Goal: Task Accomplishment & Management: Complete application form

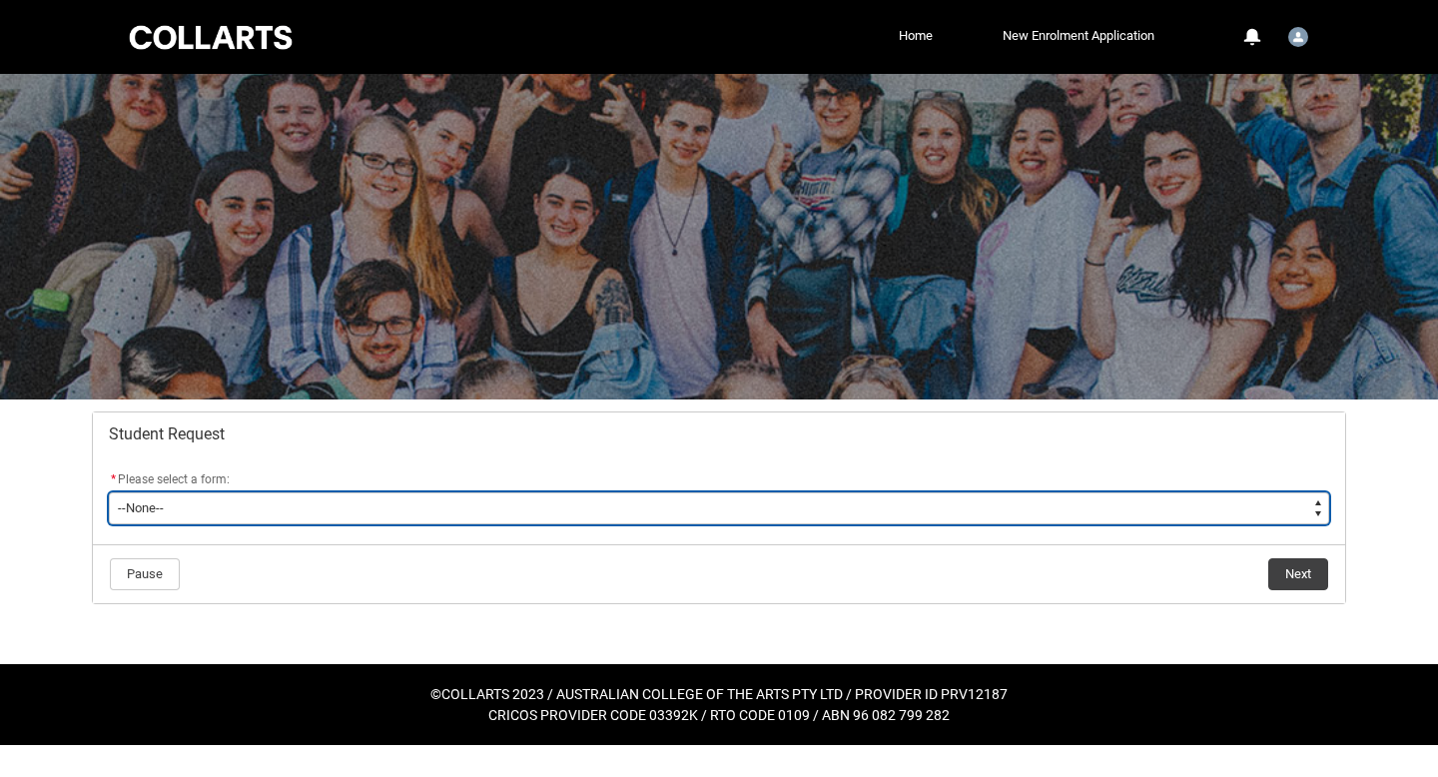
click at [652, 505] on select "--None-- Academic Transcript Application to Appeal Assignment Extension Change …" at bounding box center [719, 508] width 1220 height 32
type lightning-select "Assignment_Extension_Choice"
click at [109, 492] on select "--None-- Academic Transcript Application to Appeal Assignment Extension Change …" at bounding box center [719, 508] width 1220 height 32
select select "Assignment_Extension_Choice"
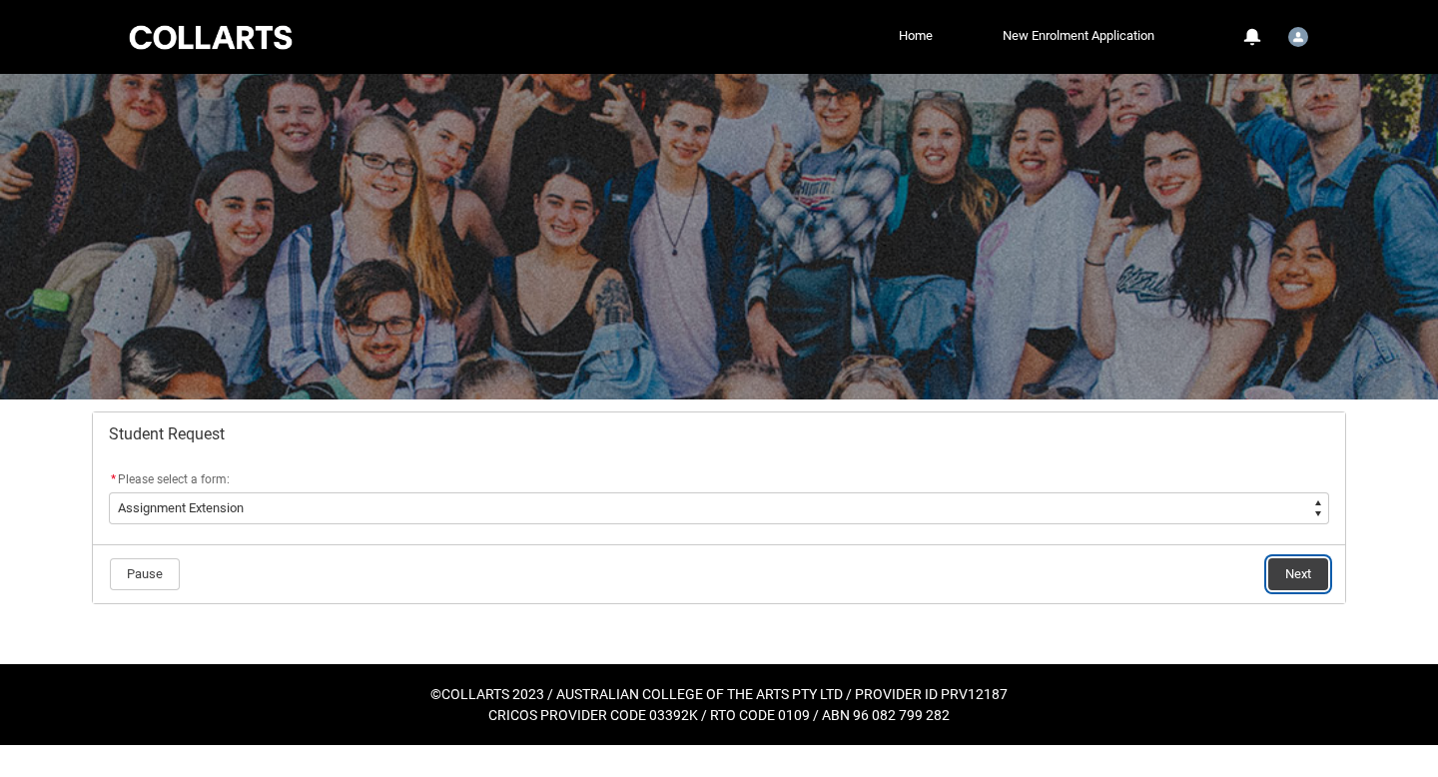
click at [1313, 569] on button "Next" at bounding box center [1298, 574] width 60 height 32
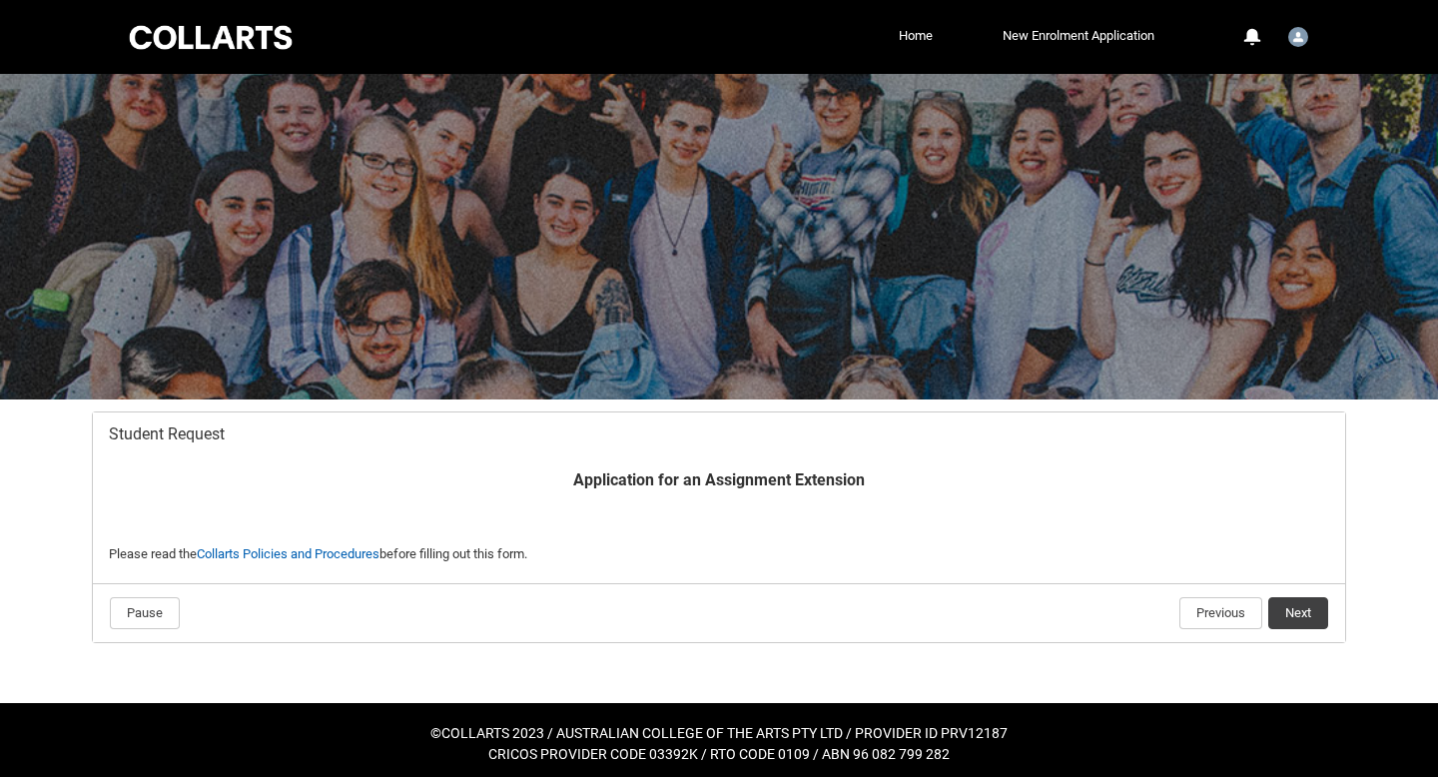
scroll to position [7, 0]
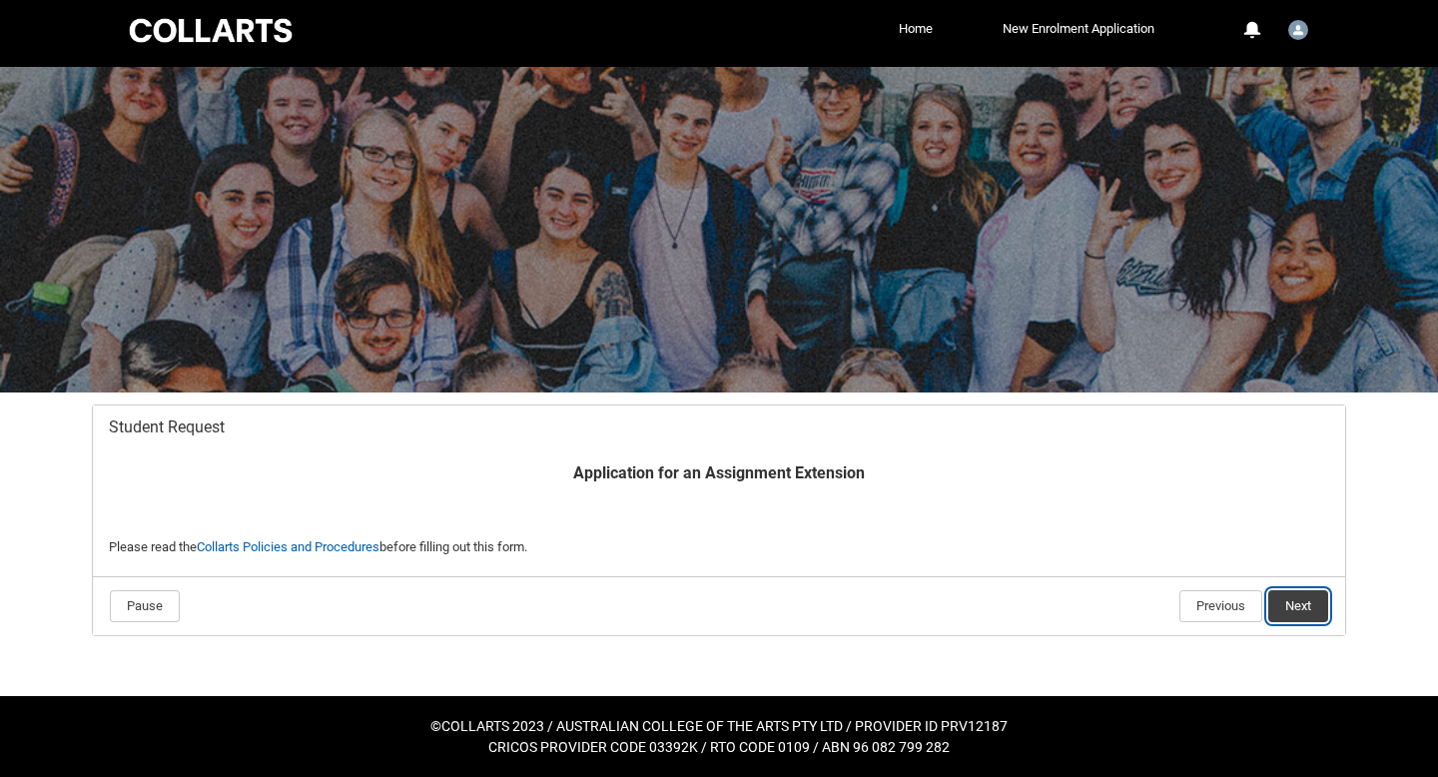
click at [1309, 599] on button "Next" at bounding box center [1298, 606] width 60 height 32
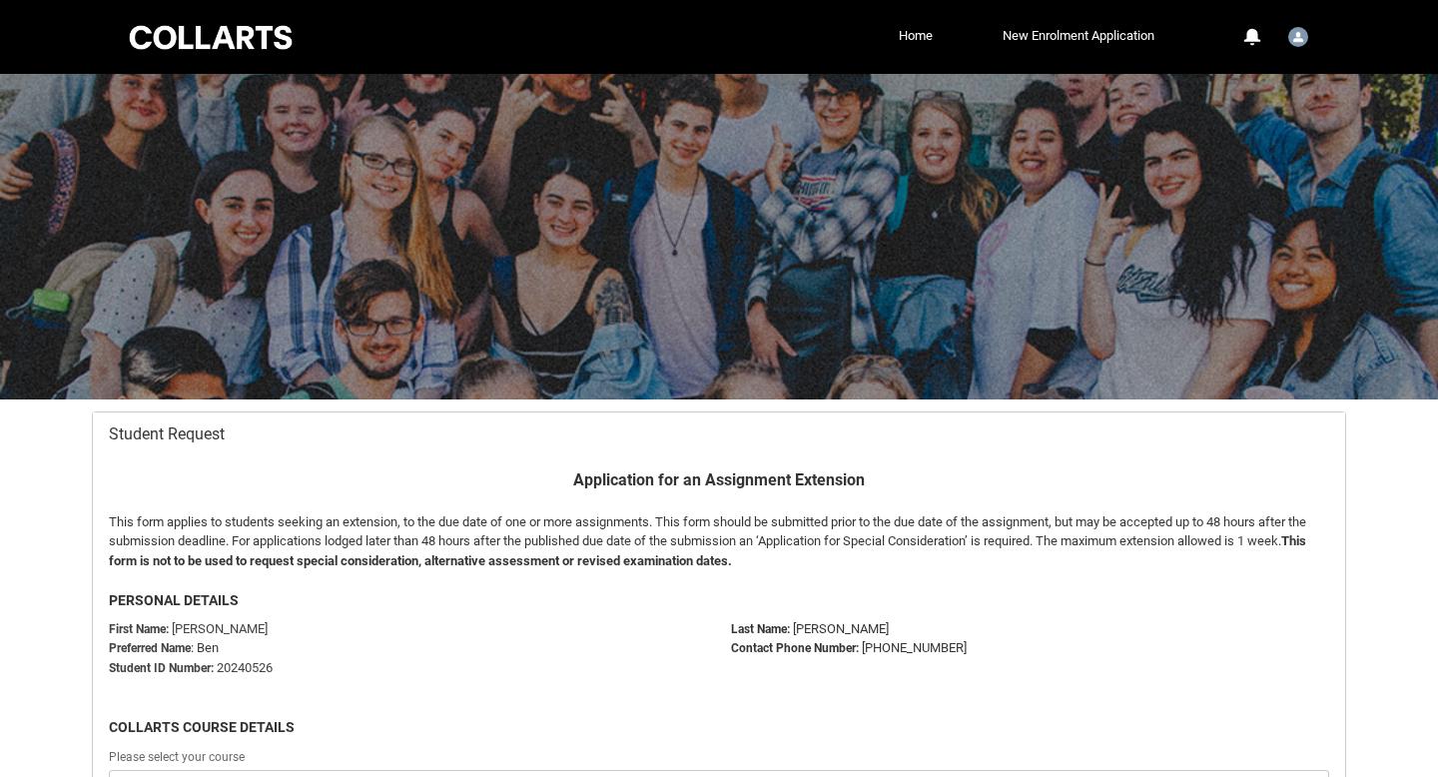
scroll to position [213, 0]
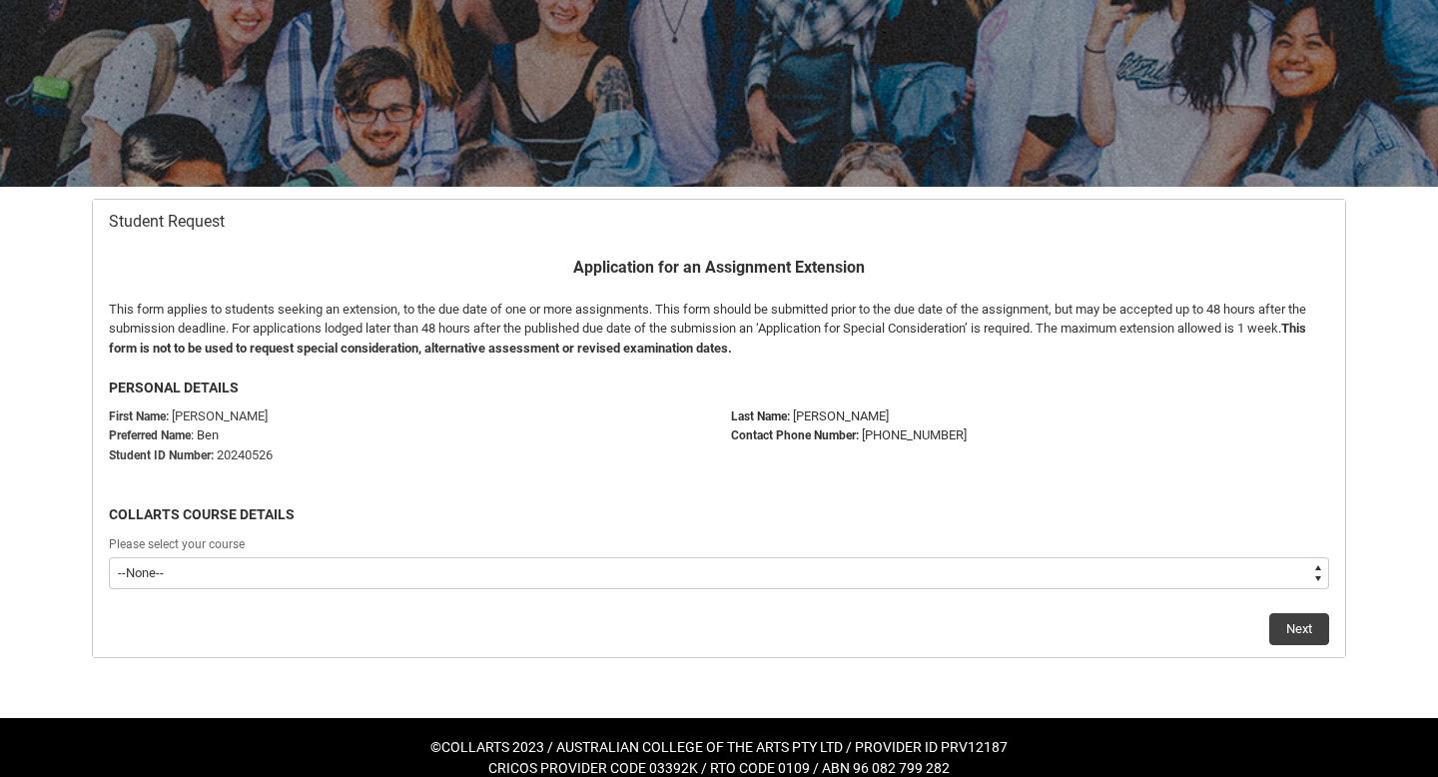
click at [1038, 576] on select "--None-- Bachelor of Graphic and Digital Design" at bounding box center [719, 573] width 1220 height 32
type lightning-select "recordPicklist_ProgramEnrollment.a0jOZ000003EZYrYAO"
click at [109, 557] on select "--None-- Bachelor of Graphic and Digital Design" at bounding box center [719, 573] width 1220 height 32
select select "recordPicklist_ProgramEnrollment.a0jOZ000003EZYrYAO"
click at [1275, 623] on button "Next" at bounding box center [1299, 629] width 60 height 32
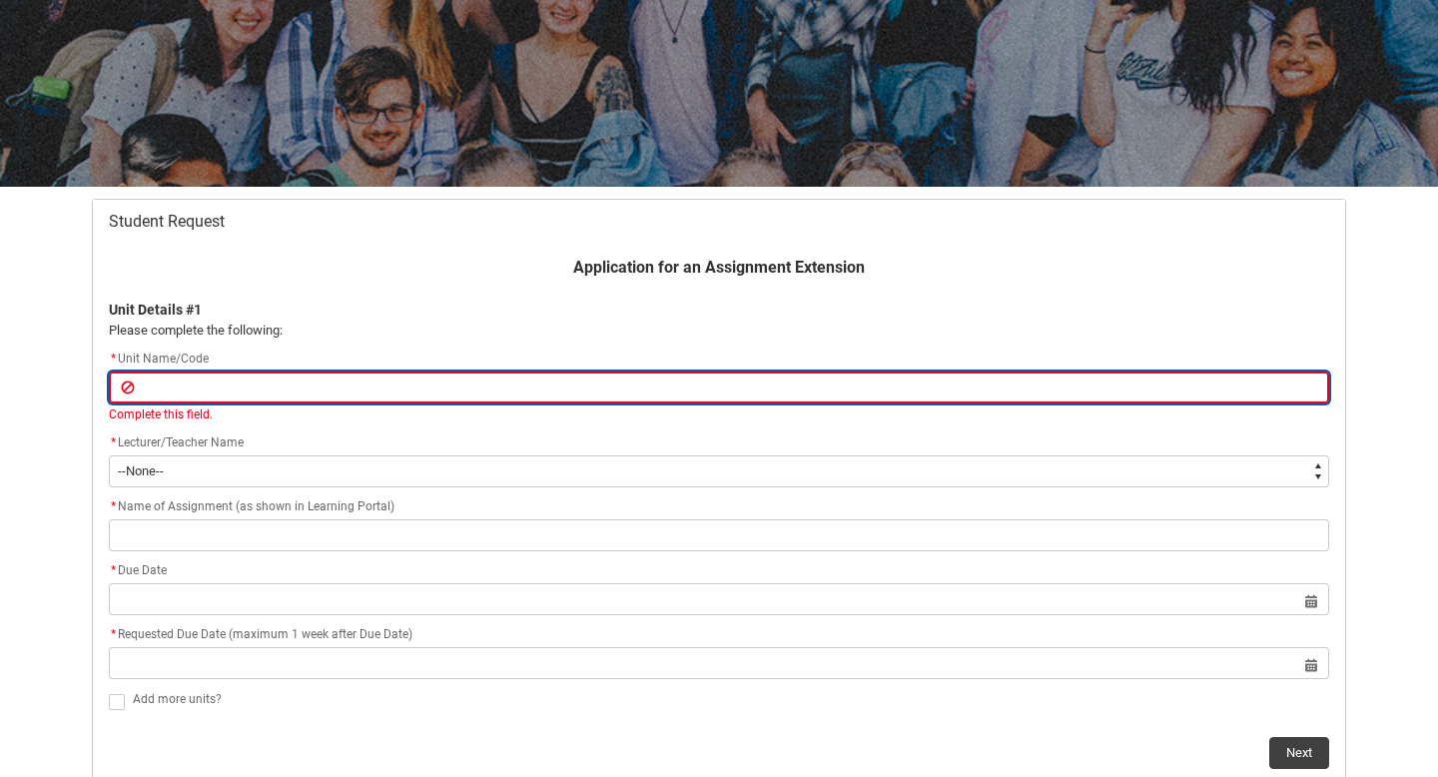
paste input "SHUEID-O"
type lightning-primitive-input-simple "SHUEID-O"
type input "SHUEID-O"
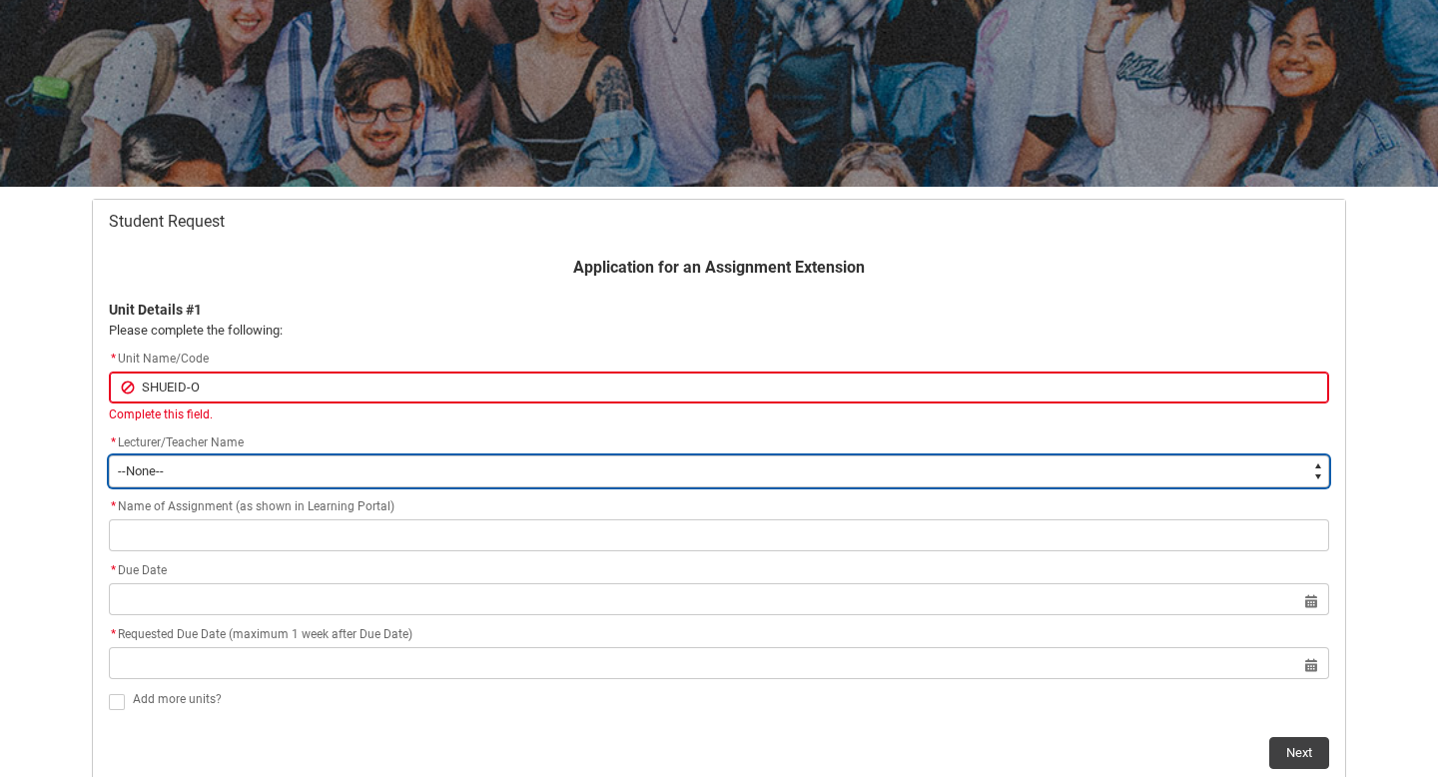
click at [282, 463] on select "--None-- [PERSON_NAME] [PERSON_NAME] [PERSON_NAME] [PERSON_NAME] [PERSON_NAME] …" at bounding box center [719, 471] width 1220 height 32
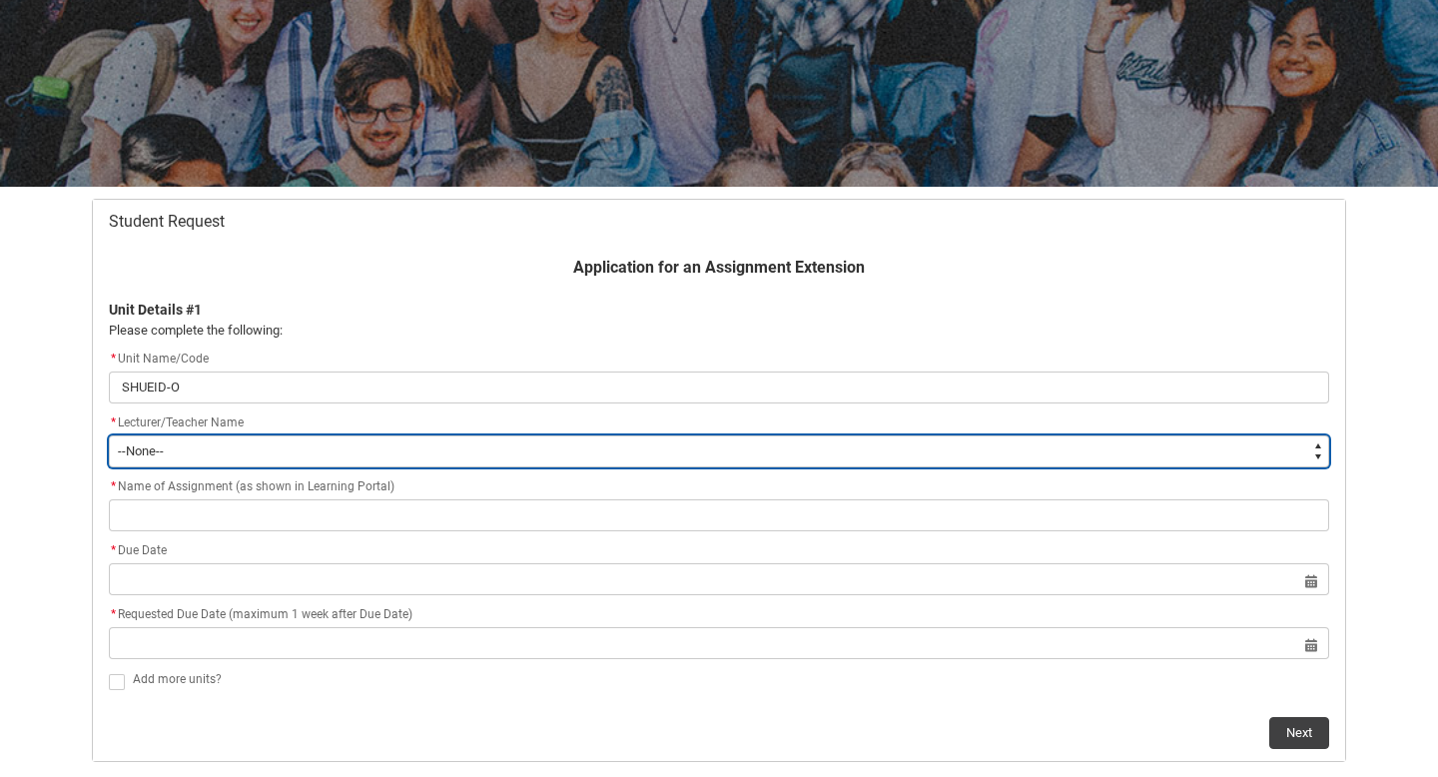
click at [343, 454] on select "--None-- [PERSON_NAME] [PERSON_NAME] [PERSON_NAME] [PERSON_NAME] [PERSON_NAME] …" at bounding box center [719, 451] width 1220 height 32
type lightning-select "Faculty_NamefromAtoM.0035g00000b9AZHAA2"
click at [109, 435] on select "--None-- [PERSON_NAME] [PERSON_NAME] [PERSON_NAME] [PERSON_NAME] [PERSON_NAME] …" at bounding box center [719, 451] width 1220 height 32
select select "Faculty_NamefromAtoM.0035g00000b9AZHAA2"
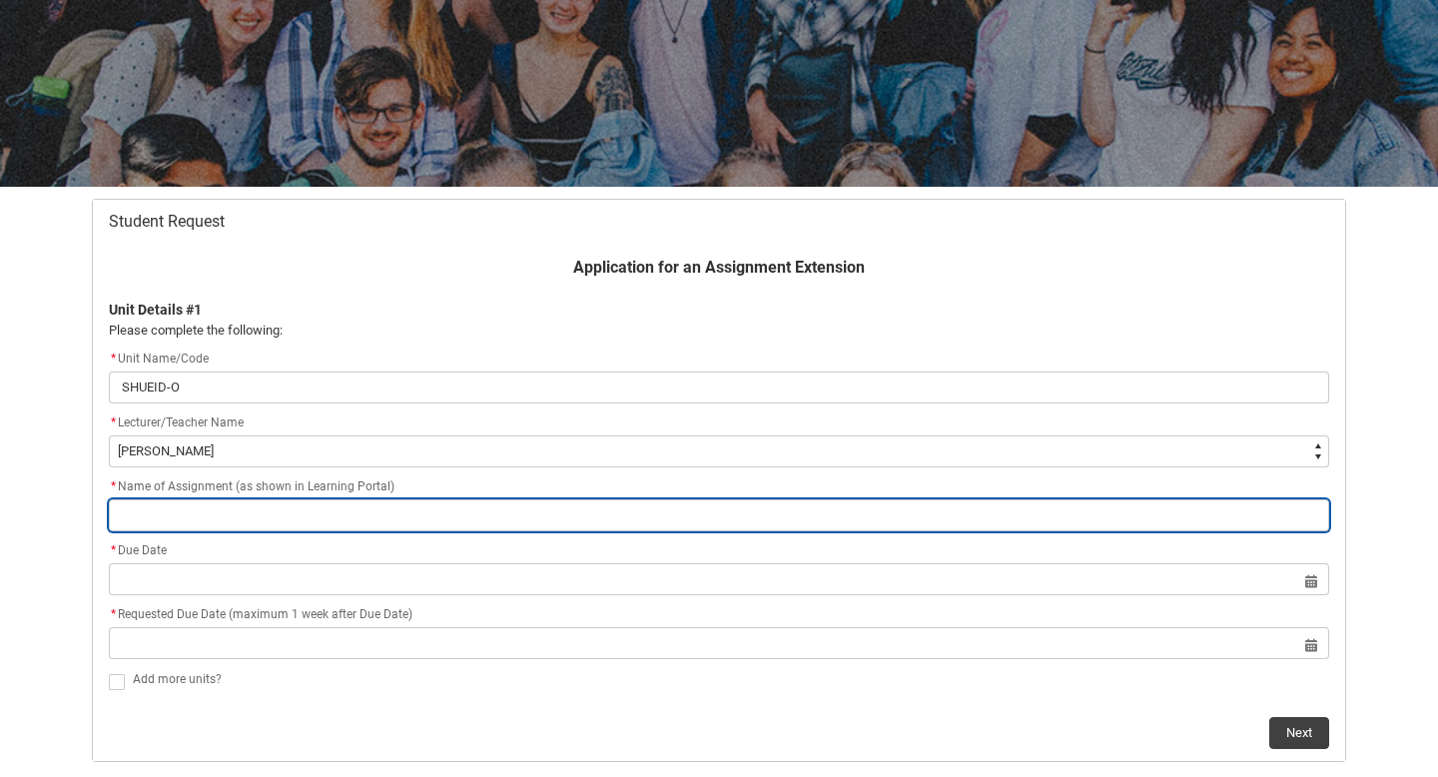
click at [278, 516] on input "Redu_Student_Request flow" at bounding box center [719, 515] width 1220 height 32
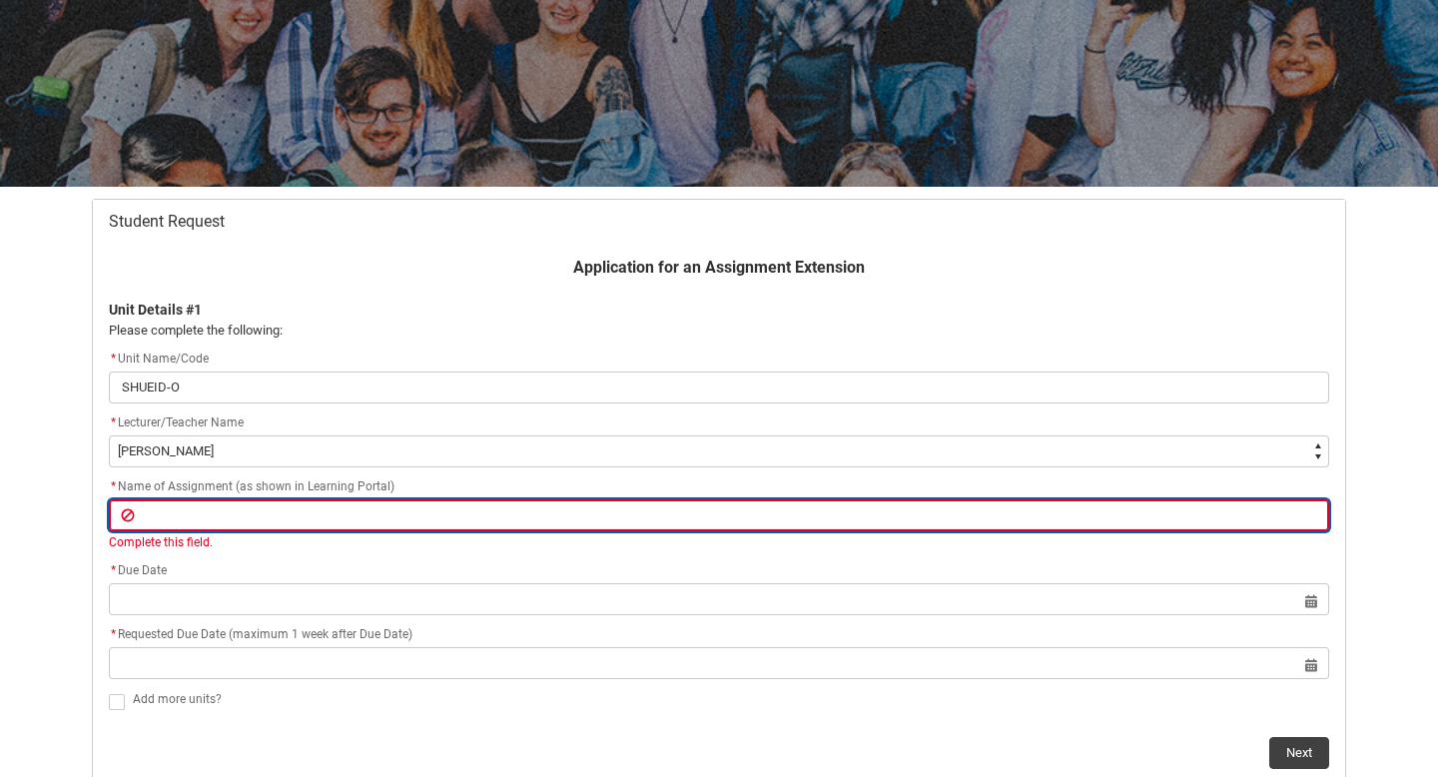
paste input "Assignment 1 - UX Design Concept Proposal"
type lightning-primitive-input-simple "Assignment 1 - UX Design Concept Proposal"
type input "Assignment 1 - UX Design Concept Proposal"
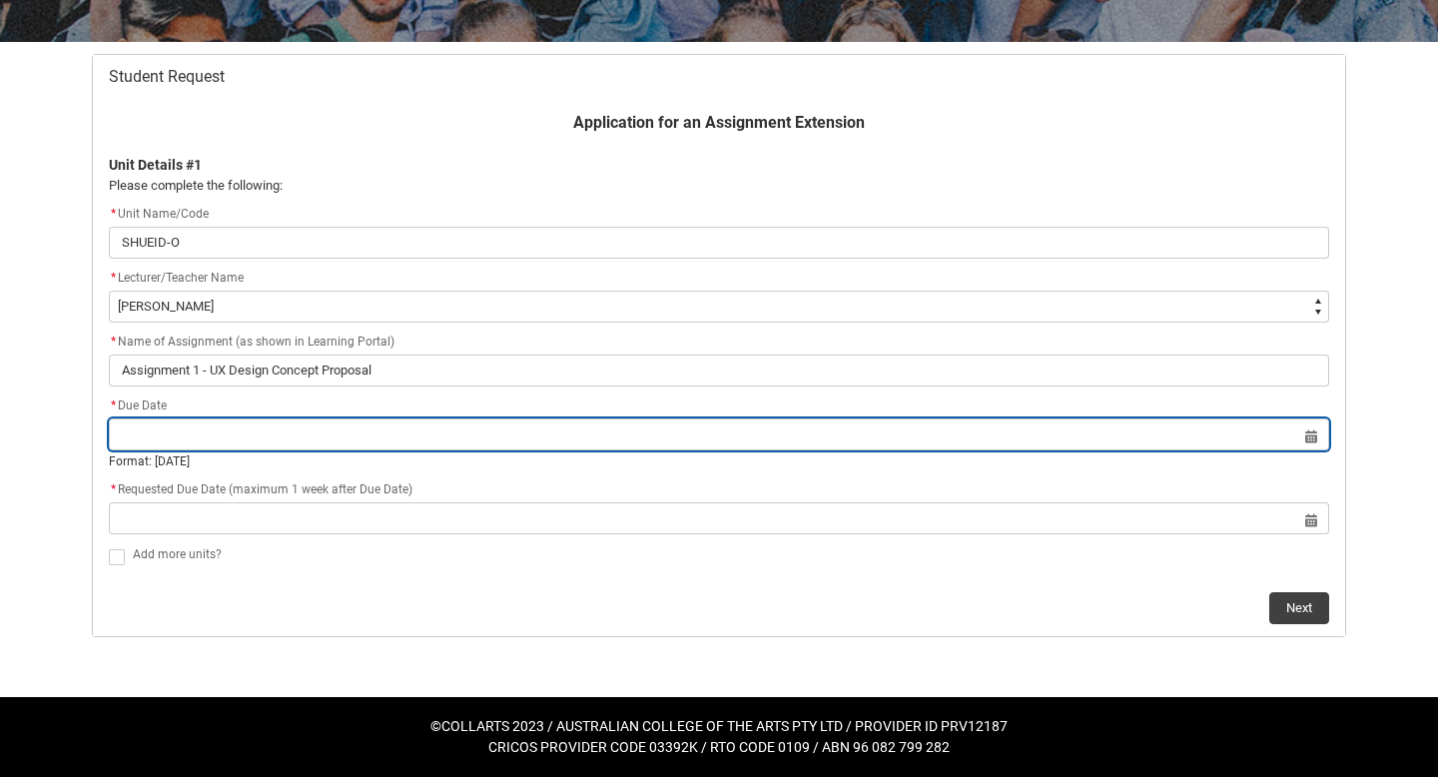
scroll to position [337, 0]
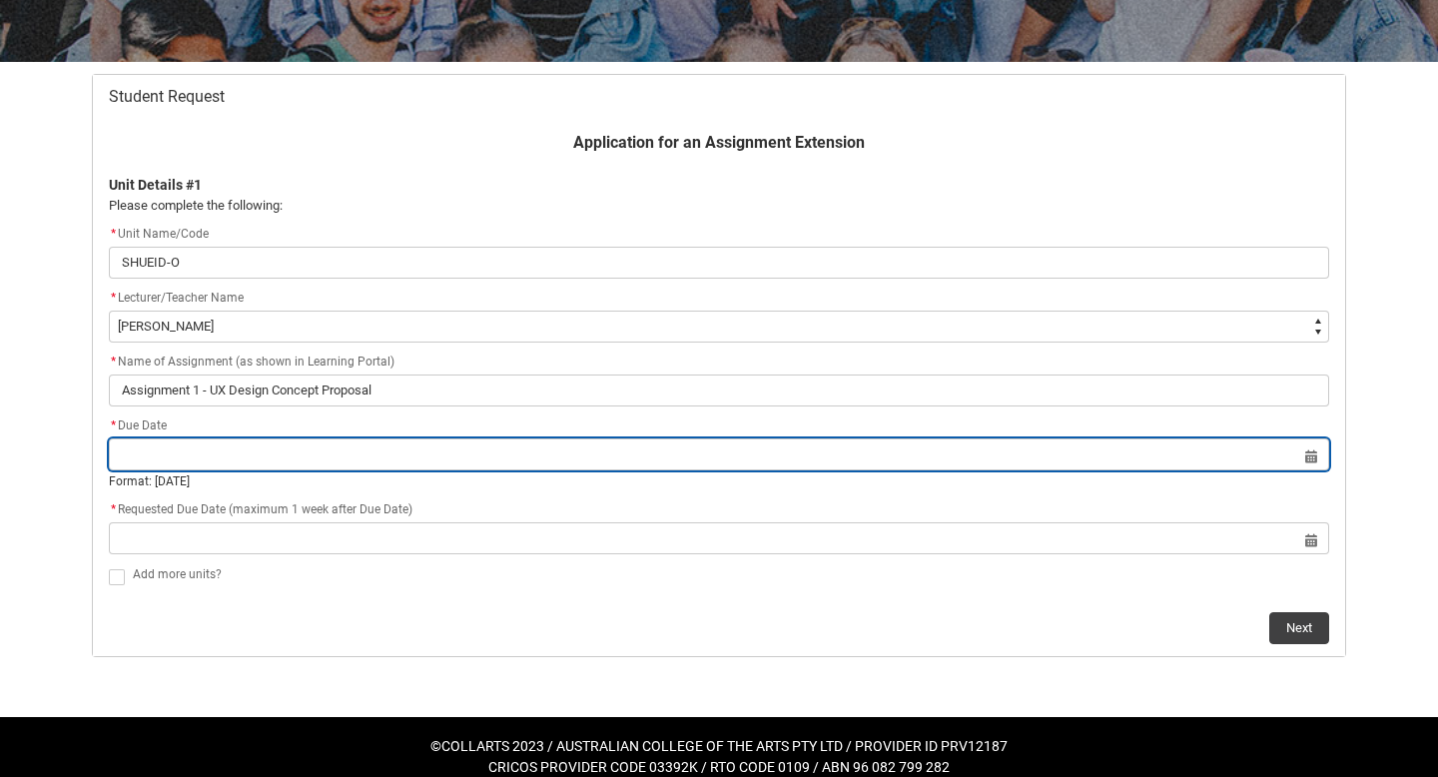
click at [292, 457] on input "Redu_Student_Request flow" at bounding box center [719, 454] width 1220 height 32
select select "2025"
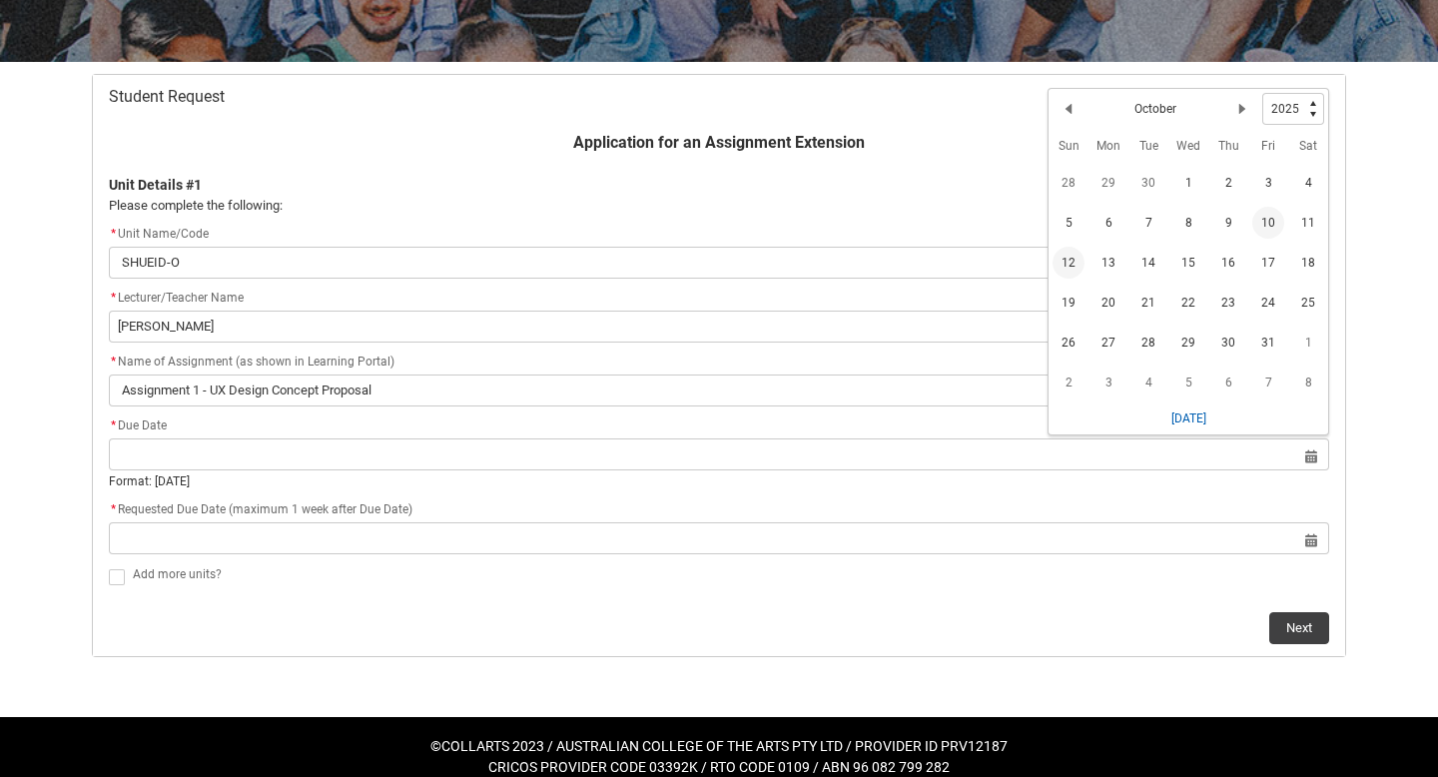
click at [1070, 268] on span "12" at bounding box center [1068, 263] width 32 height 32
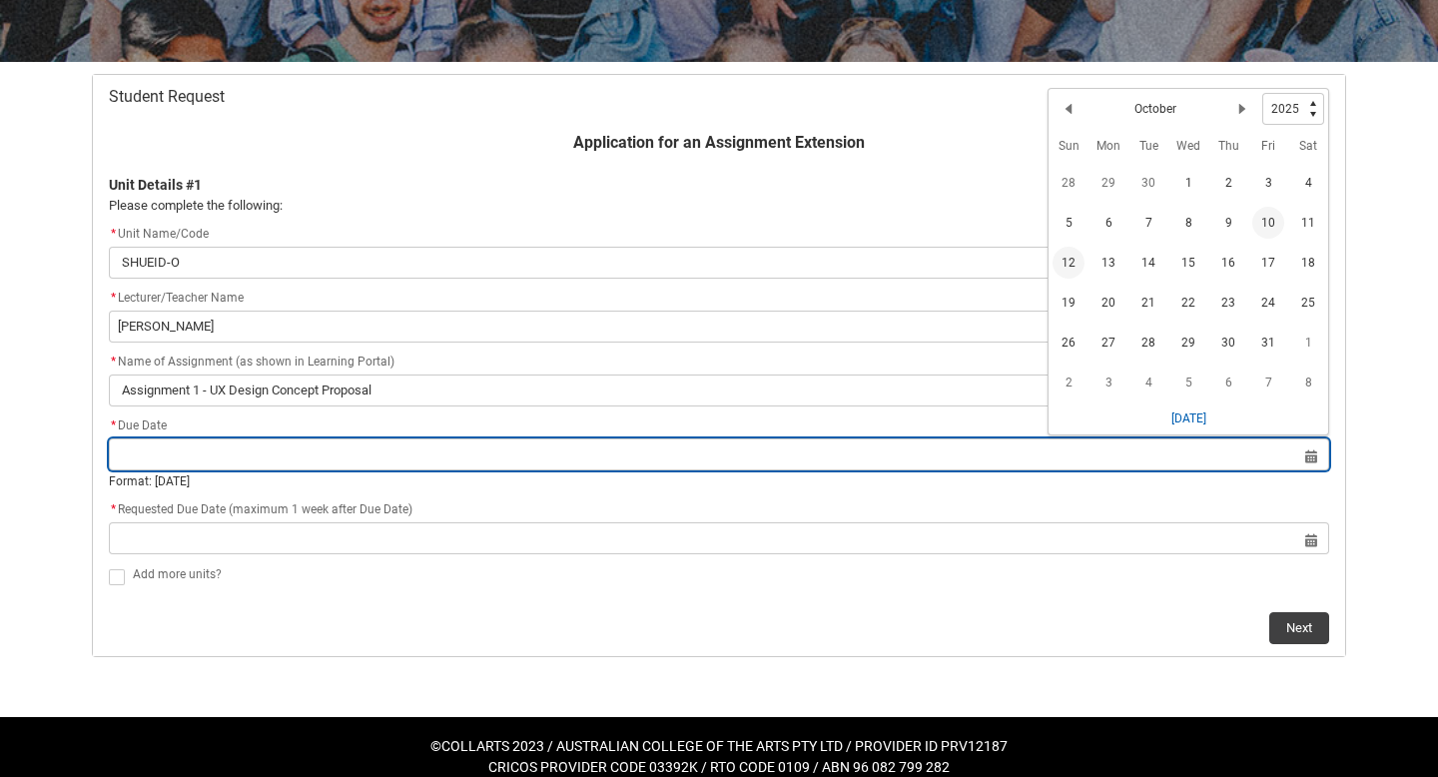
type lightning-datepicker "[DATE]"
type lightning-input "[DATE]"
type input "[DATE]"
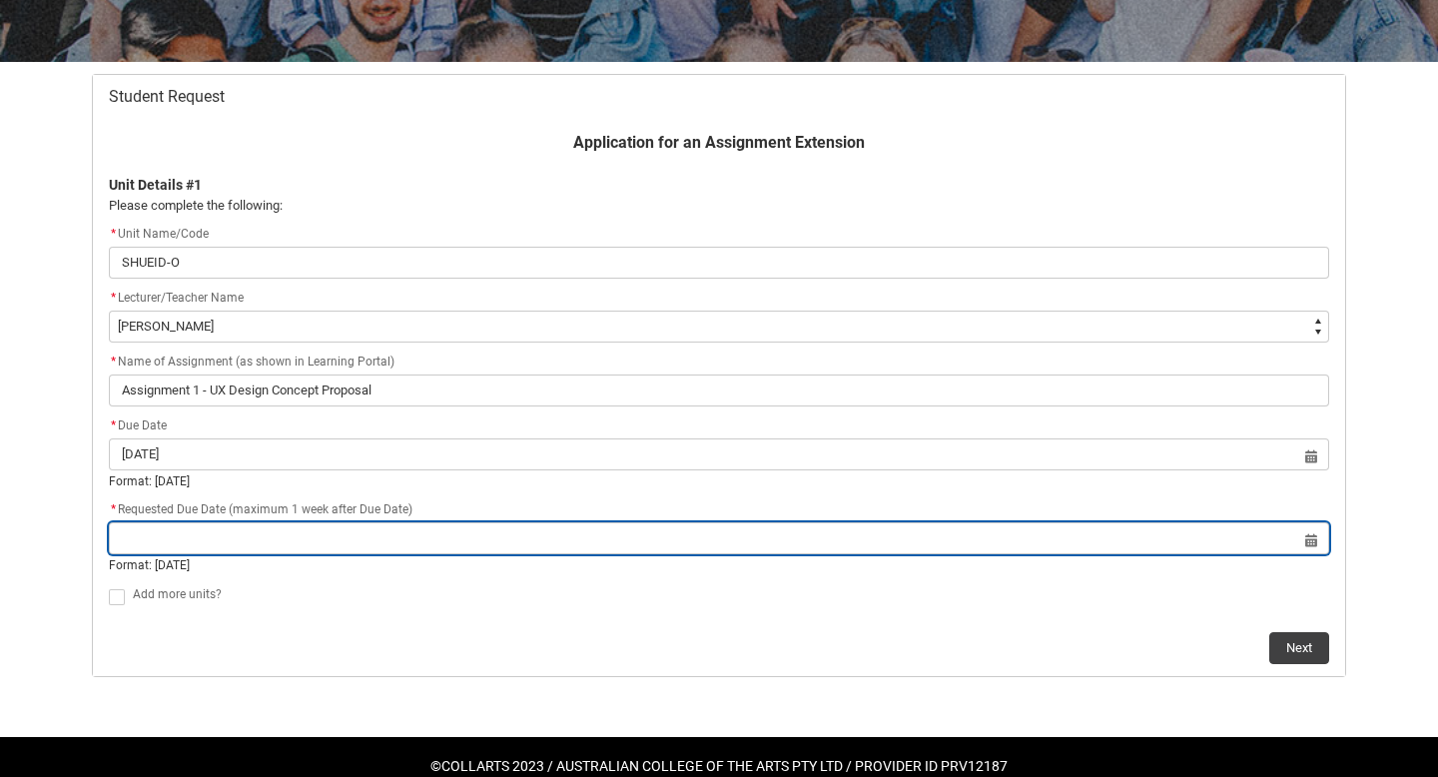
click at [559, 544] on input "Redu_Student_Request flow" at bounding box center [719, 538] width 1220 height 32
select select "2025"
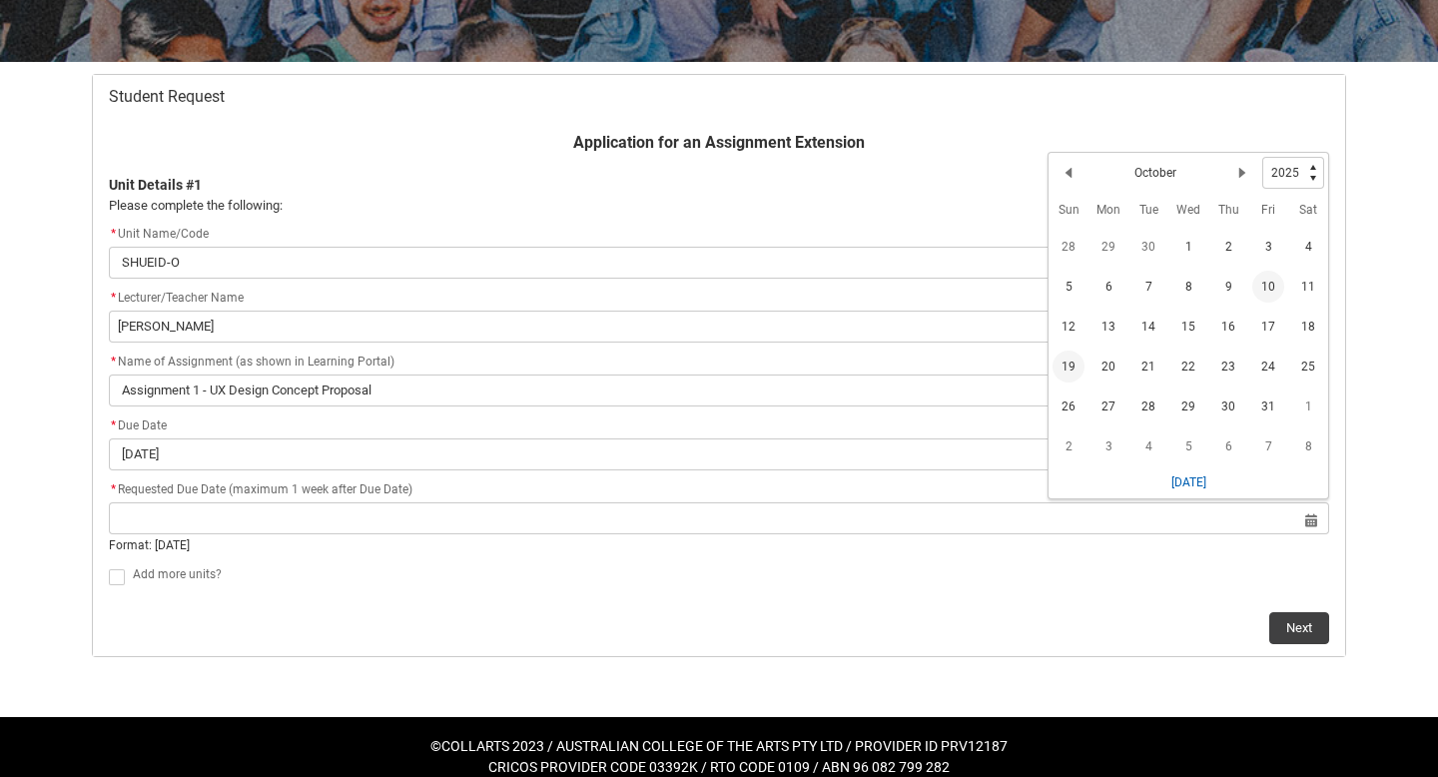
click at [1064, 367] on span "19" at bounding box center [1068, 366] width 32 height 32
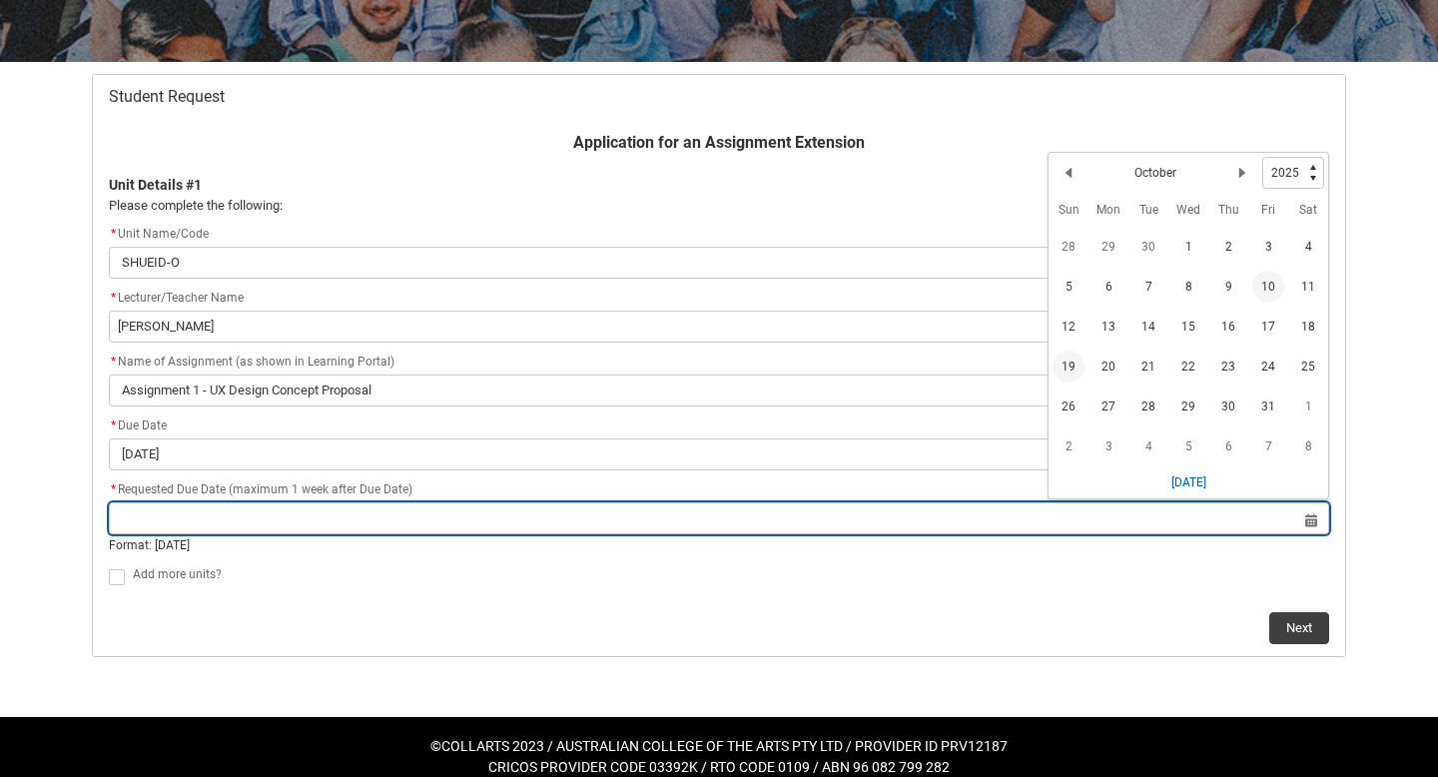
type lightning-datepicker "[DATE]"
type lightning-input "[DATE]"
type input "[DATE]"
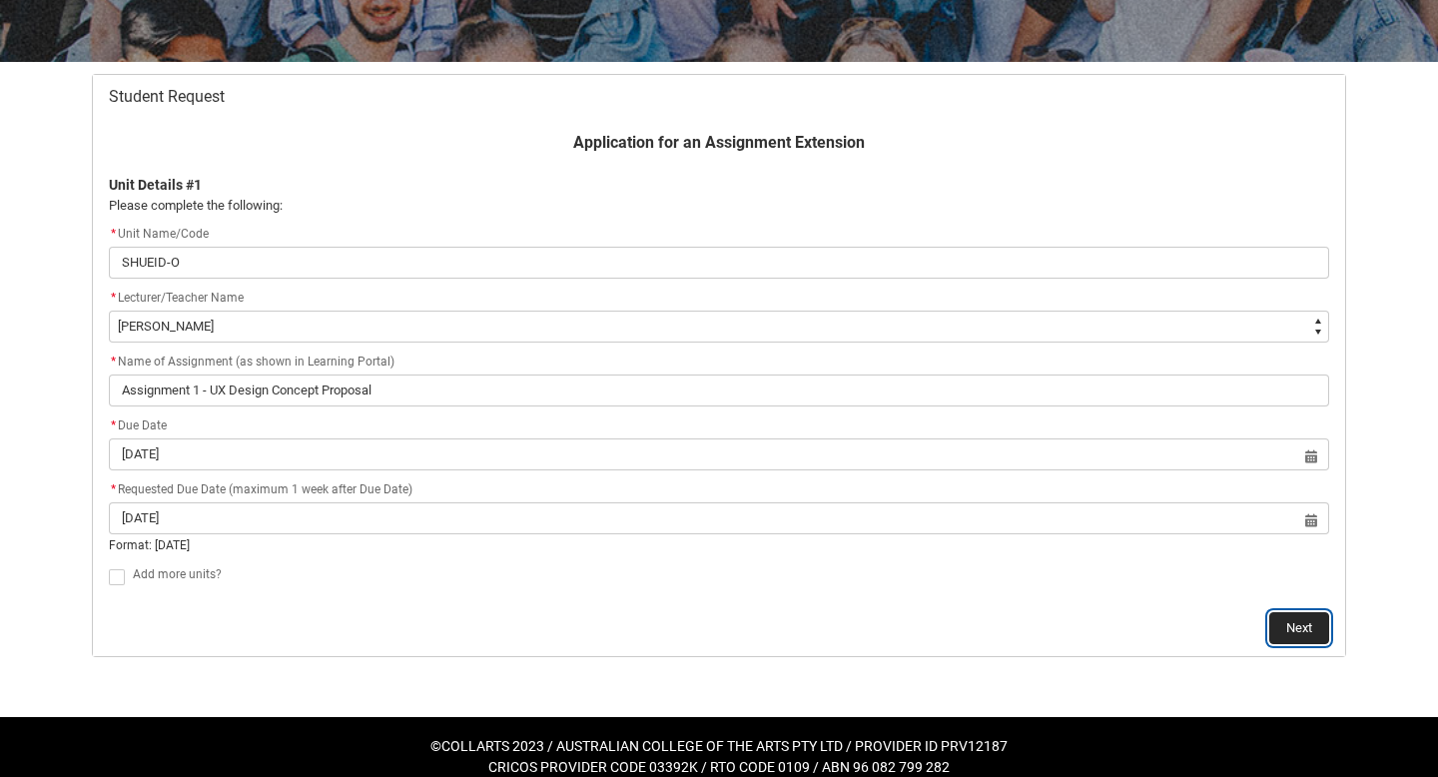
click at [1294, 620] on button "Next" at bounding box center [1299, 628] width 60 height 32
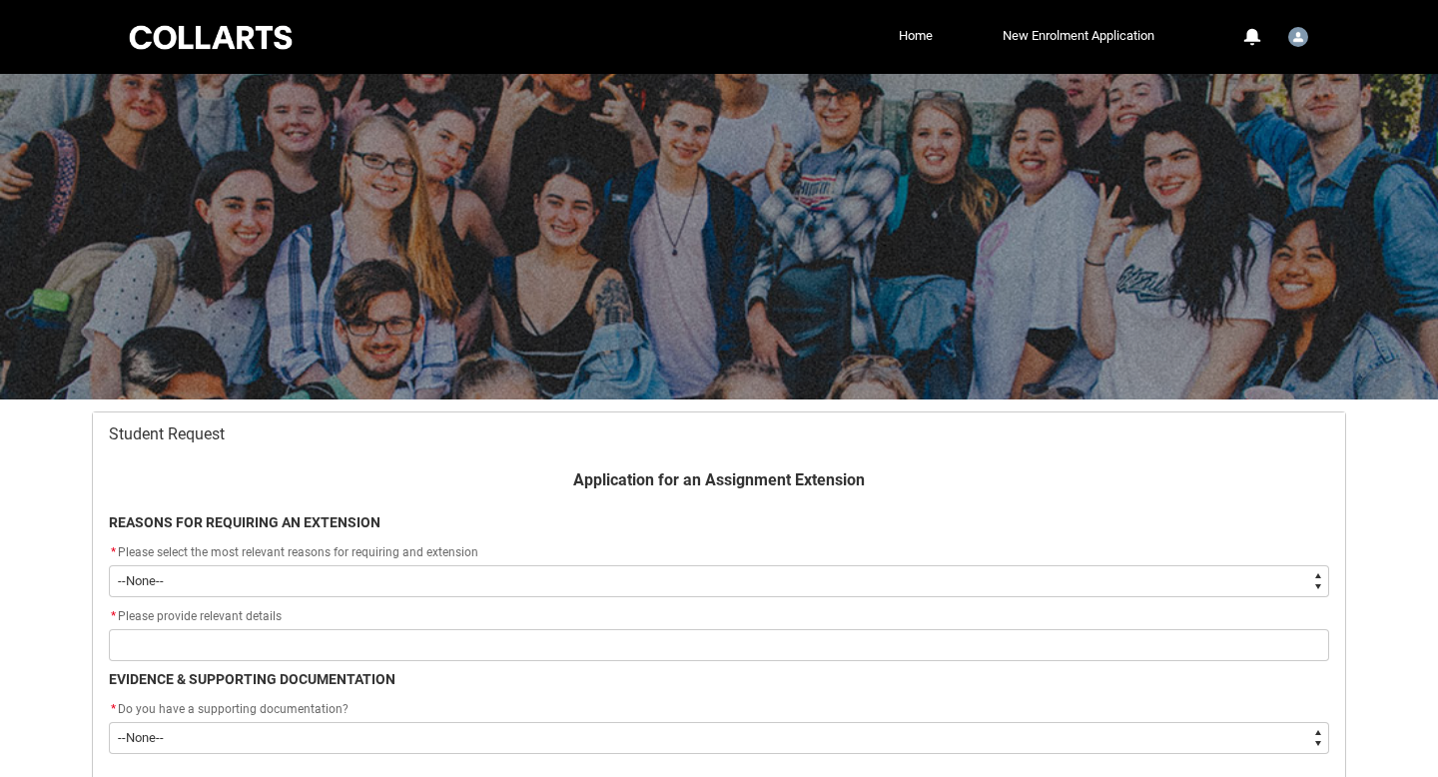
scroll to position [213, 0]
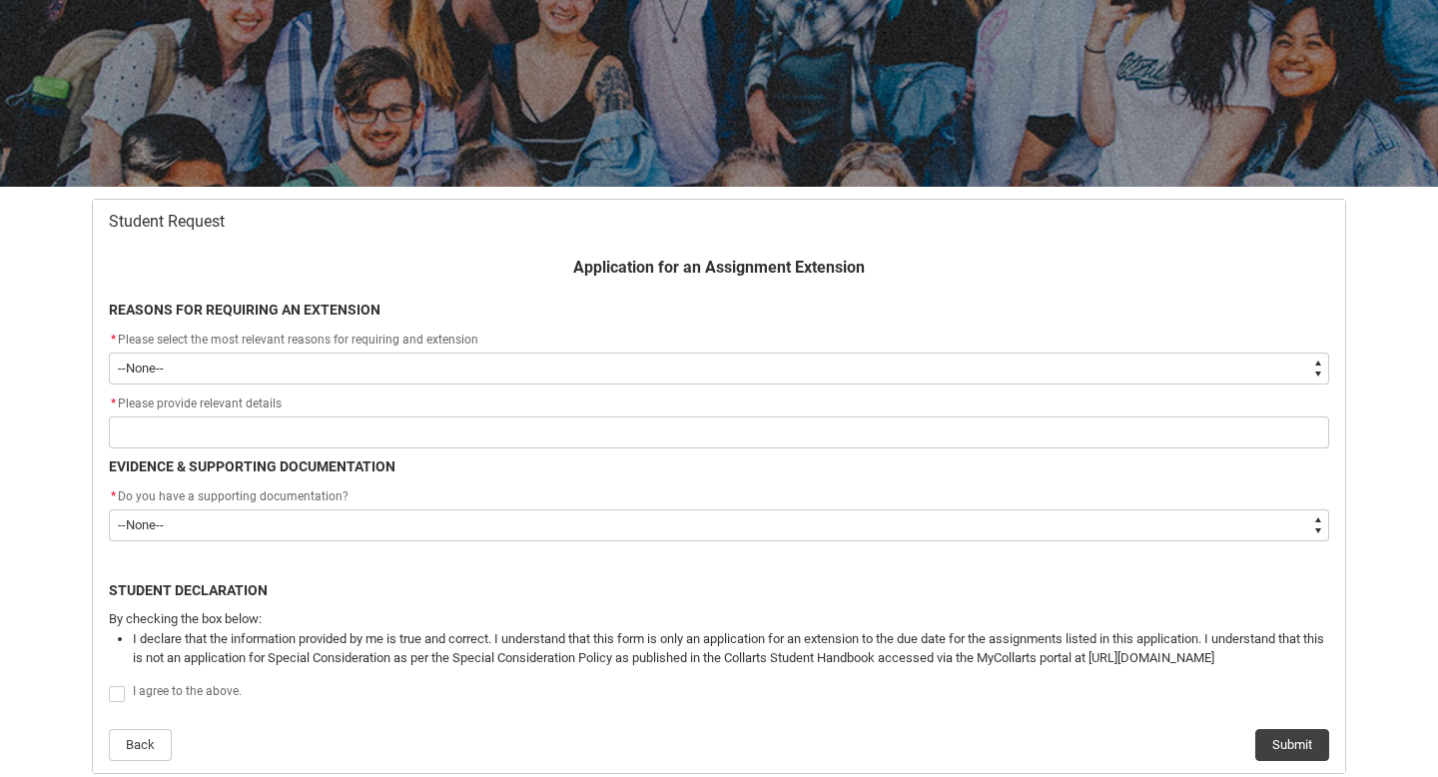
click at [375, 374] on select "--None-- Medical Reasons Work obligations Family obligations Academic Difficult…" at bounding box center [719, 368] width 1220 height 32
type lightning-select "choice_AssignmentExtension_Reason_MedicalReasons"
click at [109, 352] on select "--None-- Medical Reasons Work obligations Family obligations Academic Difficult…" at bounding box center [719, 368] width 1220 height 32
select select "choice_AssignmentExtension_Reason_MedicalReasons"
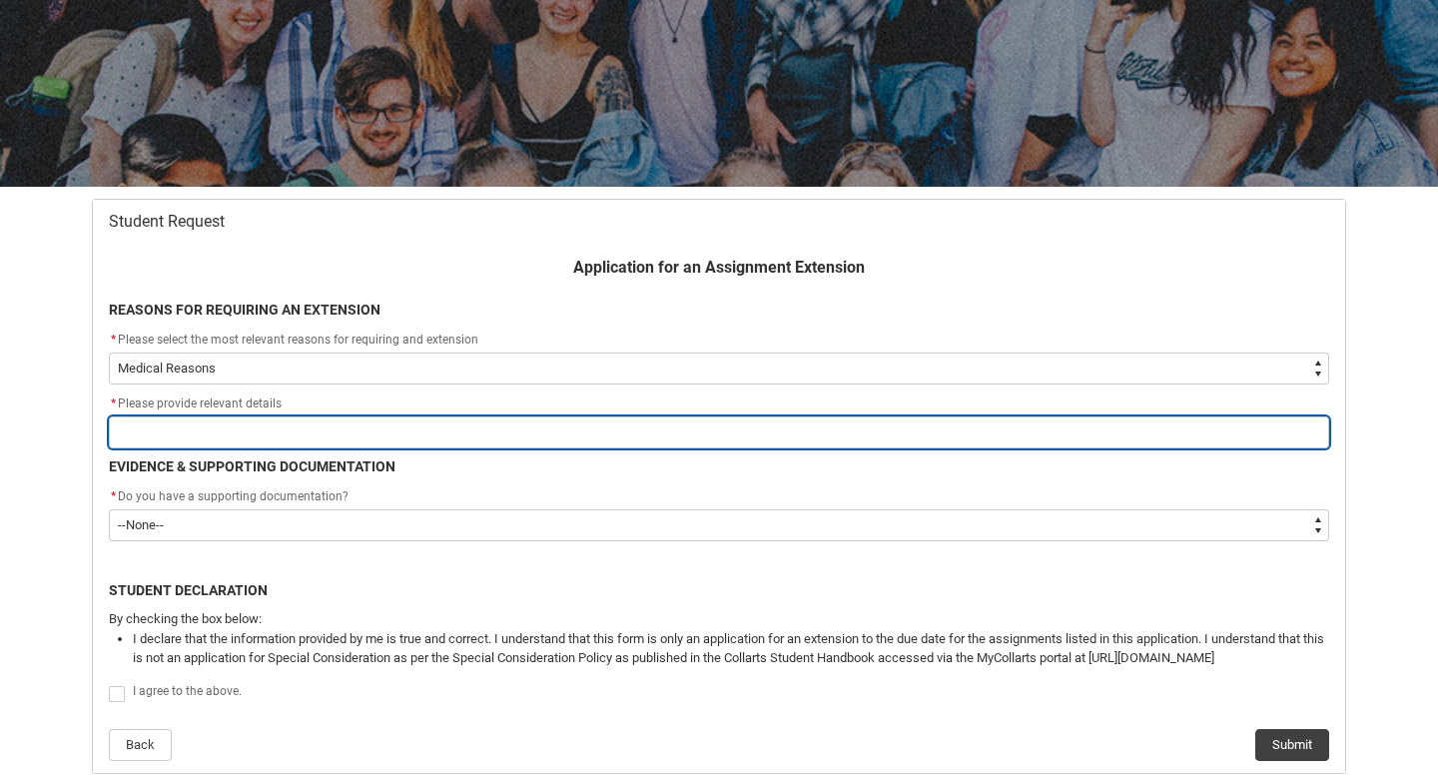
click at [314, 429] on input "Redu_Student_Request flow" at bounding box center [719, 432] width 1220 height 32
type lightning-primitive-input-simple "A"
type input "A"
type lightning-primitive-input-simple "A"
type input "A"
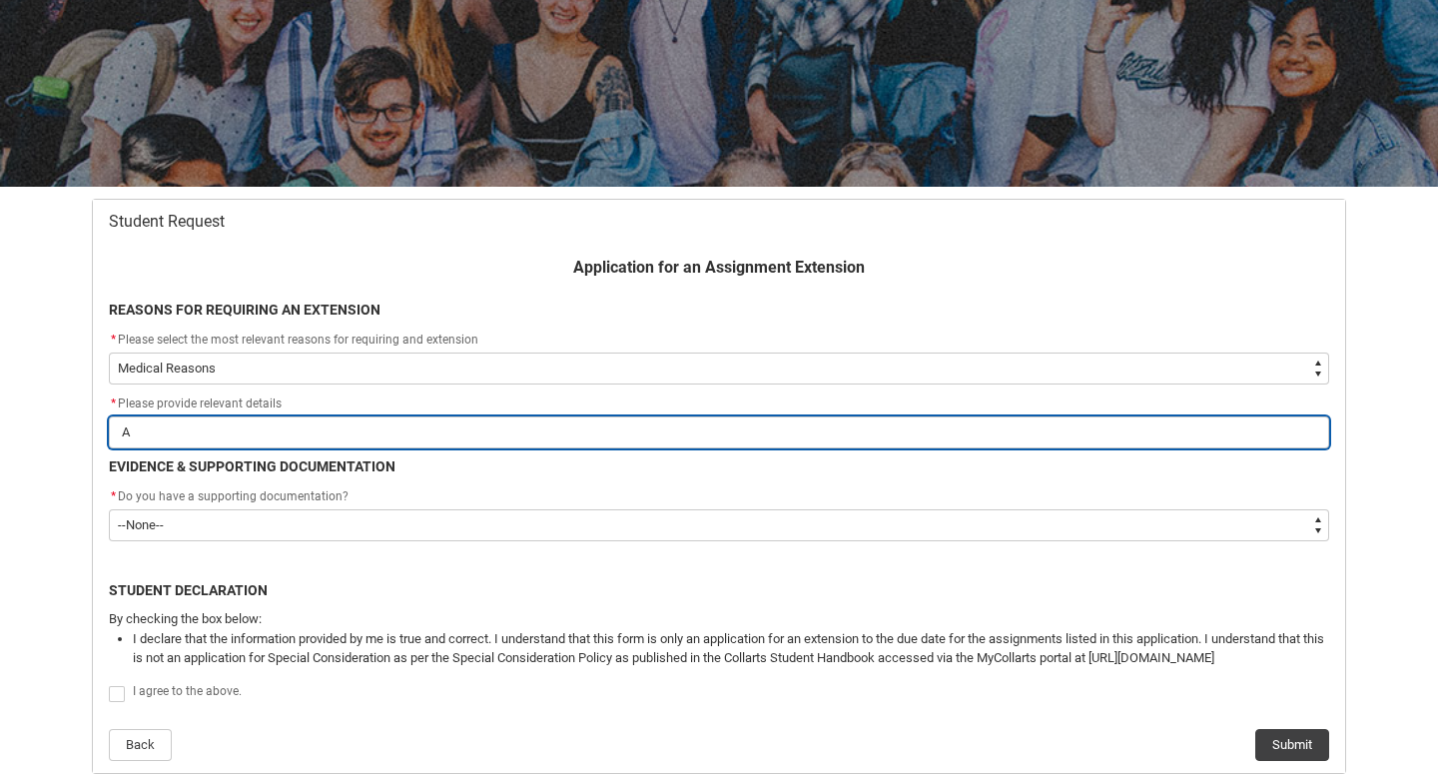
type lightning-primitive-input-simple "A c"
type input "A c"
type lightning-primitive-input-simple "A co"
type input "A co"
type lightning-primitive-input-simple "A com"
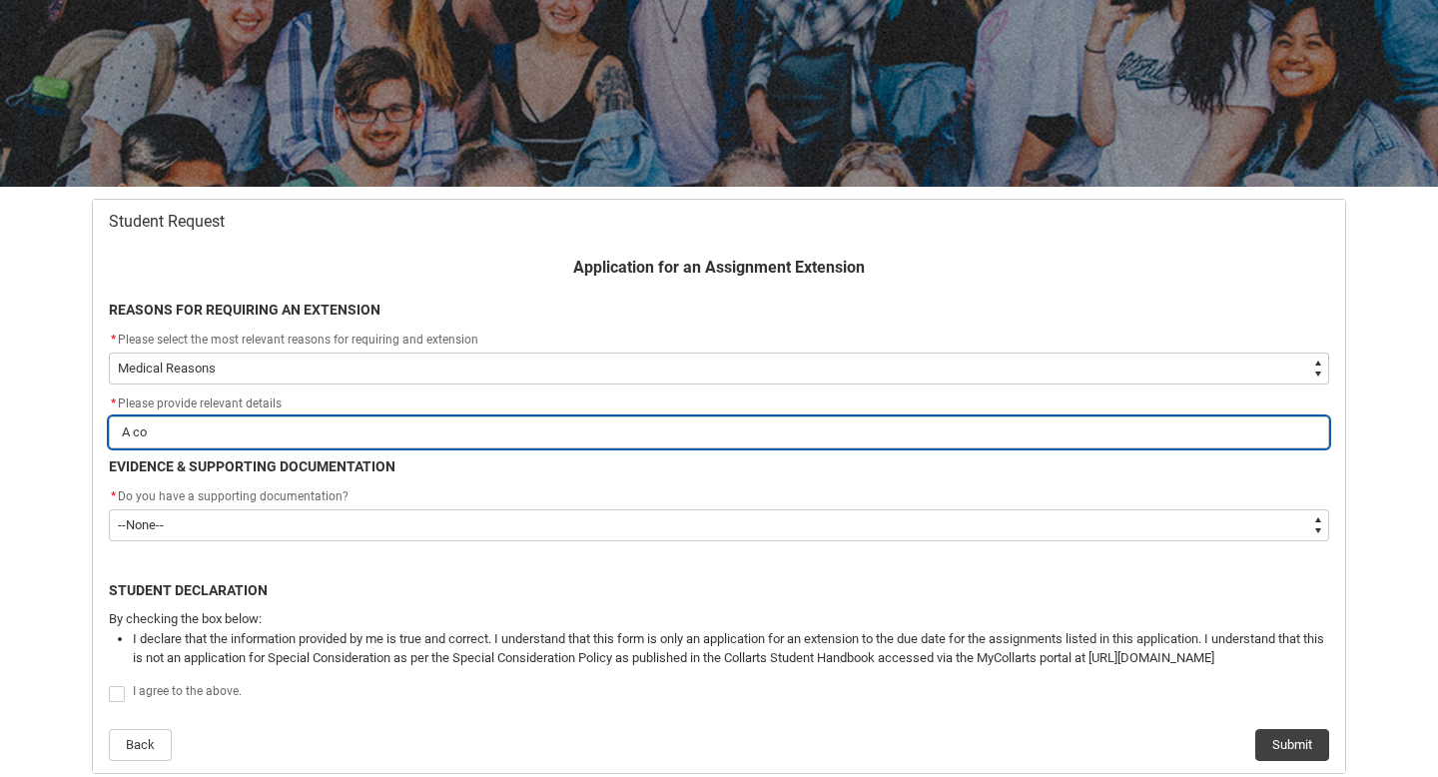
type input "A com"
type lightning-primitive-input-simple "A comb"
type input "A comb"
type lightning-primitive-input-simple "A combi"
type input "A combi"
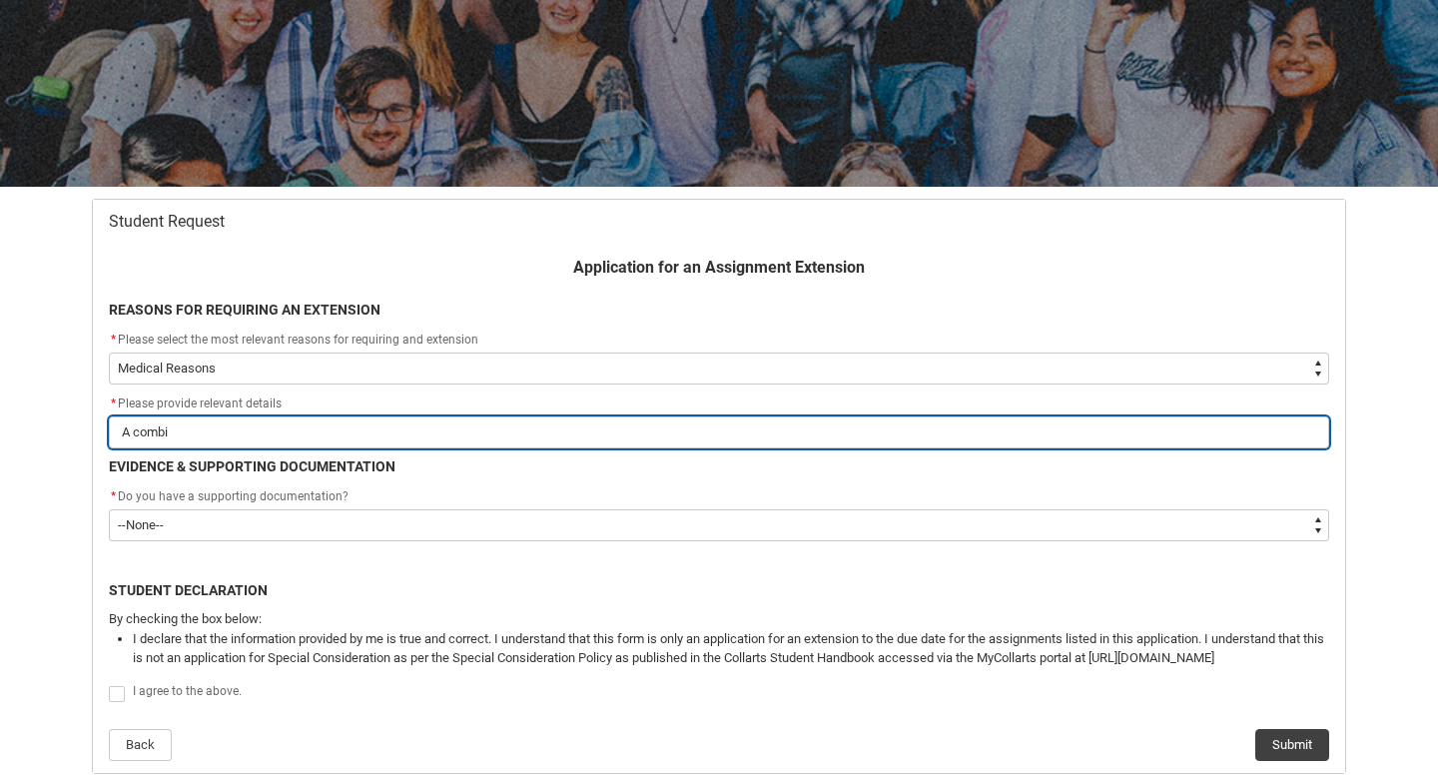
type lightning-primitive-input-simple "A combin"
type input "A combin"
type lightning-primitive-input-simple "A combina"
type input "A combina"
type lightning-primitive-input-simple "A combinat"
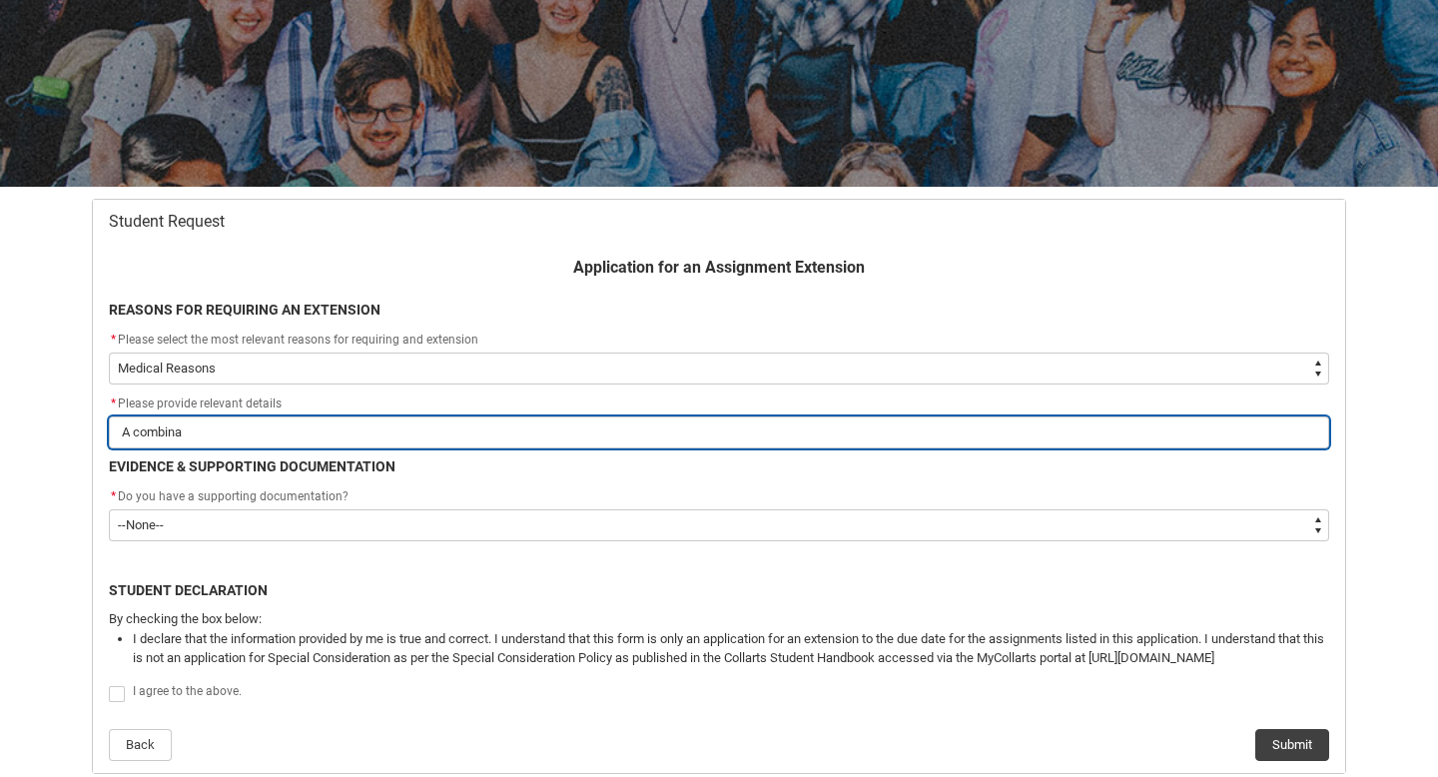
type input "A combinat"
type lightning-primitive-input-simple "A combinati"
type input "A combinati"
type lightning-primitive-input-simple "A combinatio"
type input "A combinatio"
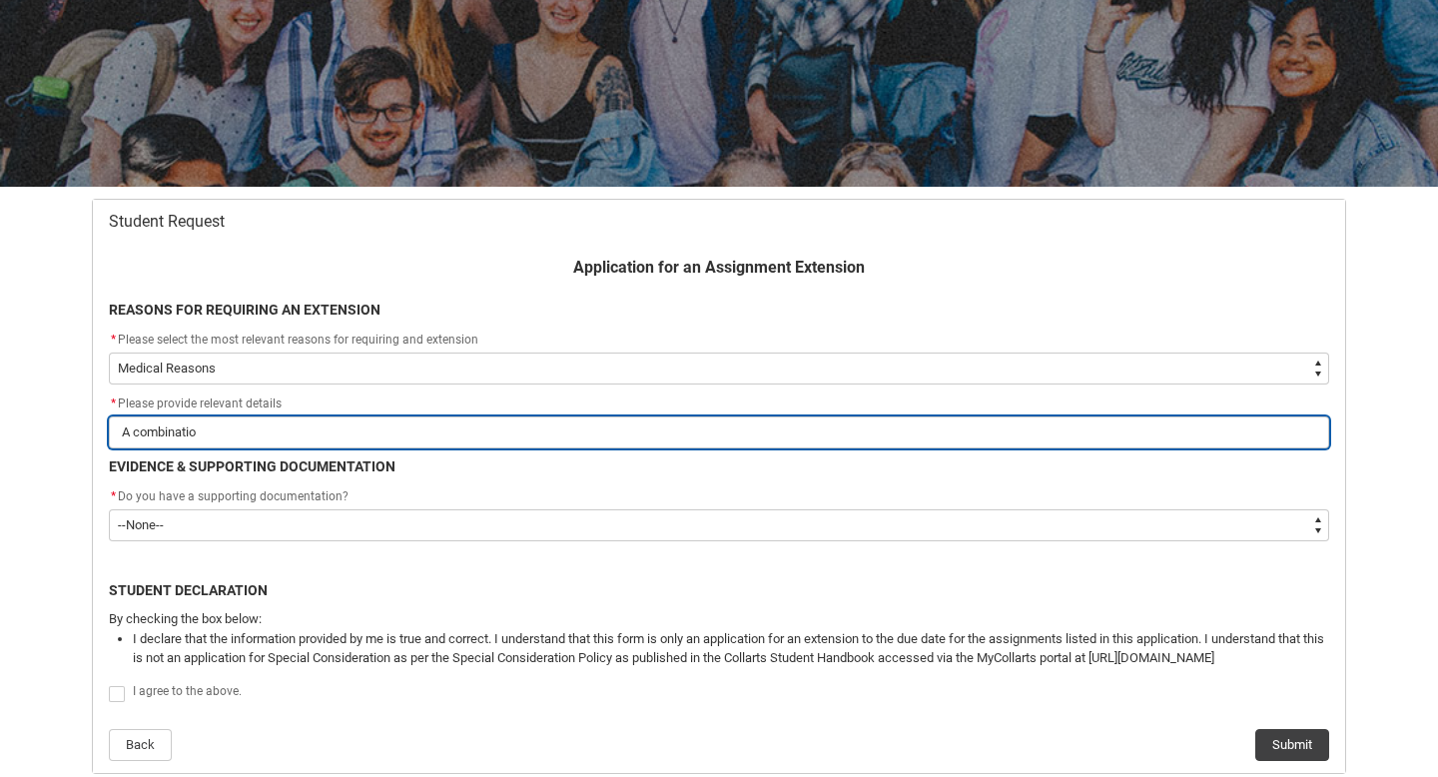
type lightning-primitive-input-simple "A combination"
type input "A combination"
type lightning-primitive-input-simple "A combination"
type input "A combination"
type lightning-primitive-input-simple "A combination o"
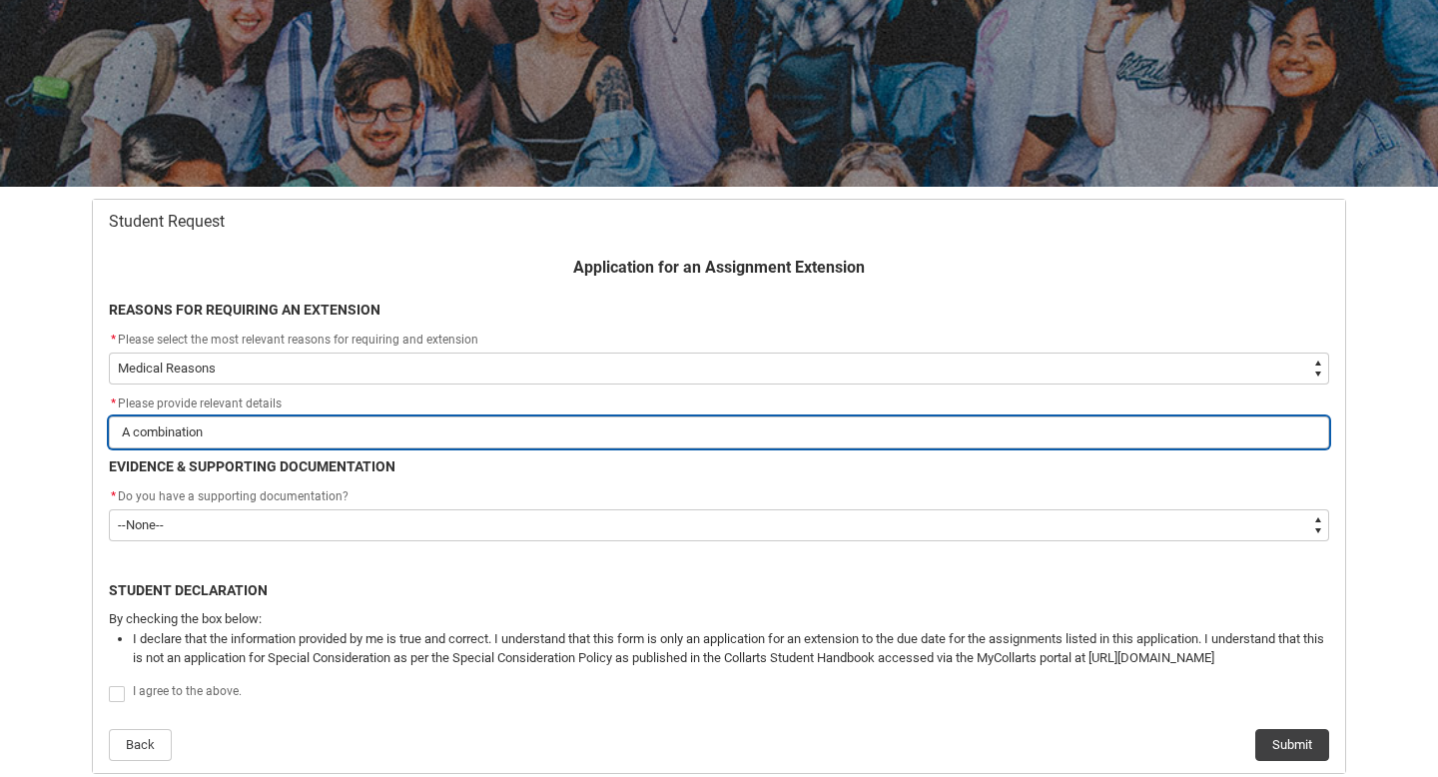
type input "A combination o"
type lightning-primitive-input-simple "A combination of"
type input "A combination of"
type lightning-primitive-input-simple "A combination of"
type input "A combination of"
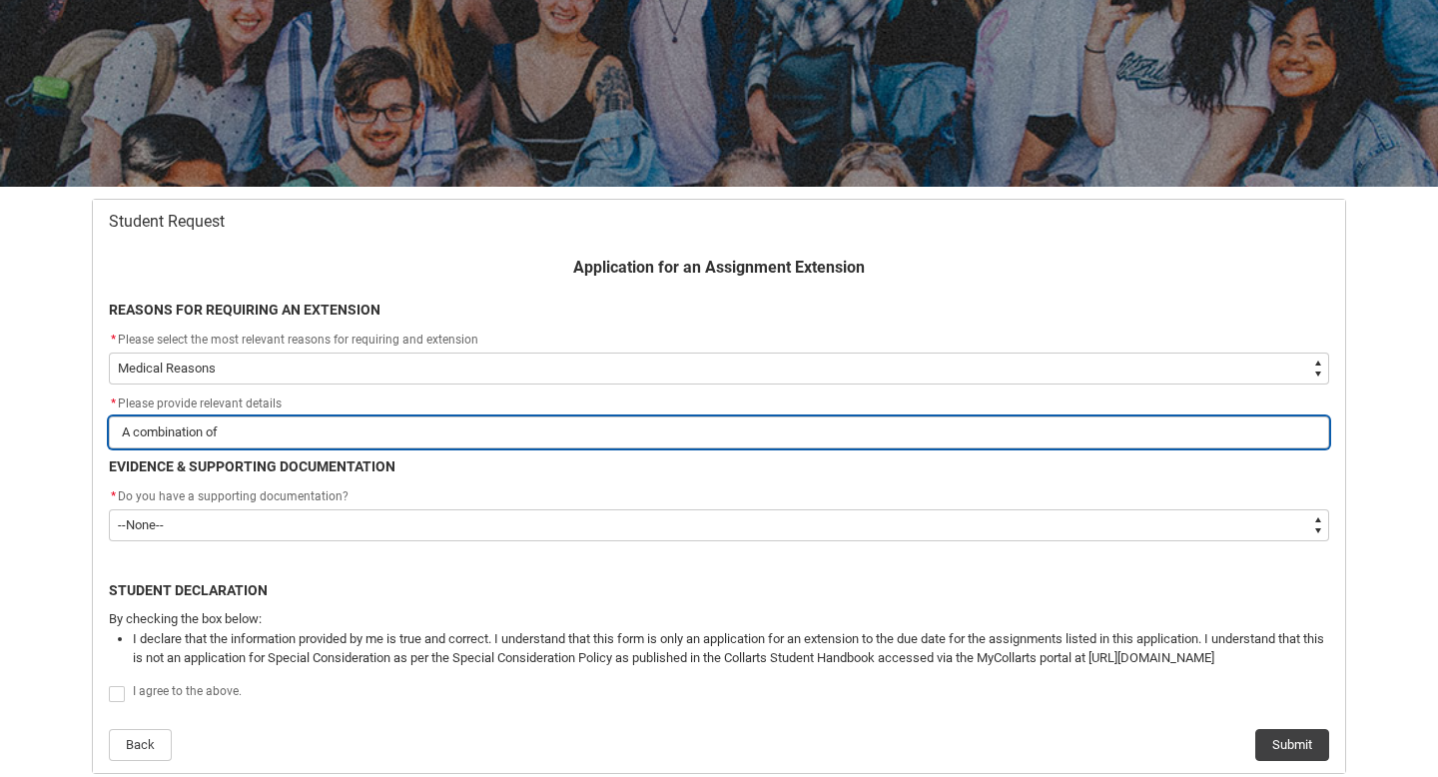
type lightning-primitive-input-simple "A combination of l"
type input "A combination of l"
type lightning-primitive-input-simple "A combination of lo"
type input "A combination of lo"
type lightning-primitive-input-simple "A combination of lon"
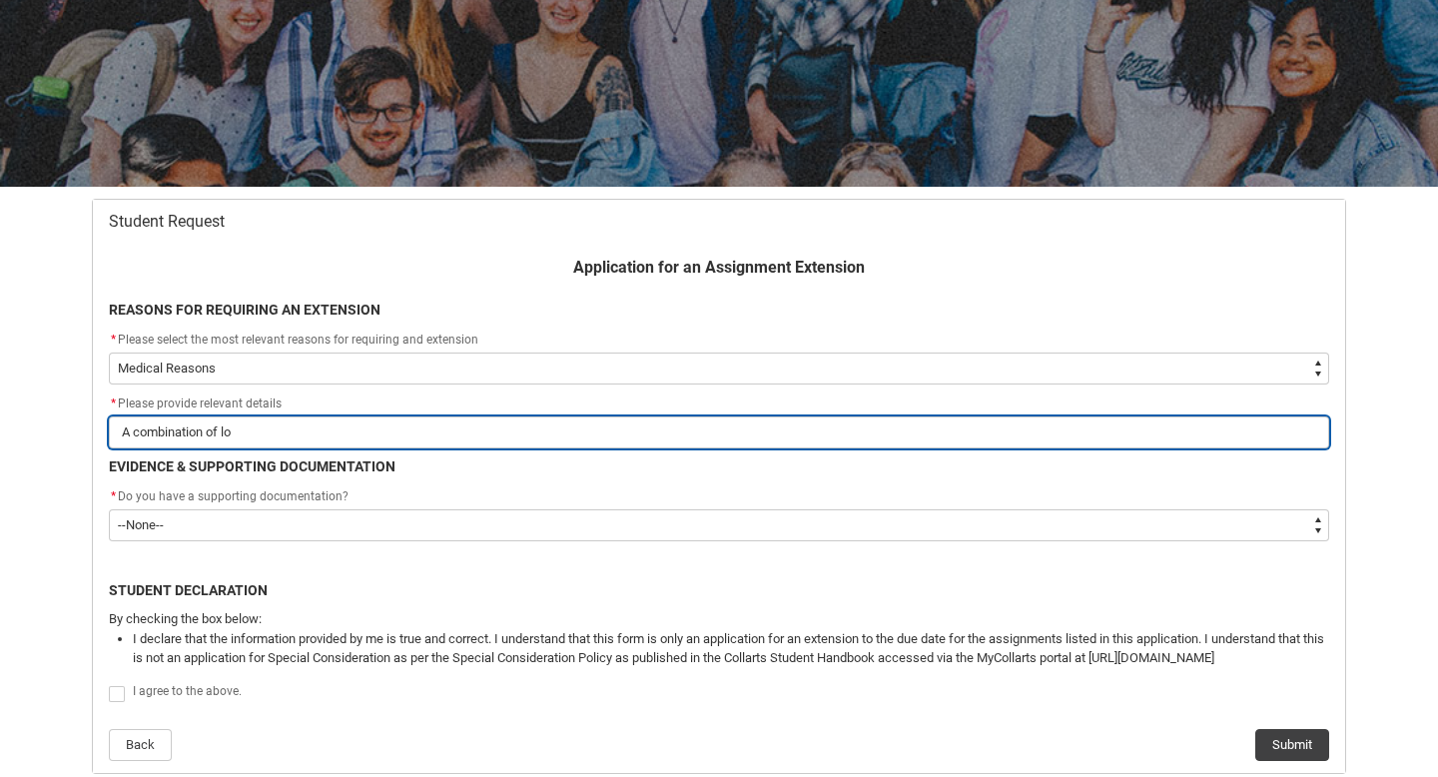
type input "A combination of lon"
type lightning-primitive-input-simple "A combination of long"
type input "A combination of long"
type lightning-primitive-input-simple "A combination of long"
type input "A combination of long"
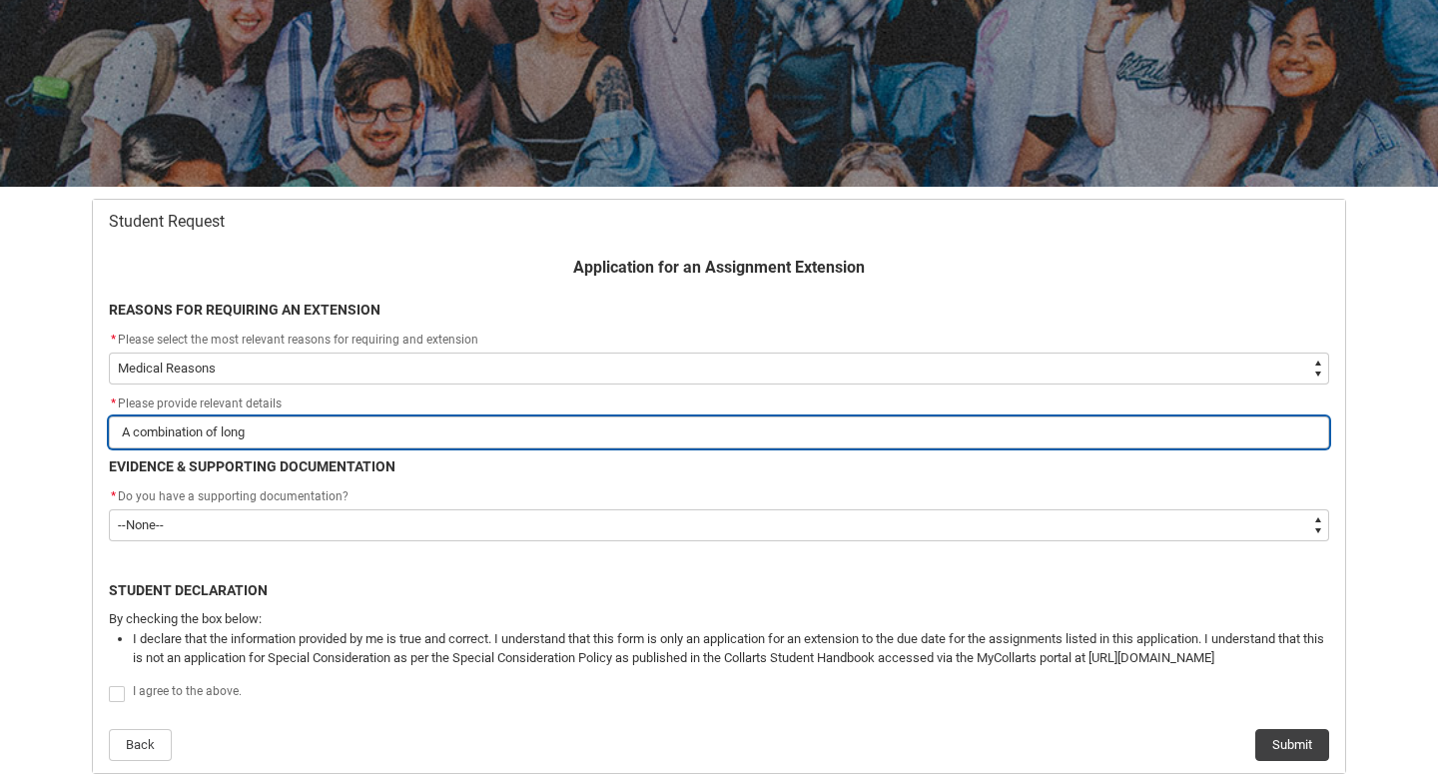
type lightning-primitive-input-simple "A combination of long"
type input "A combination of long"
type lightning-primitive-input-simple "A combination of lon"
type input "A combination of lon"
type lightning-primitive-input-simple "A combination of lo"
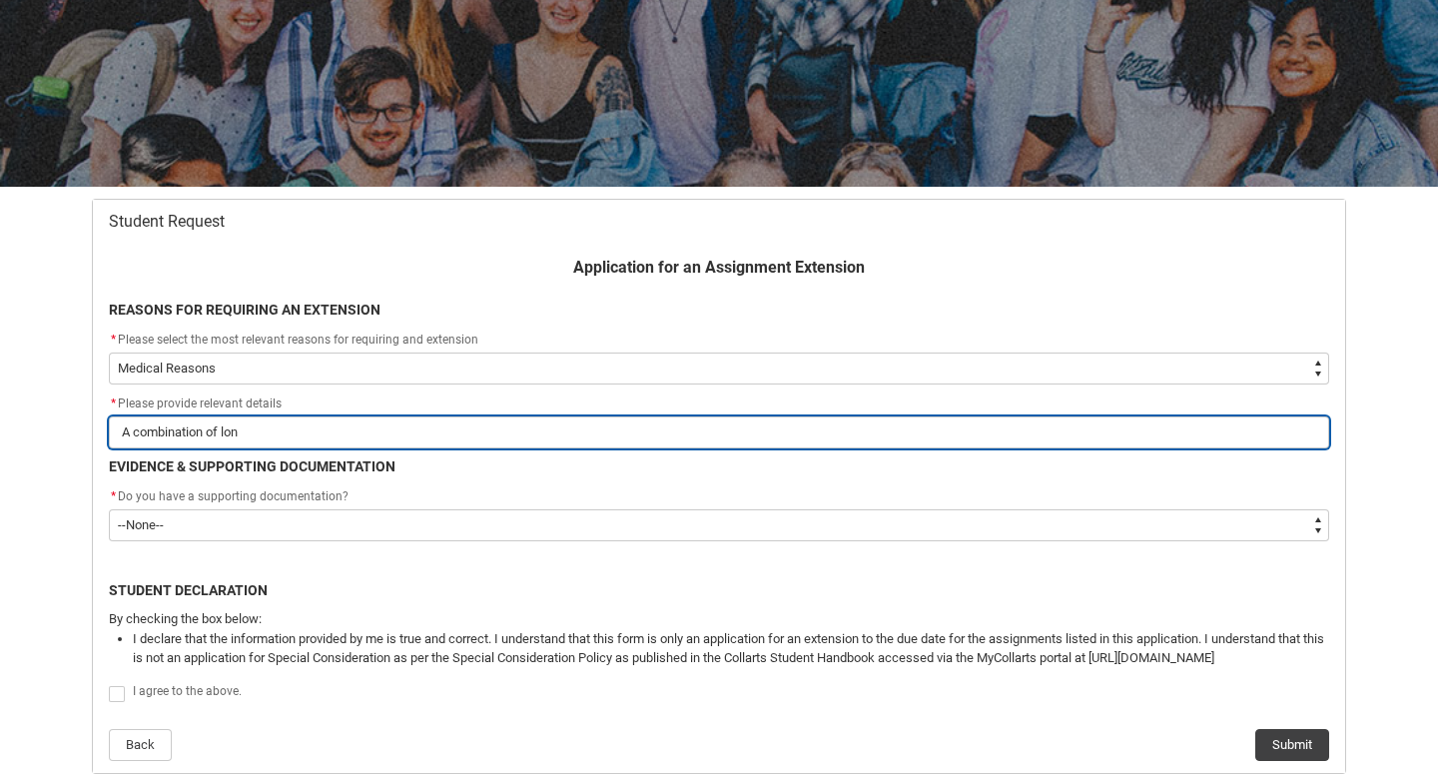
type input "A combination of lo"
type lightning-primitive-input-simple "A combination of l"
type input "A combination of l"
type lightning-primitive-input-simple "A combination of"
type input "A combination of"
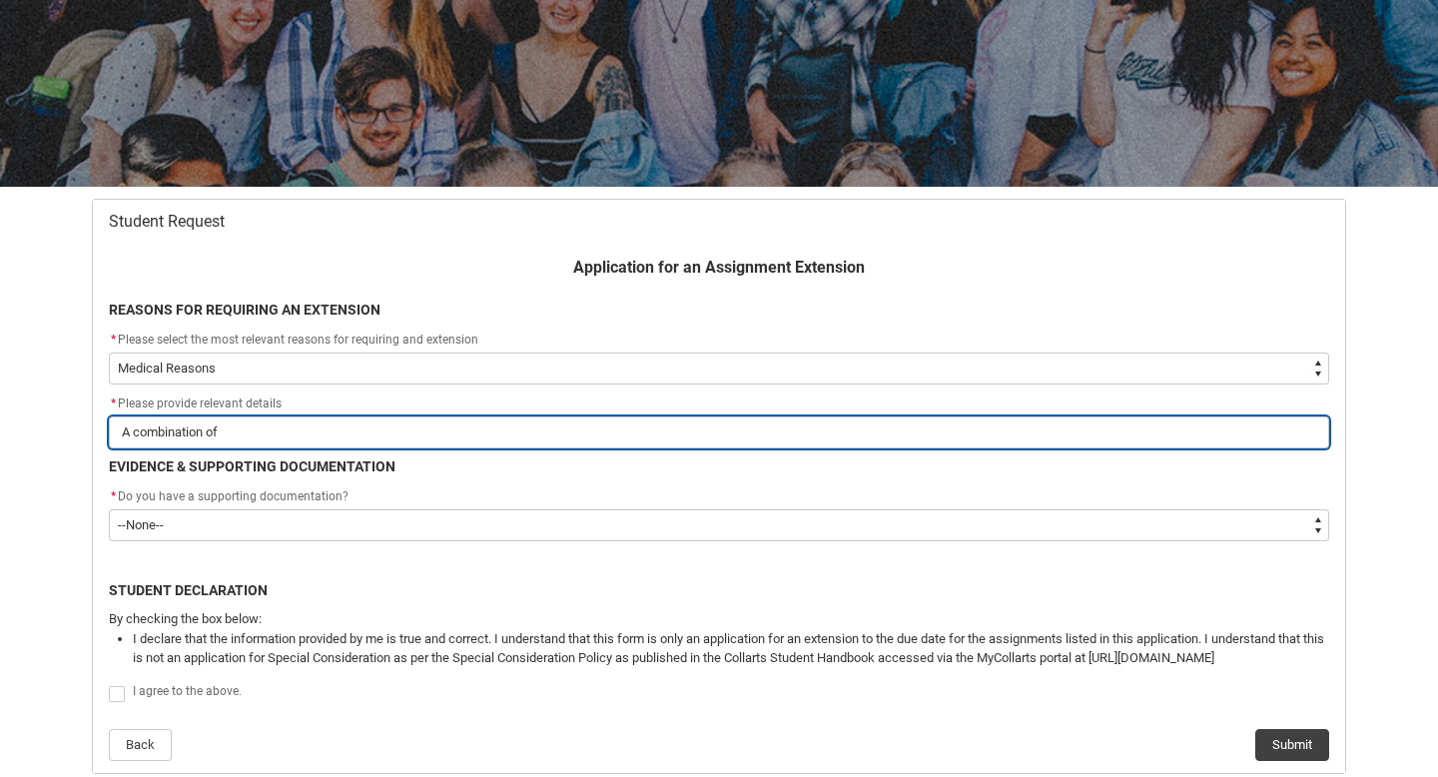
type lightning-primitive-input-simple "A combination of i"
type input "A combination of i"
type lightning-primitive-input-simple "A combination of in"
type input "A combination of in"
type lightning-primitive-input-simple "A combination of inc"
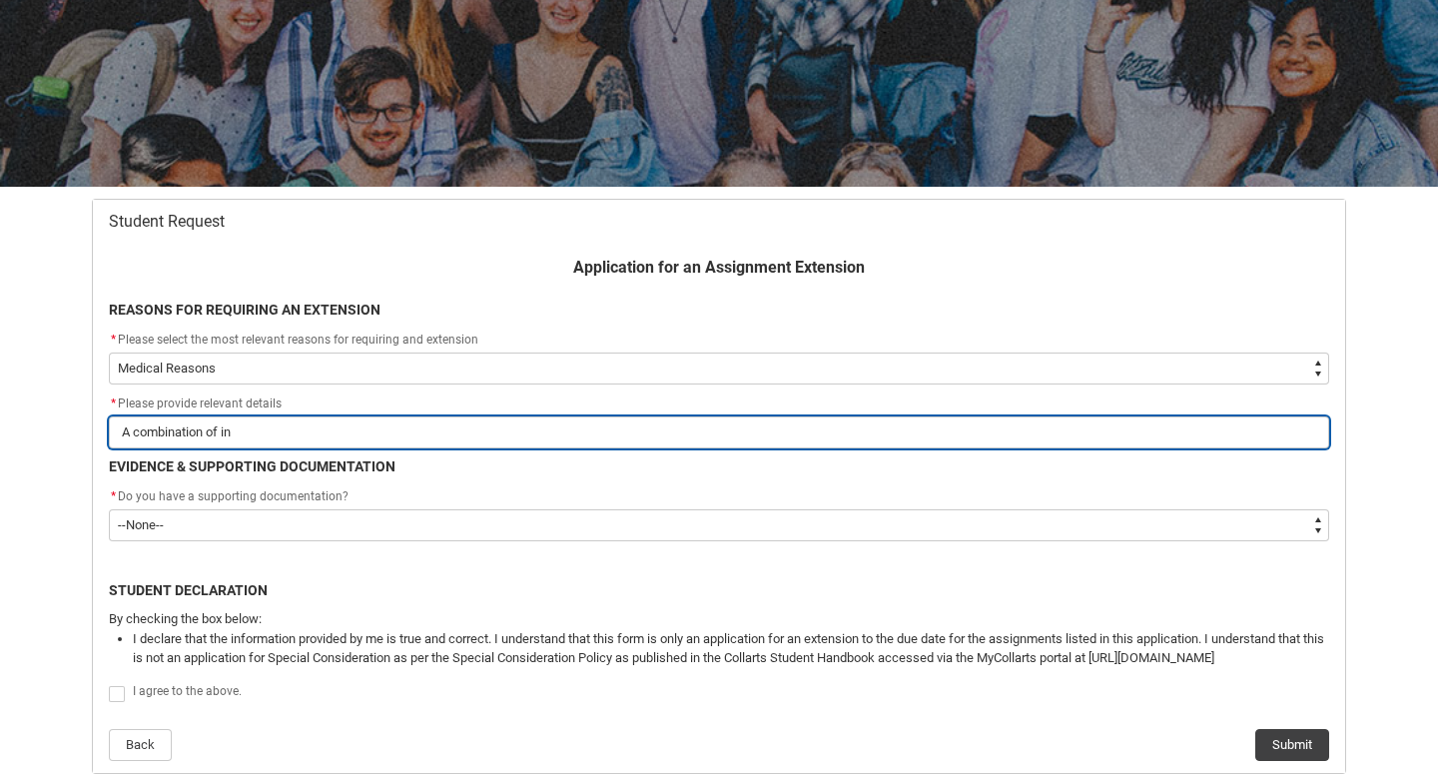
type input "A combination of inc"
type lightning-primitive-input-simple "A combination of incr"
type input "A combination of incr"
type lightning-primitive-input-simple "A combination of incre"
type input "A combination of incre"
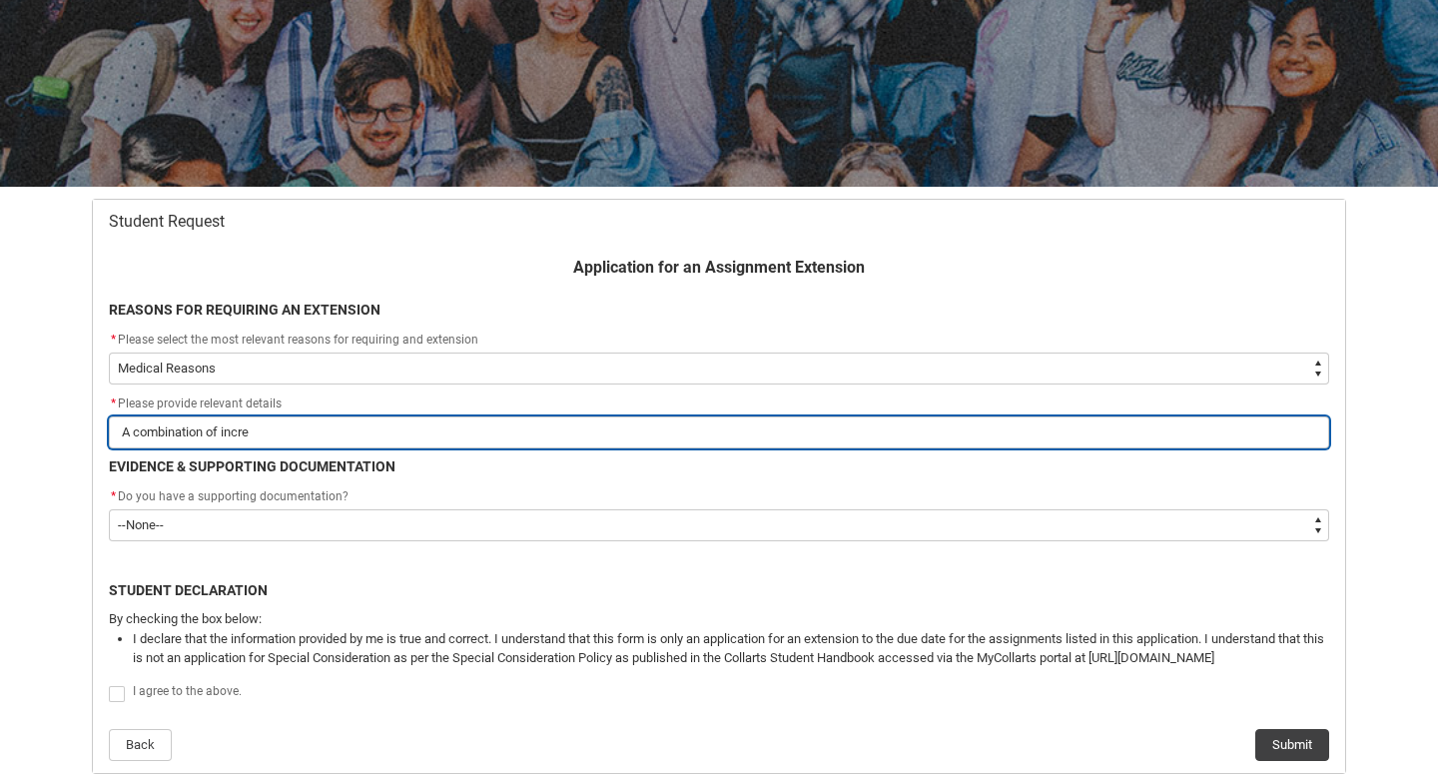
type lightning-primitive-input-simple "A combination of increa"
type input "A combination of increa"
type lightning-primitive-input-simple "A combination of increas"
type input "A combination of increas"
type lightning-primitive-input-simple "A combination of increase"
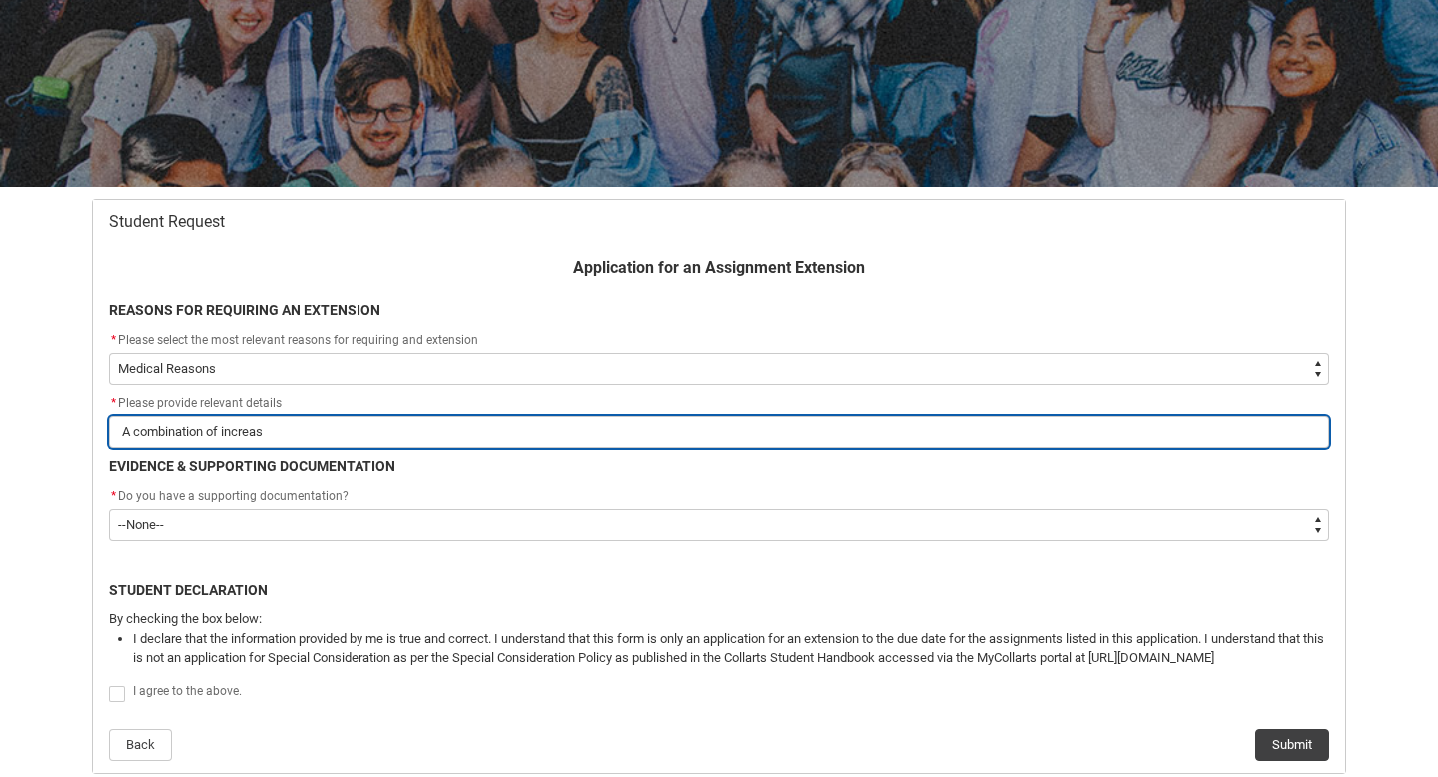
type input "A combination of increase"
type lightning-primitive-input-simple "A combination of increased"
type input "A combination of increased"
type lightning-primitive-input-simple "A combination of increased"
type input "A combination of increased"
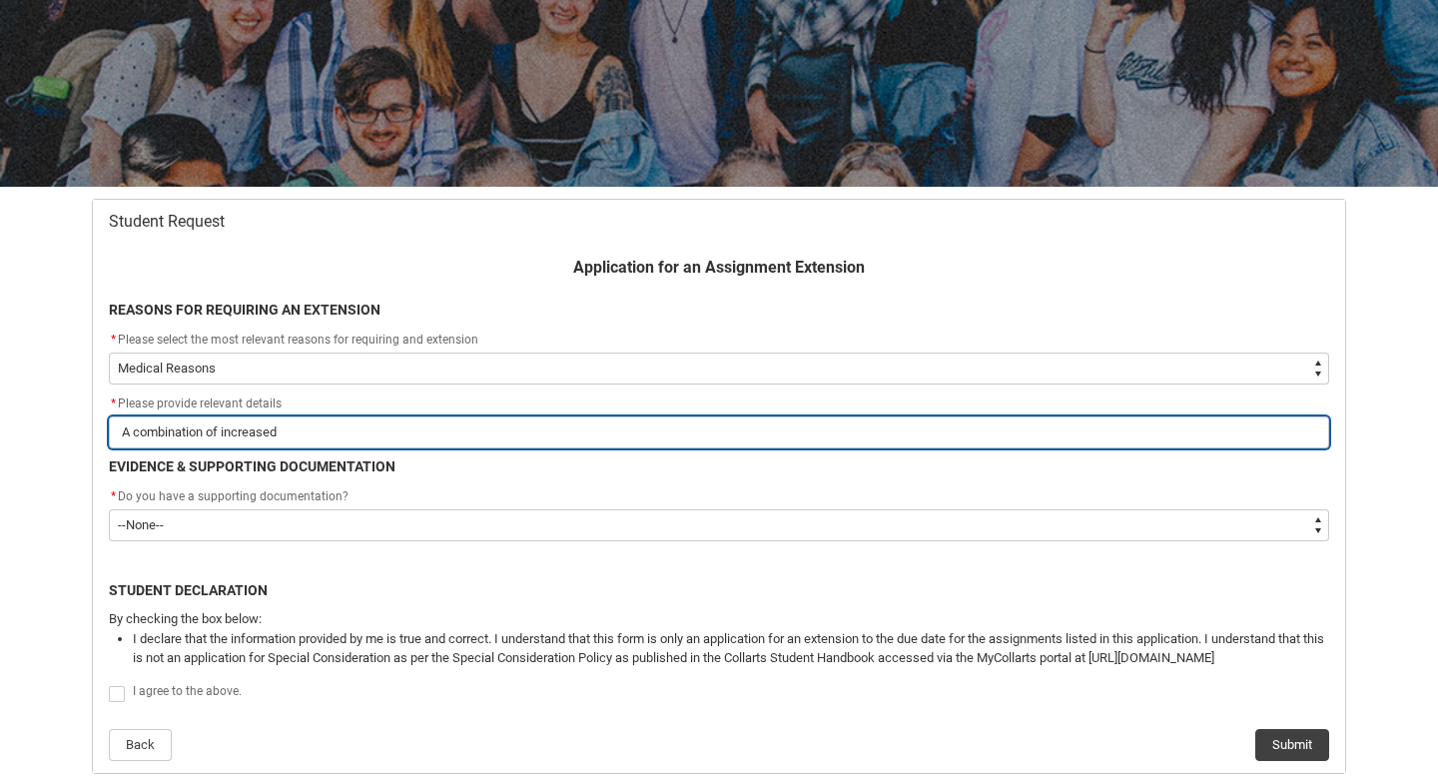
type lightning-primitive-input-simple "A combination of increased h"
type input "A combination of increased h"
type lightning-primitive-input-simple "A combination of increased ho"
type input "A combination of increased ho"
type lightning-primitive-input-simple "A combination of increased hou"
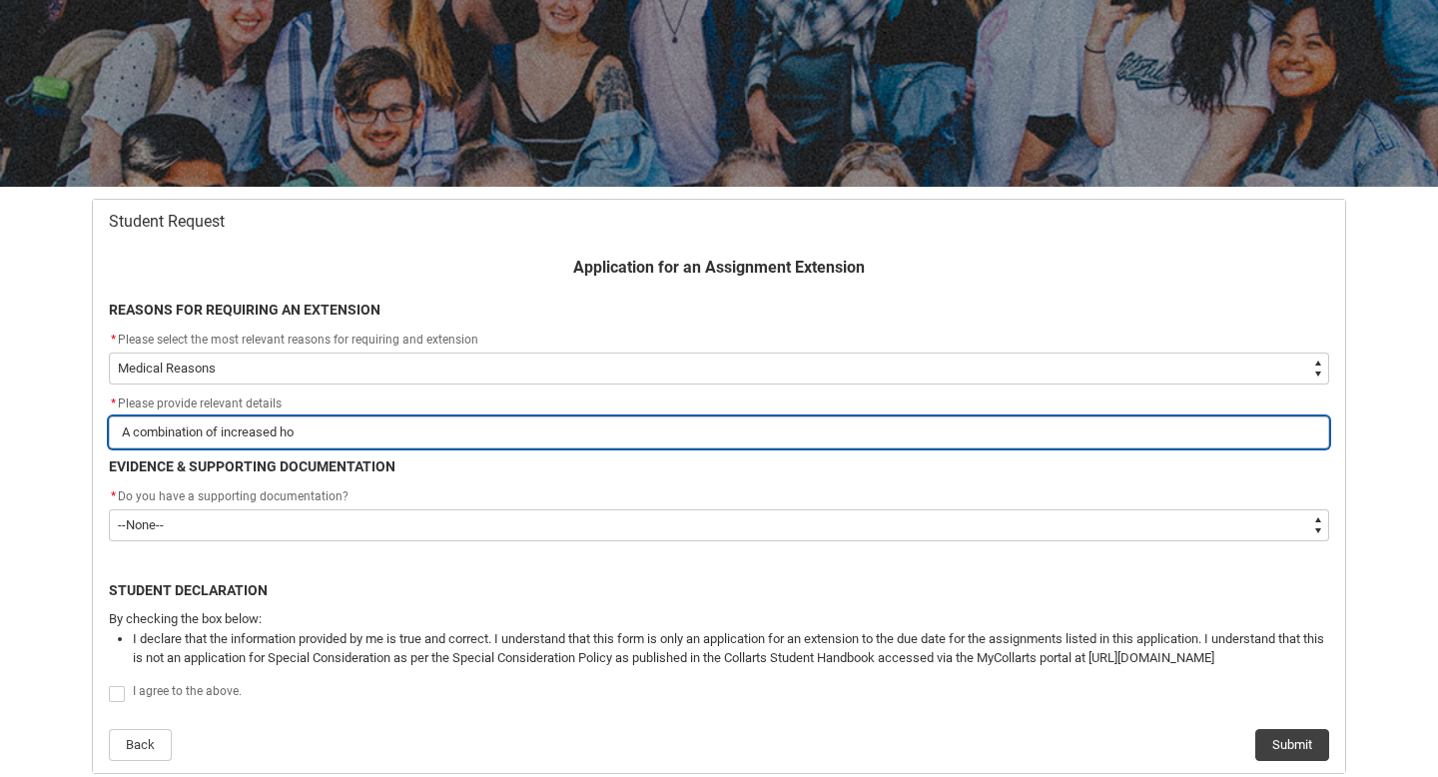
type input "A combination of increased hou"
type lightning-primitive-input-simple "A combination of increased hour"
type input "A combination of increased hour"
type lightning-primitive-input-simple "A combination of increased hours"
type input "A combination of increased hours"
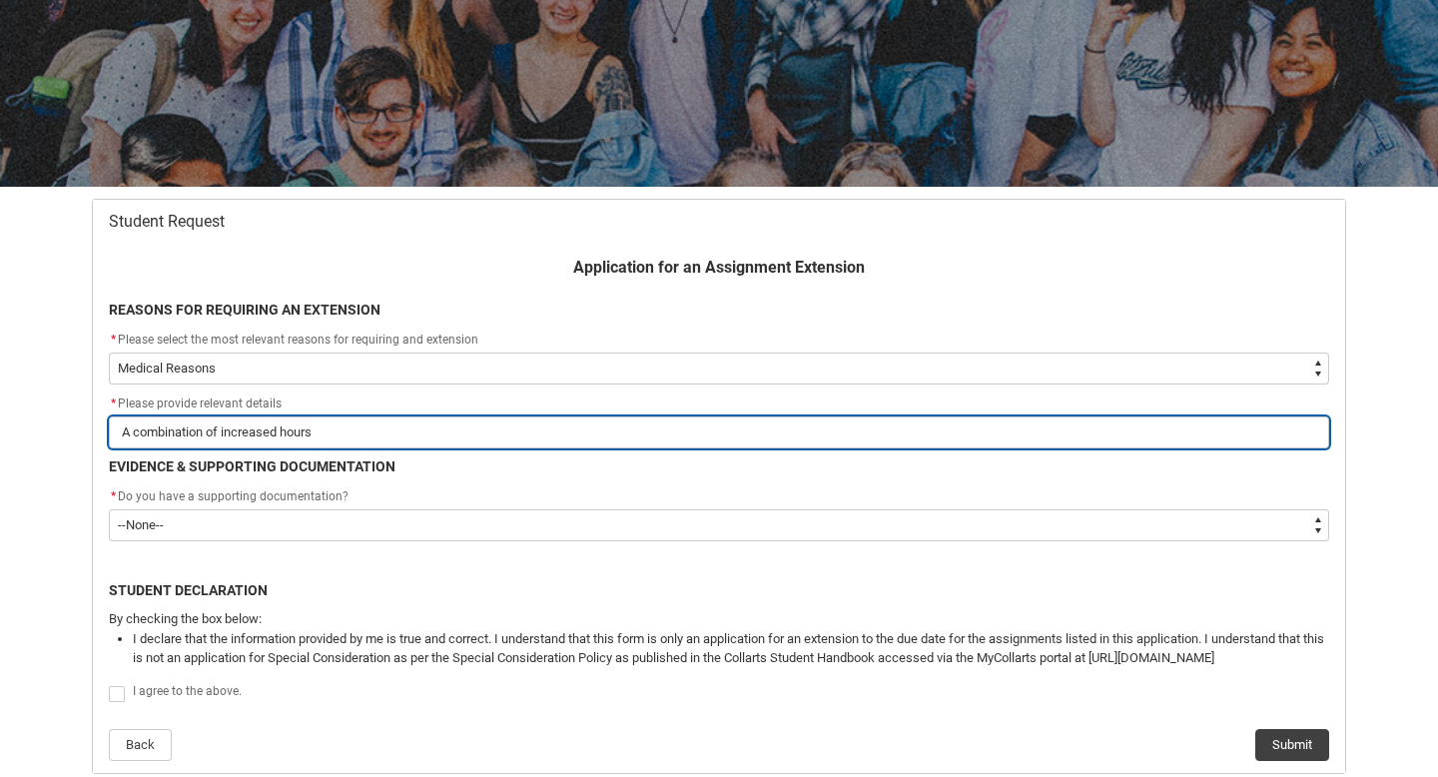
type lightning-primitive-input-simple "A combination of increased hours"
type input "A combination of increased hours"
type lightning-primitive-input-simple "A combination of increased hours a"
type input "A combination of increased hours a"
type lightning-primitive-input-simple "A combination of increased hours at"
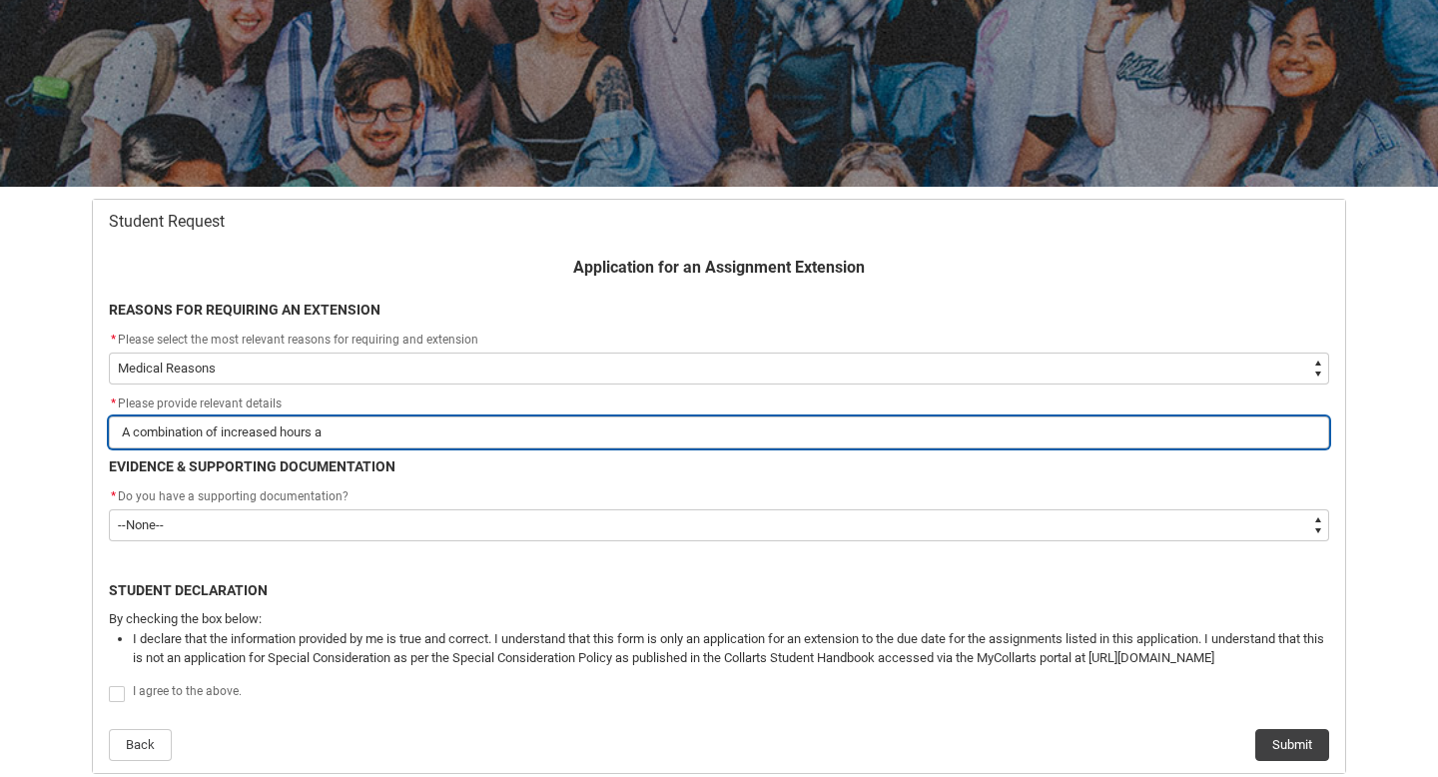
type input "A combination of increased hours at"
type lightning-primitive-input-simple "A combination of increased hours at"
type input "A combination of increased hours at"
type lightning-primitive-input-simple "A combination of increased hours at m"
type input "A combination of increased hours at m"
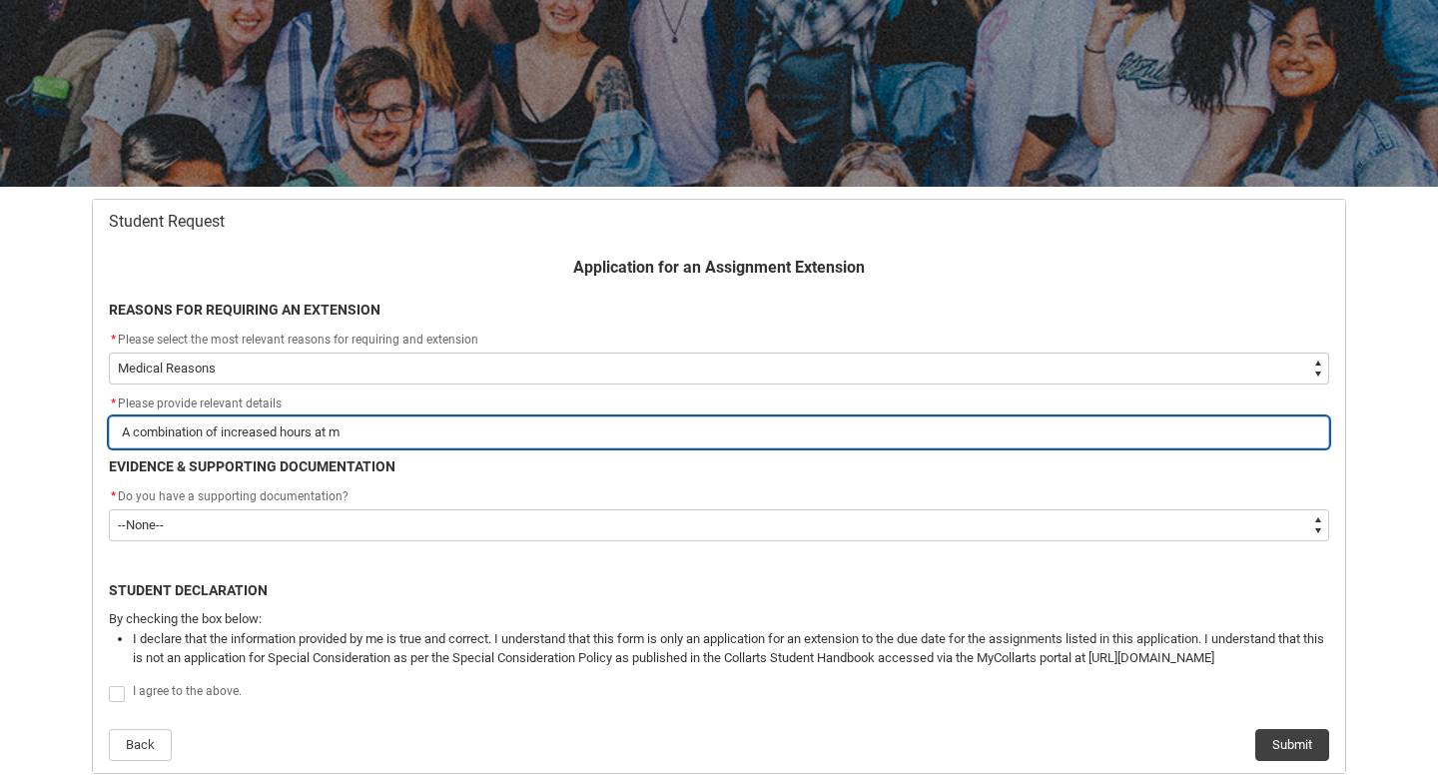
type lightning-primitive-input-simple "A combination of increased hours at my"
type input "A combination of increased hours at my"
type lightning-primitive-input-simple "A combination of increased hours at my"
type input "A combination of increased hours at my"
type lightning-primitive-input-simple "A combination of increased hours at my j"
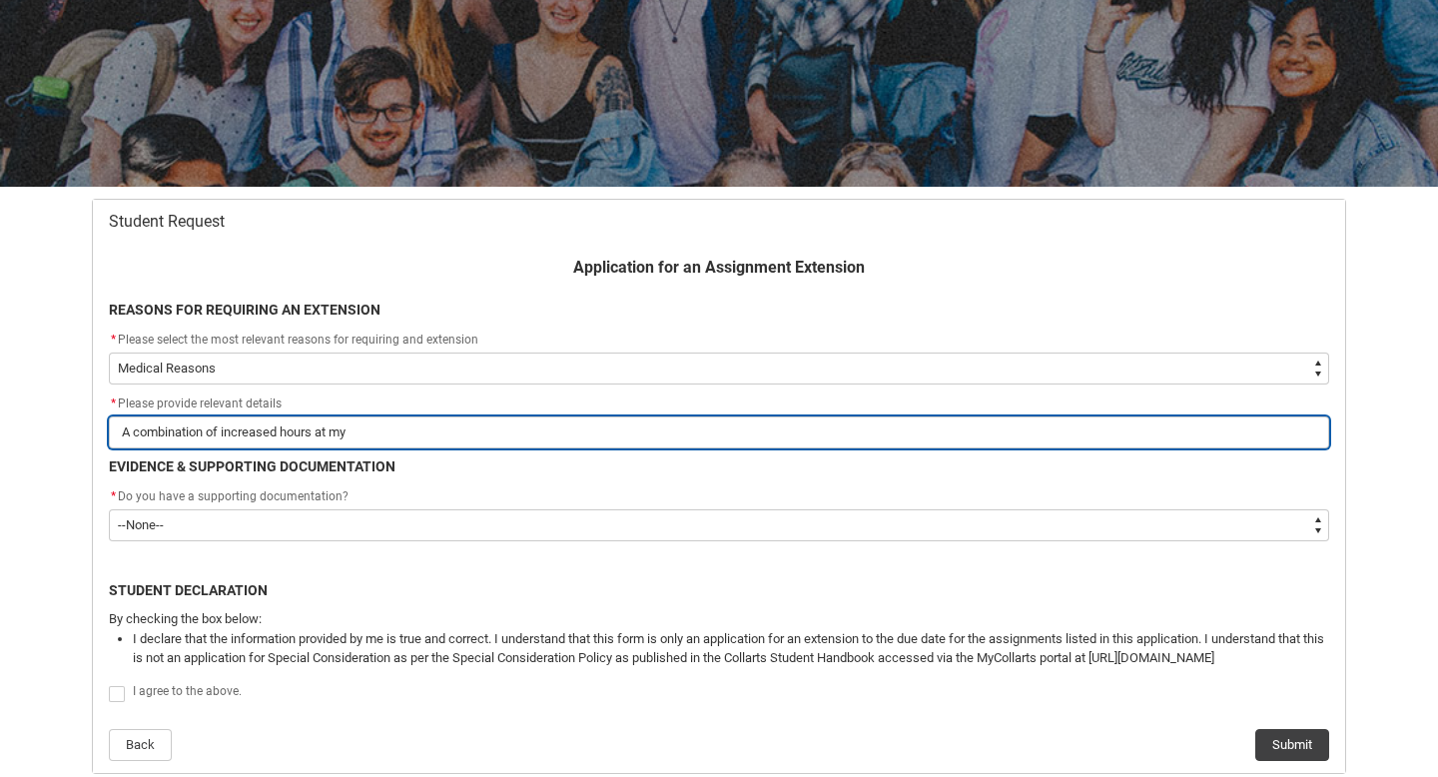
type input "A combination of increased hours at my j"
type lightning-primitive-input-simple "A combination of increased hours at my jo"
type input "A combination of increased hours at my jo"
type lightning-primitive-input-simple "A combination of increased hours at my job"
type input "A combination of increased hours at my job"
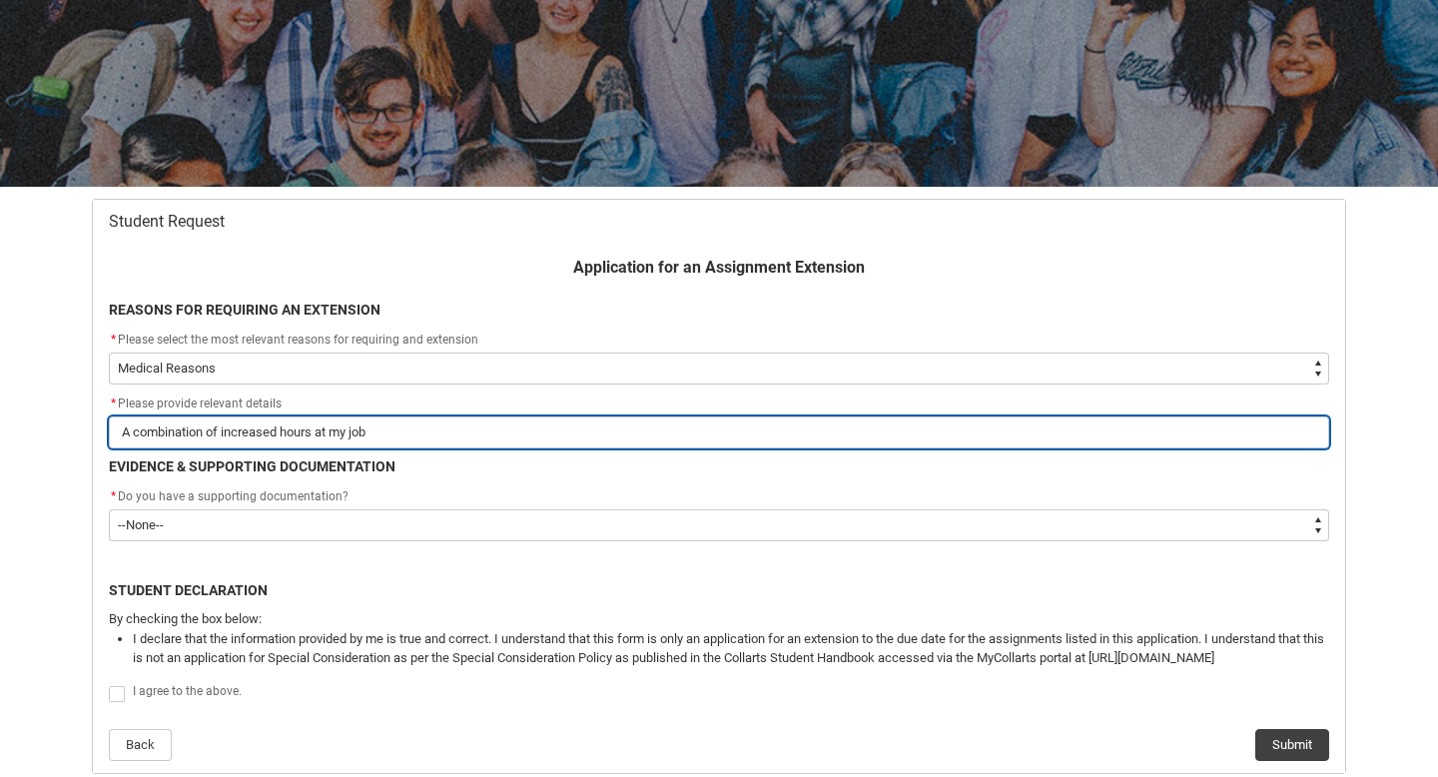
type lightning-primitive-input-simple "A combination of increased hours at my job"
type input "A combination of increased hours at my job"
type lightning-primitive-input-simple "A combination of increased hours at my job a"
type input "A combination of increased hours at my job a"
type lightning-primitive-input-simple "A combination of increased hours at my job an"
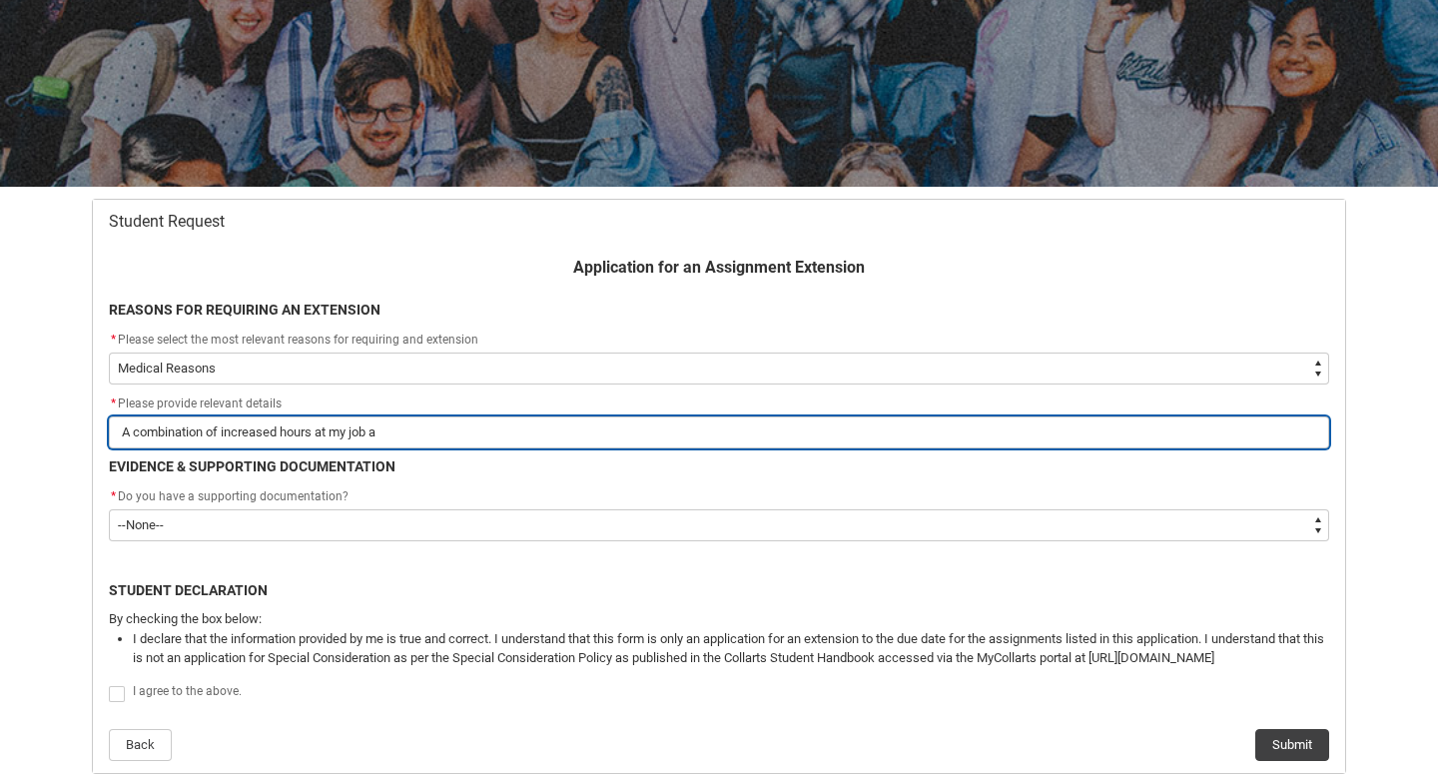
type input "A combination of increased hours at my job an"
type lightning-primitive-input-simple "A combination of increased hours at my job and"
type input "A combination of increased hours at my job and"
type lightning-primitive-input-simple "A combination of increased hours at my job and"
type input "A combination of increased hours at my job and"
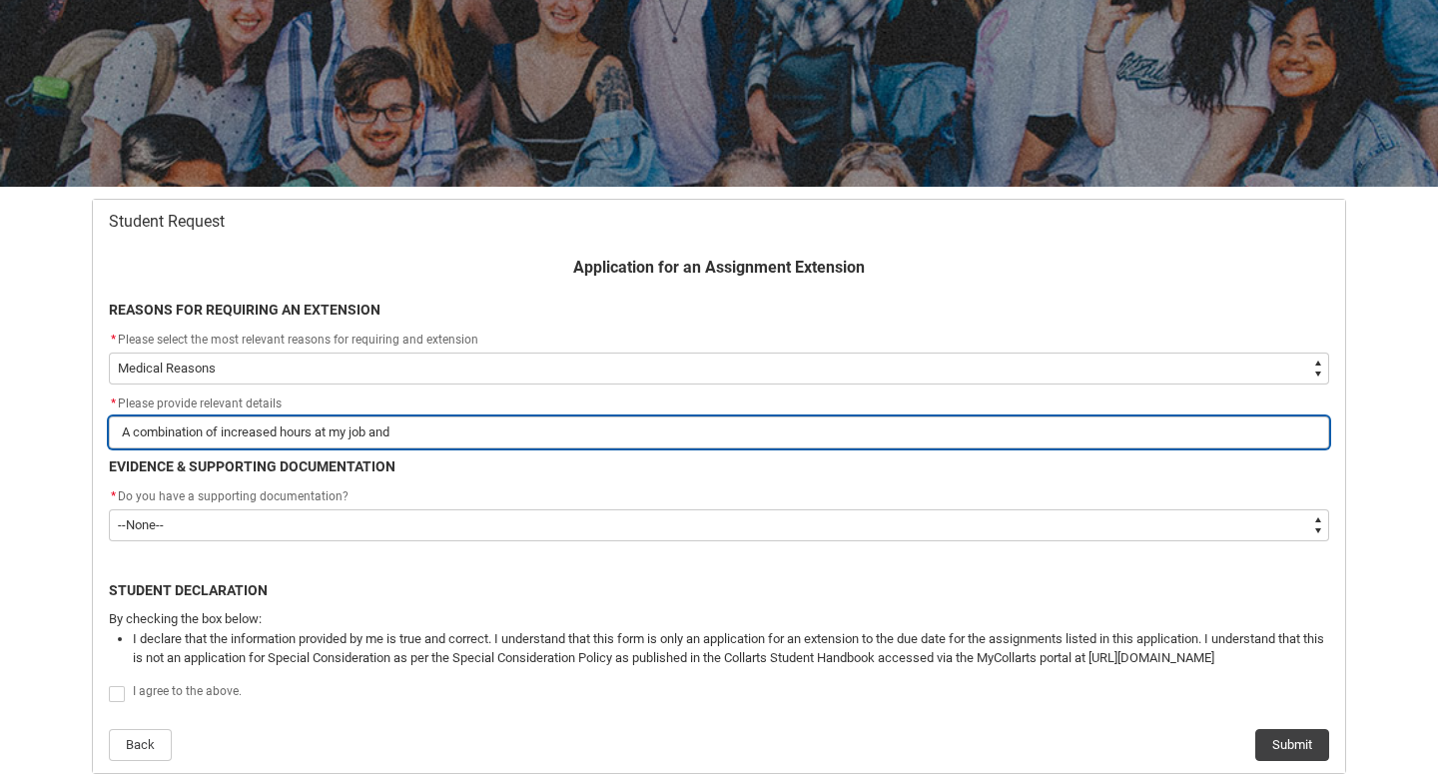
type lightning-primitive-input-simple "A combination of increased hours at my job and c"
type input "A combination of increased hours at my job and c"
type lightning-primitive-input-simple "A combination of increased hours at my job and co"
type input "A combination of increased hours at my job and co"
type lightning-primitive-input-simple "A combination of increased hours at my job and com"
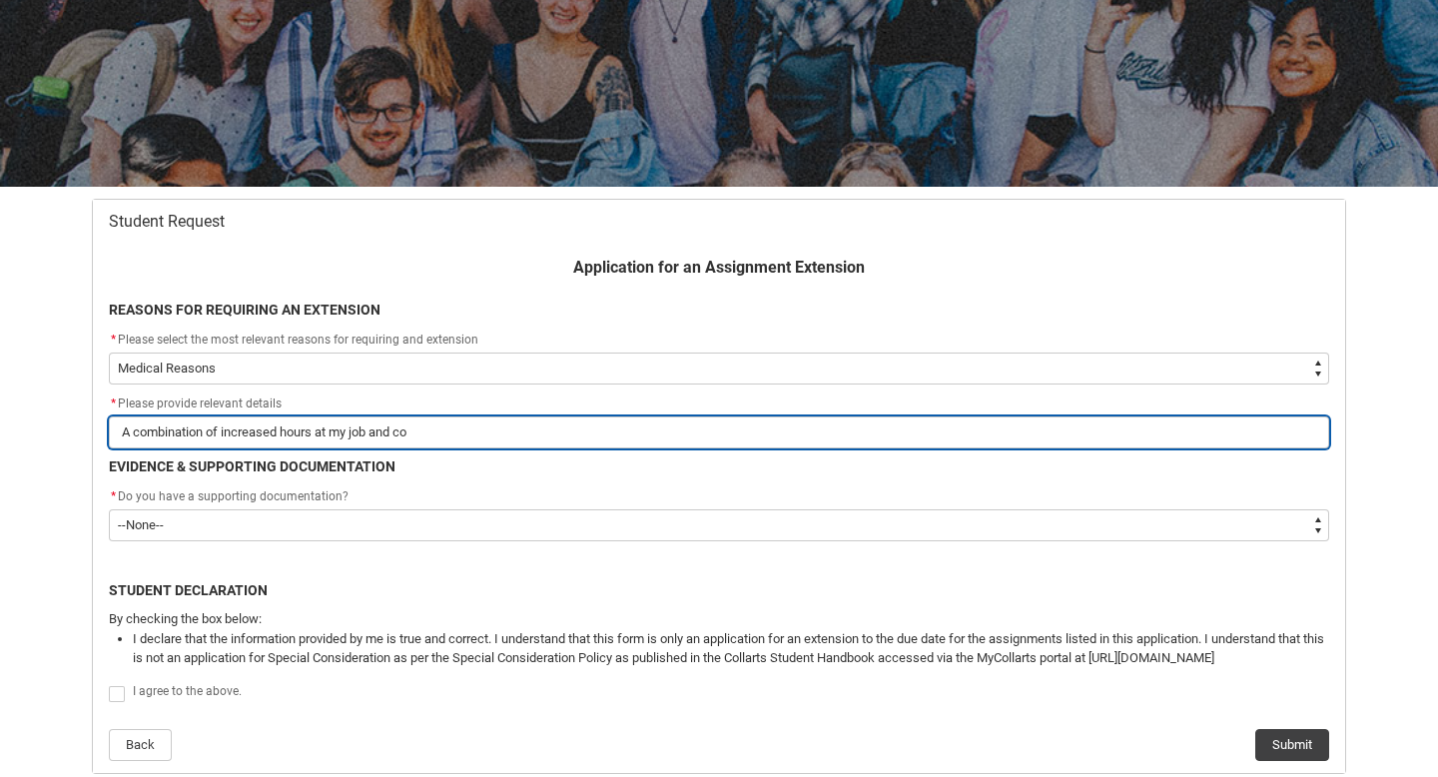
type input "A combination of increased hours at my job and com"
type lightning-primitive-input-simple "A combination of increased hours at my job and comi"
type input "A combination of increased hours at my job and comi"
type lightning-primitive-input-simple "A combination of increased hours at my job and comin"
type input "A combination of increased hours at my job and comin"
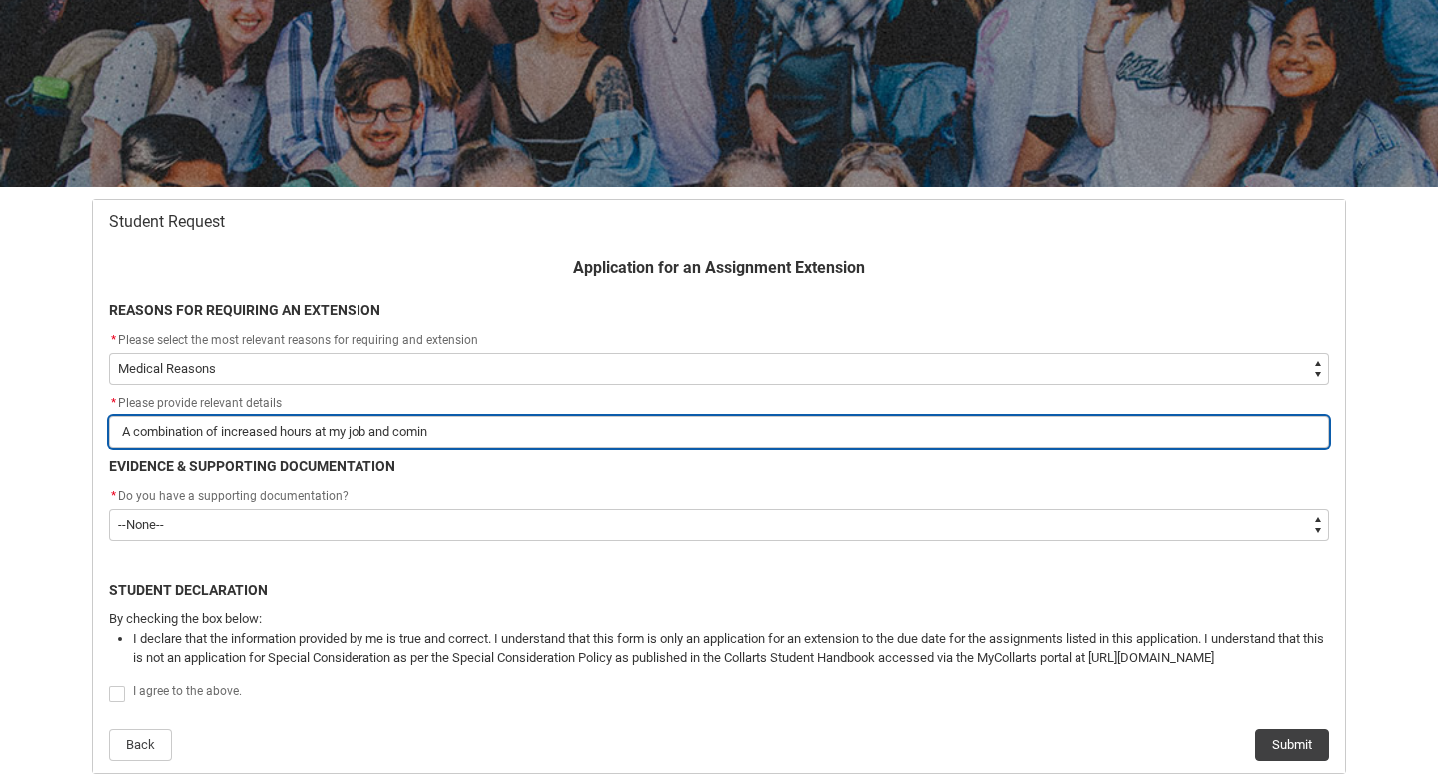
type lightning-primitive-input-simple "A combination of increased hours at my job and coming"
type input "A combination of increased hours at my job and coming"
type lightning-primitive-input-simple "A combination of increased hours at my job and coming"
type input "A combination of increased hours at my job and coming"
type lightning-primitive-input-simple "A combination of increased hours at my job and coming d"
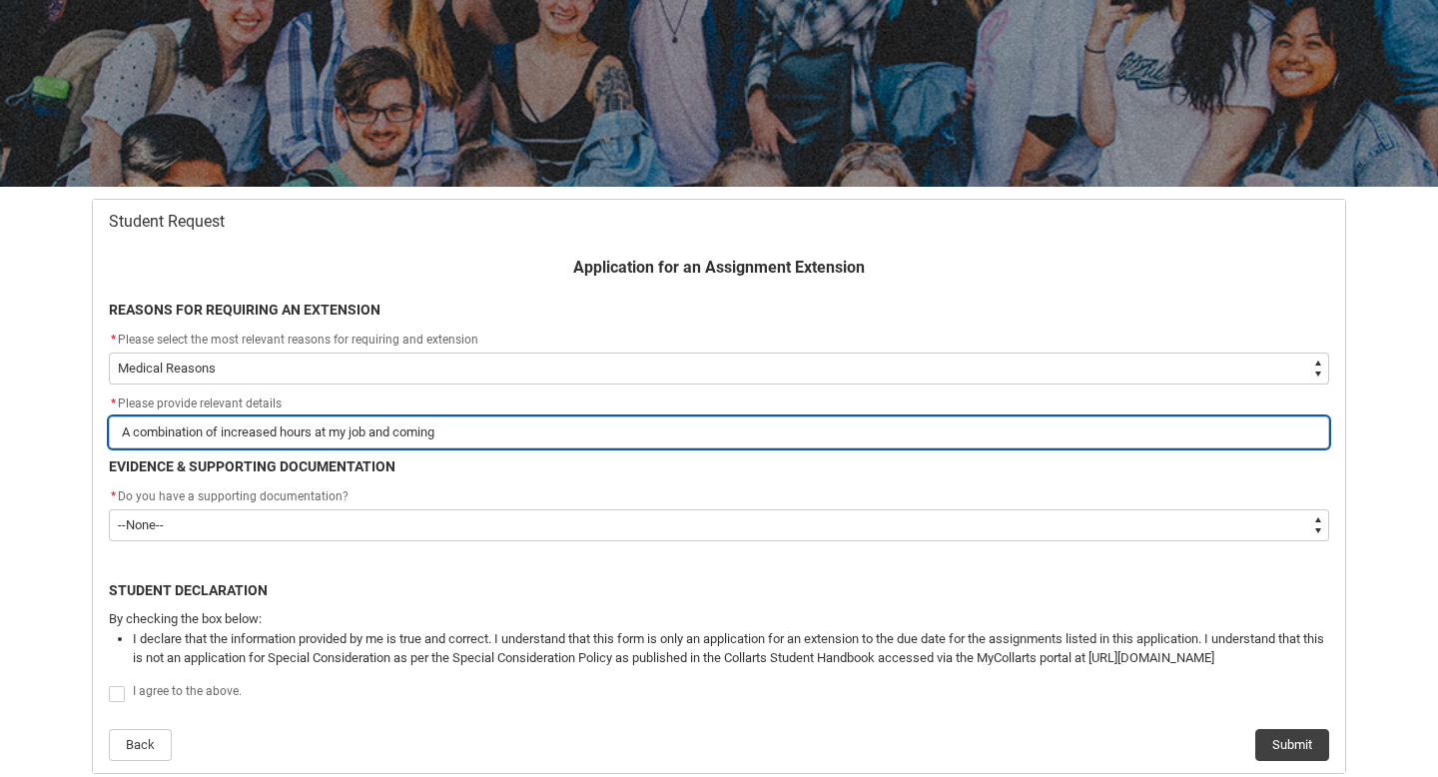
type input "A combination of increased hours at my job and coming d"
type lightning-primitive-input-simple "A combination of increased hours at my job and coming do"
type input "A combination of increased hours at my job and coming do"
type lightning-primitive-input-simple "A combination of increased hours at my job and coming dow"
type input "A combination of increased hours at my job and coming dow"
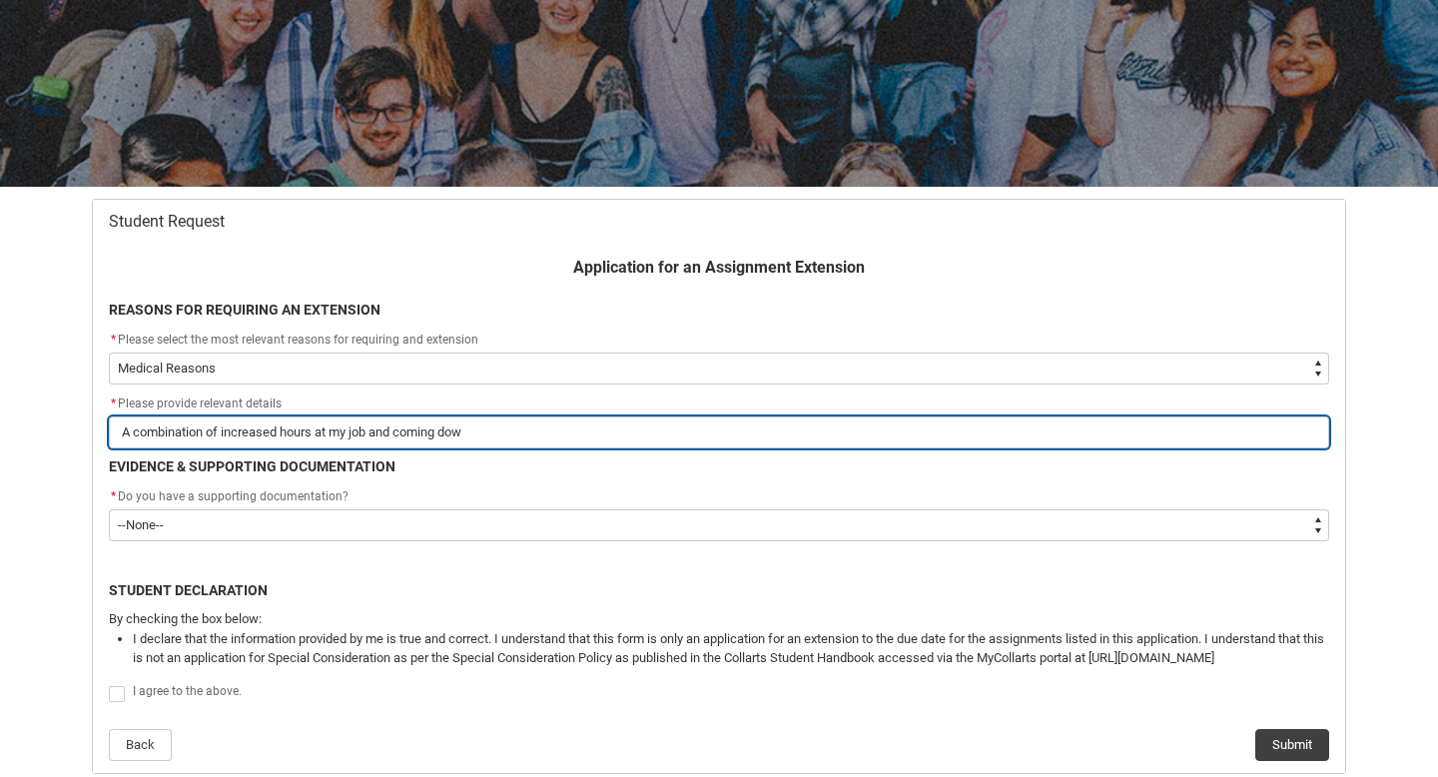
type lightning-primitive-input-simple "A combination of increased hours at my job and coming down"
type input "A combination of increased hours at my job and coming down"
type lightning-primitive-input-simple "A combination of increased hours at my job and coming down"
type input "A combination of increased hours at my job and coming down"
type lightning-primitive-input-simple "A combination of increased hours at my job and coming down w"
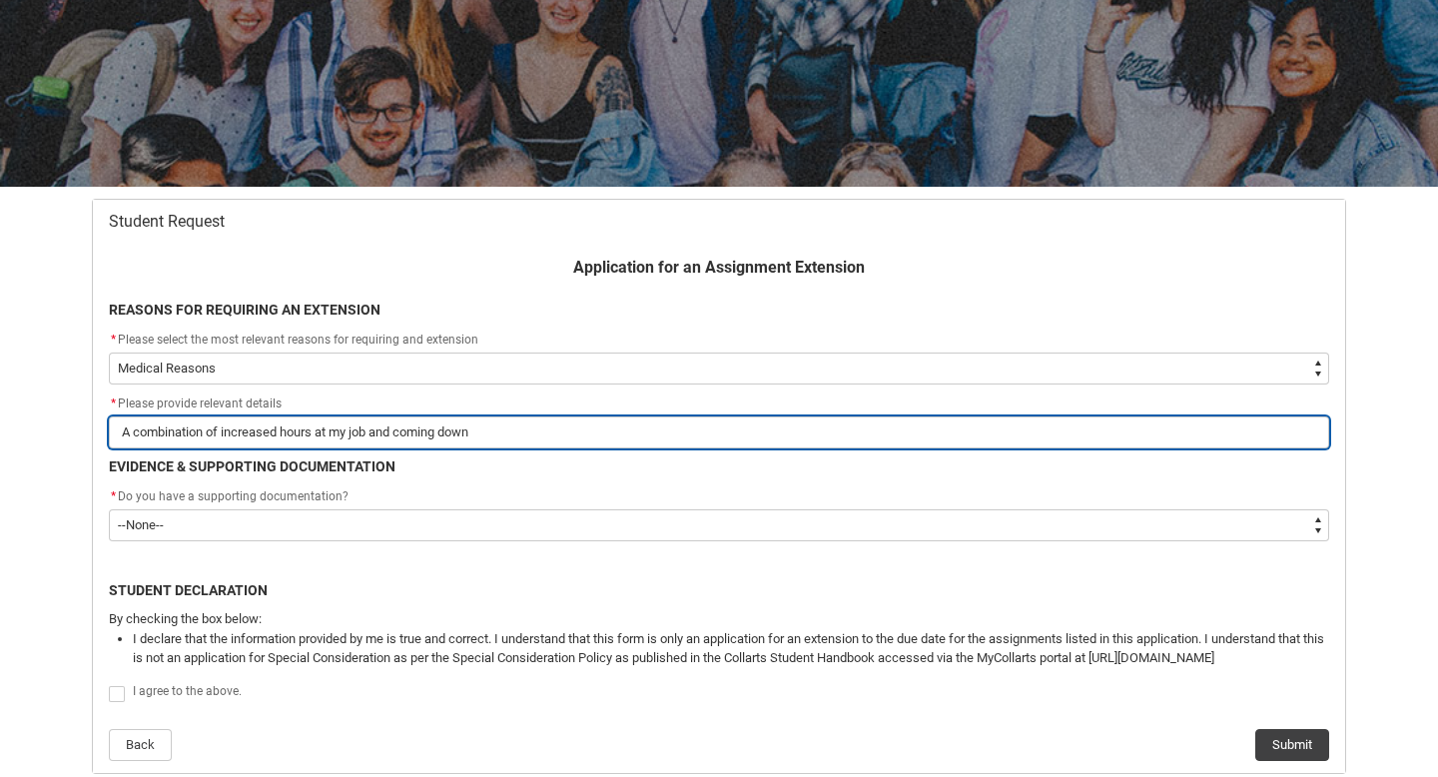
type input "A combination of increased hours at my job and coming down w"
type lightning-primitive-input-simple "A combination of increased hours at my job and coming down wi"
type input "A combination of increased hours at my job and coming down wi"
type lightning-primitive-input-simple "A combination of increased hours at my job and coming down wit"
type input "A combination of increased hours at my job and coming down wit"
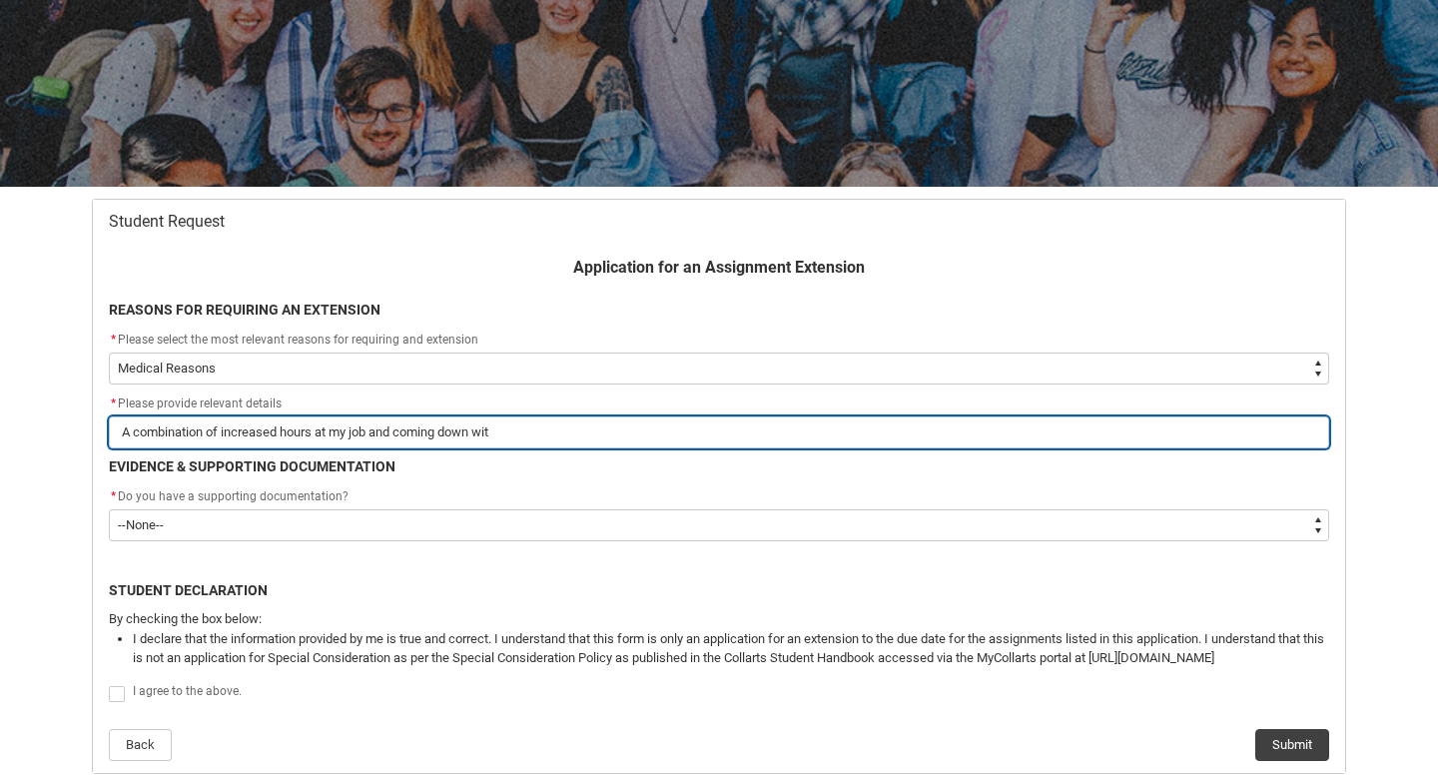
type lightning-primitive-input-simple "A combination of increased hours at my job and coming down with"
type input "A combination of increased hours at my job and coming down with"
type lightning-primitive-input-simple "A combination of increased hours at my job and coming down with"
type input "A combination of increased hours at my job and coming down with"
type lightning-primitive-input-simple "A combination of increased hours at my job and coming down with a"
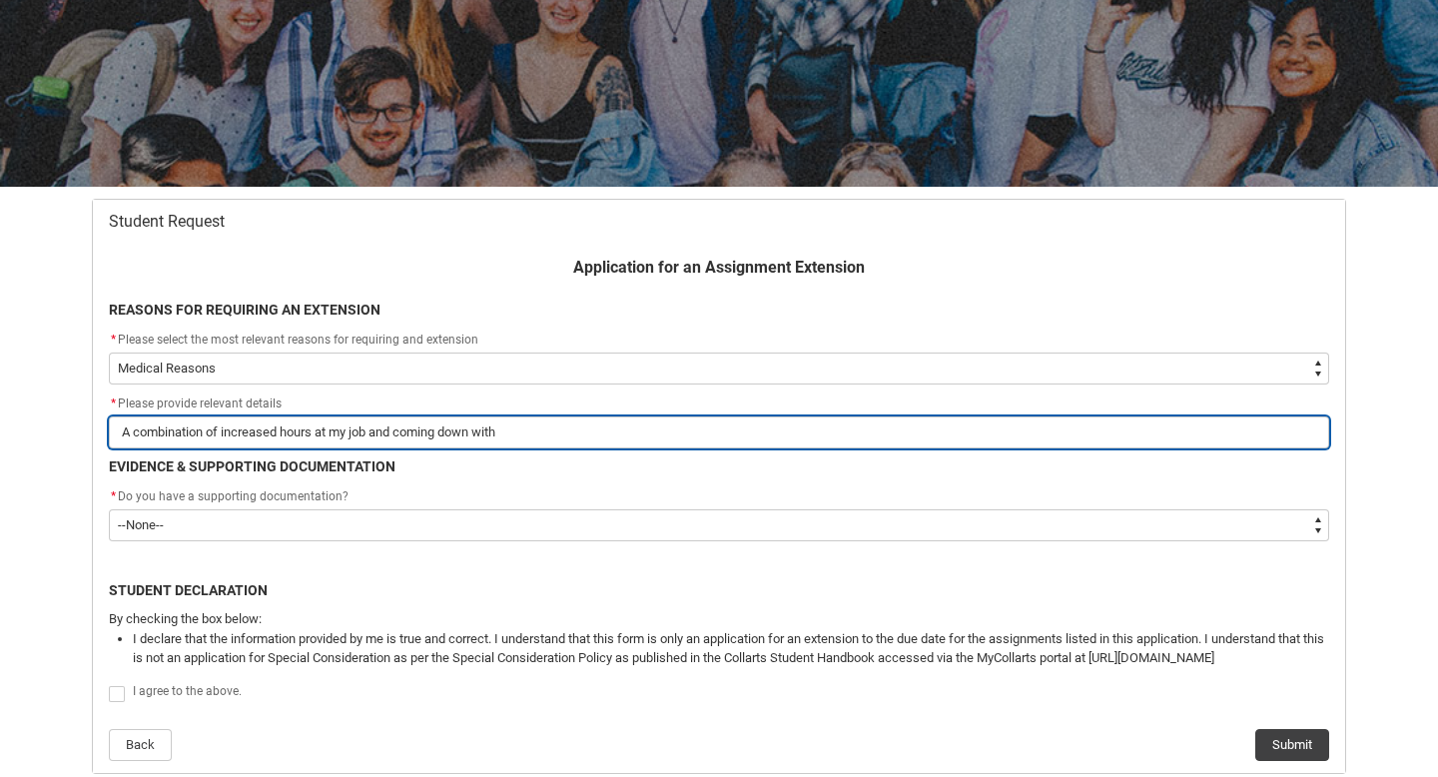
type input "A combination of increased hours at my job and coming down with a"
type lightning-primitive-input-simple "A combination of increased hours at my job and coming down with a"
type input "A combination of increased hours at my job and coming down with a"
type lightning-primitive-input-simple "A combination of increased hours at my job and coming down with a v"
type input "A combination of increased hours at my job and coming down with a v"
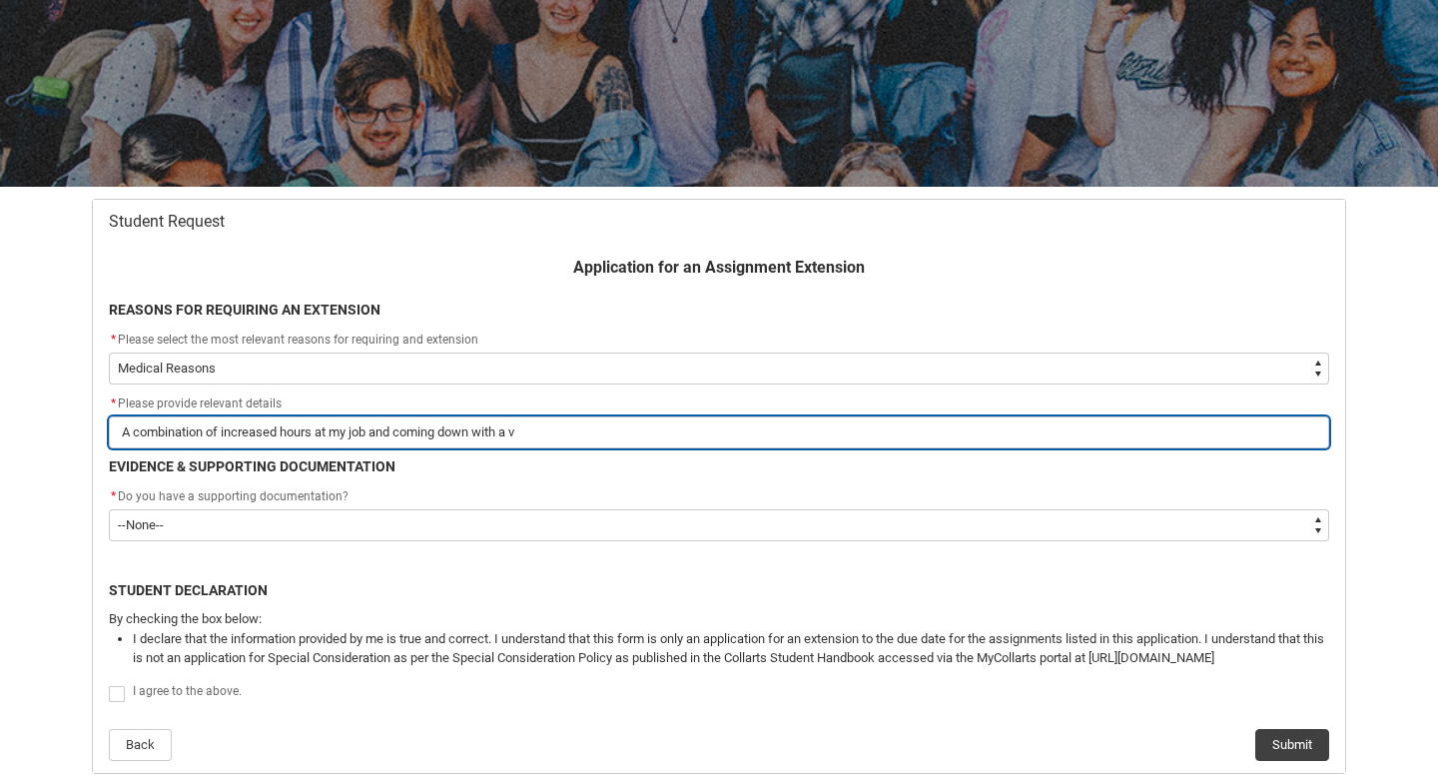
type lightning-primitive-input-simple "A combination of increased hours at my job and coming down with a"
type input "A combination of increased hours at my job and coming down with a"
type lightning-primitive-input-simple "A combination of increased hours at my job and coming down with a"
type input "A combination of increased hours at my job and coming down with a"
type lightning-primitive-input-simple "A combination of increased hours at my job and coming down with"
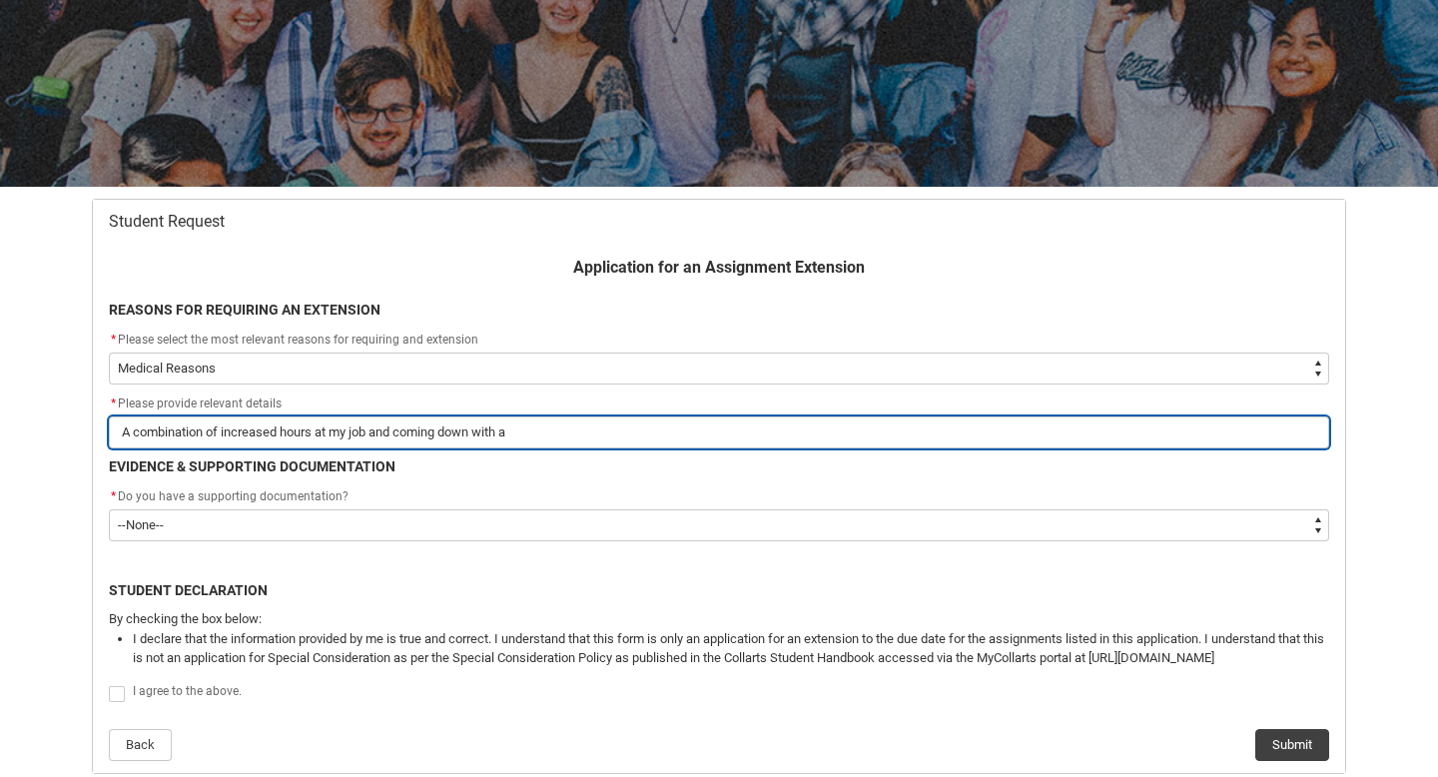
type input "A combination of increased hours at my job and coming down with"
type lightning-primitive-input-simple "A combination of increased hours at my job and coming down with"
type input "A combination of increased hours at my job and coming down with"
type lightning-primitive-input-simple "A combination of increased hours at my job and coming down wit"
type input "A combination of increased hours at my job and coming down wit"
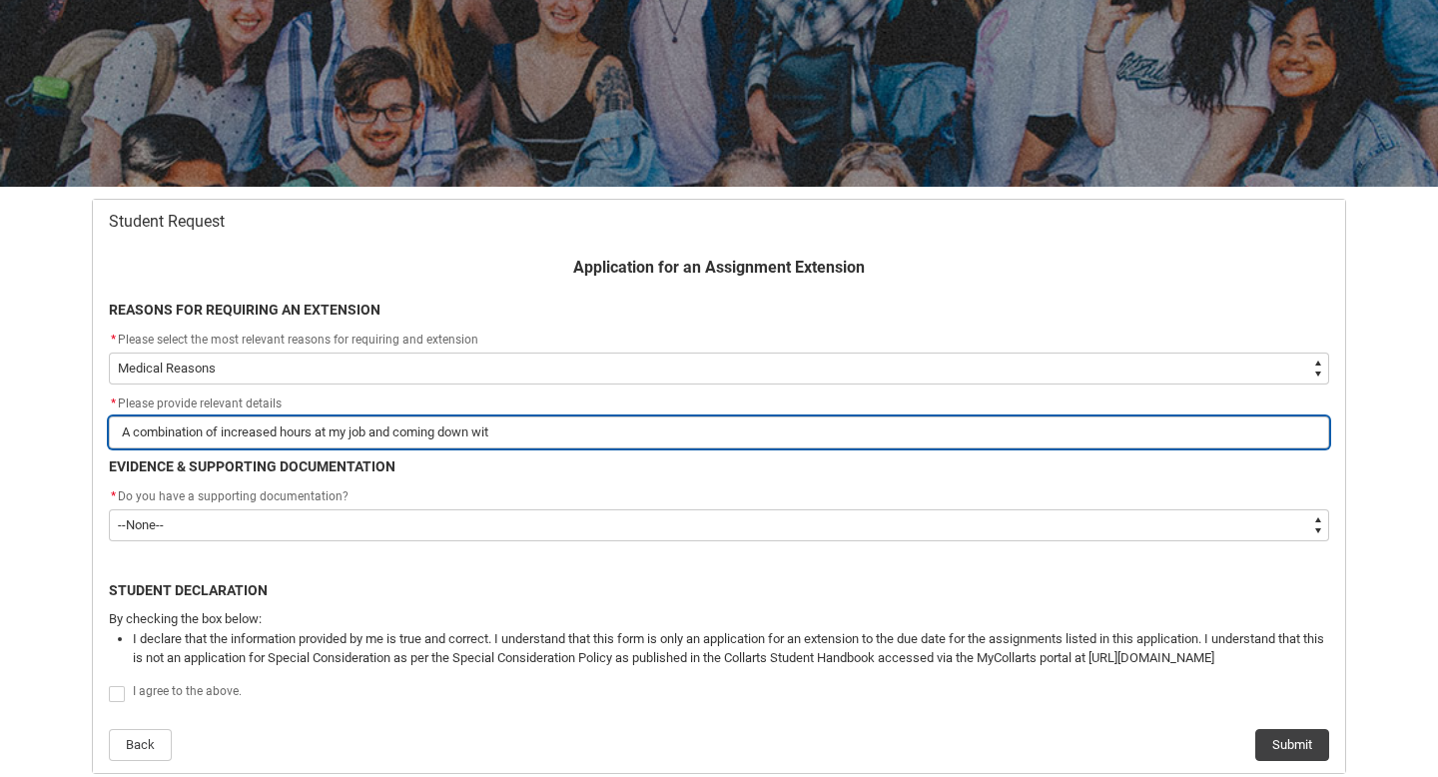
type lightning-primitive-input-simple "A combination of increased hours at my job and coming down wi"
type input "A combination of increased hours at my job and coming down wi"
type lightning-primitive-input-simple "A combination of increased hours at my job and coming down w"
type input "A combination of increased hours at my job and coming down w"
type lightning-primitive-input-simple "A combination of increased hours at my job and coming down"
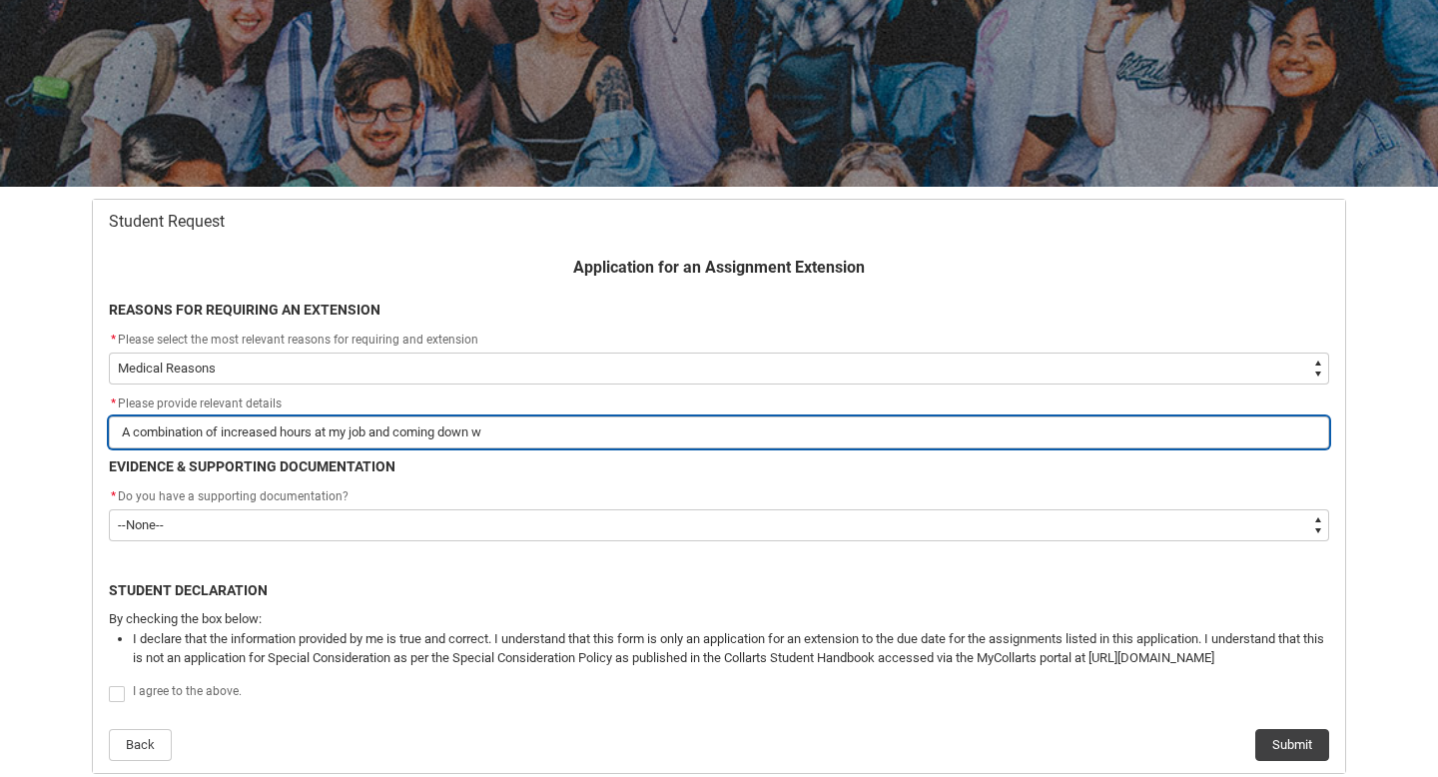
type input "A combination of increased hours at my job and coming down"
type lightning-primitive-input-simple "A combination of increased hours at my job and coming down"
type input "A combination of increased hours at my job and coming down"
type lightning-primitive-input-simple "A combination of increased hours at my job and coming dow"
type input "A combination of increased hours at my job and coming dow"
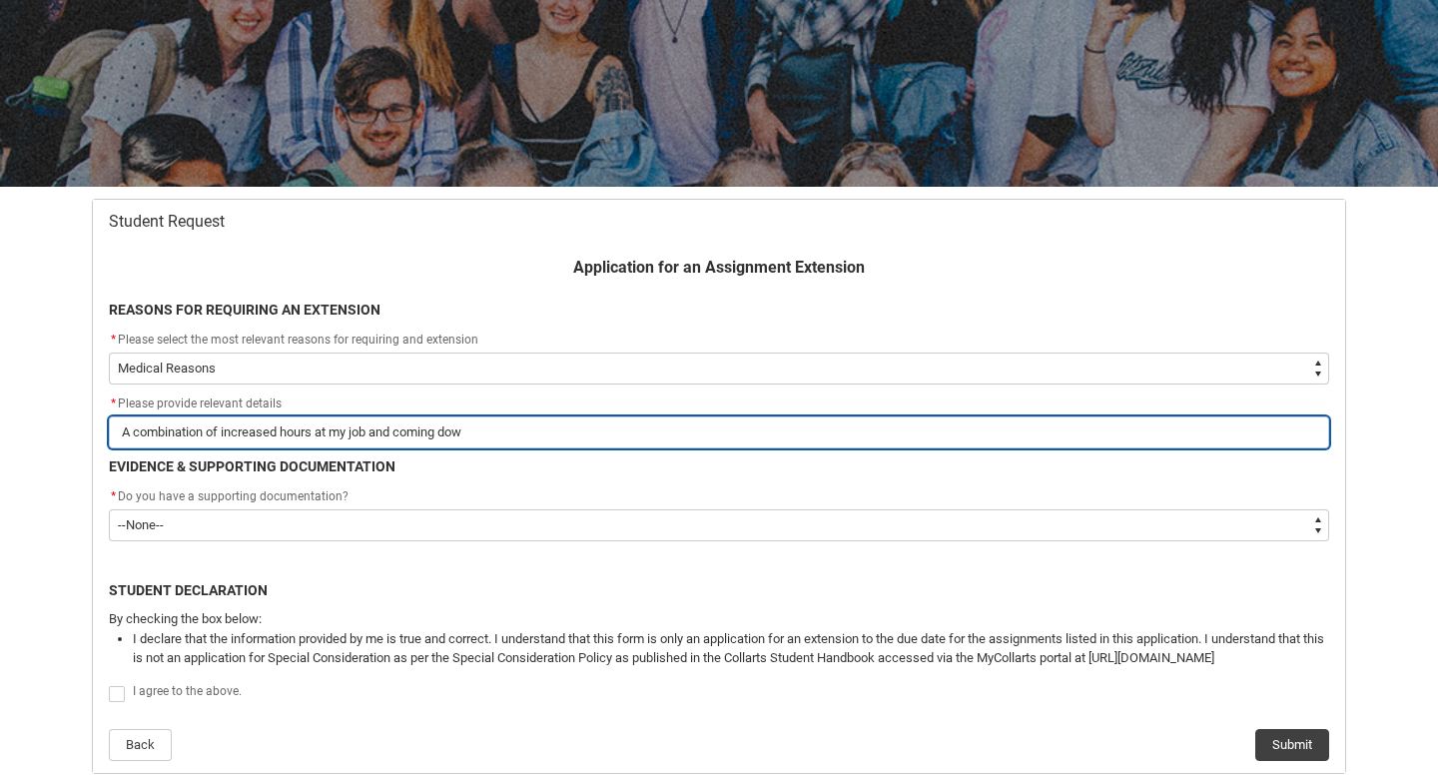
type lightning-primitive-input-simple "A combination of increased hours at my job and coming do"
type input "A combination of increased hours at my job and coming do"
type lightning-primitive-input-simple "A combination of increased hours at my job and coming d"
type input "A combination of increased hours at my job and coming d"
type lightning-primitive-input-simple "A combination of increased hours at my job and coming"
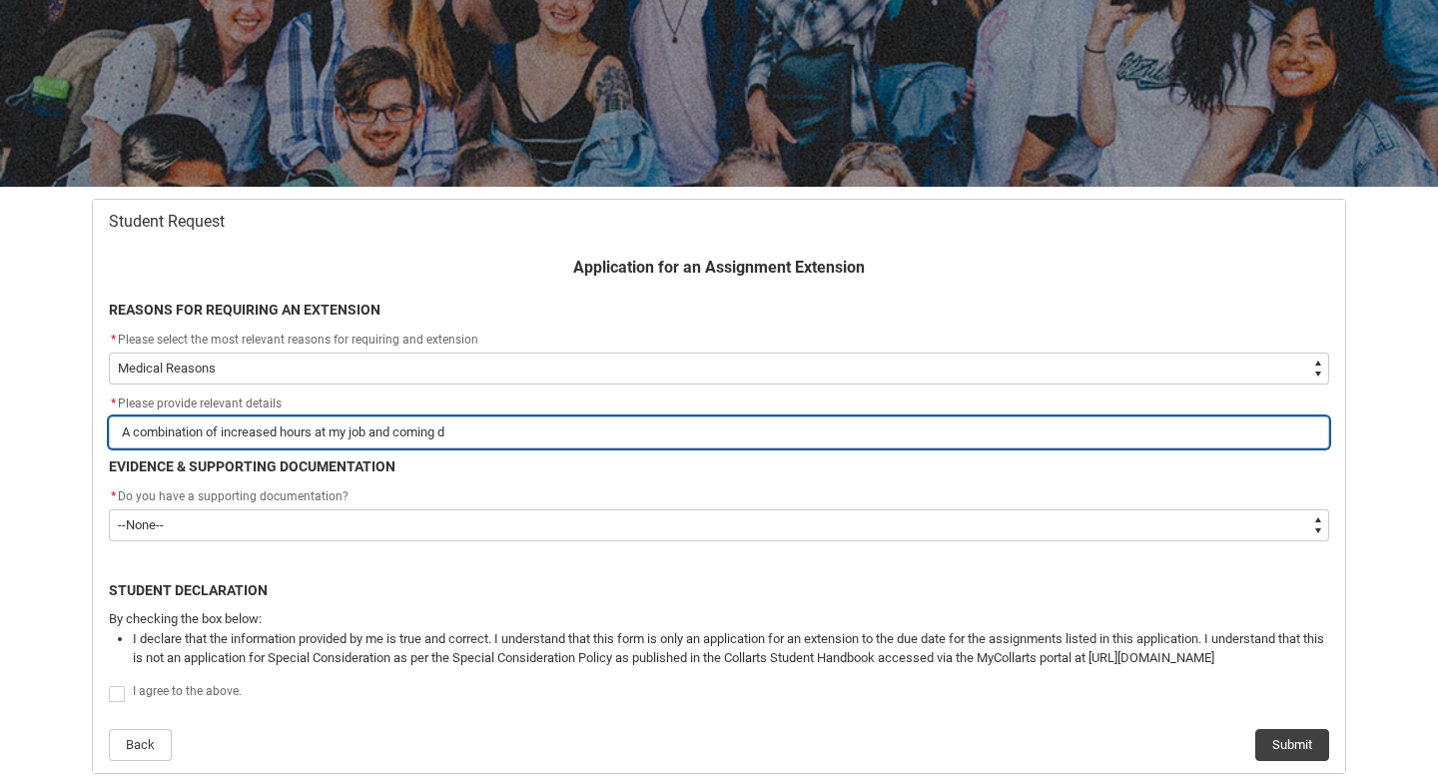
type input "A combination of increased hours at my job and coming"
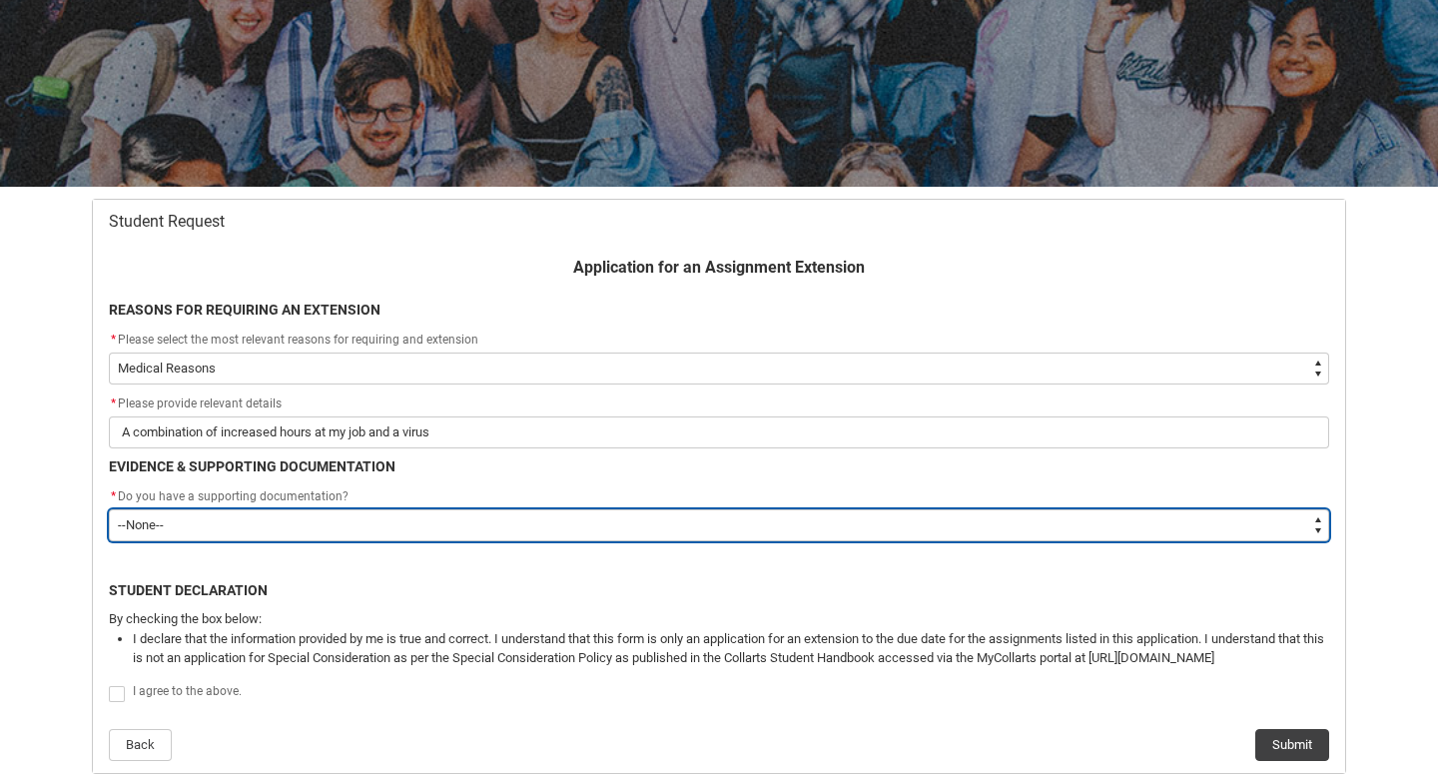
click at [288, 516] on select "--None-- Yes No" at bounding box center [719, 525] width 1220 height 32
click at [109, 509] on select "--None-- Yes No" at bounding box center [719, 525] width 1220 height 32
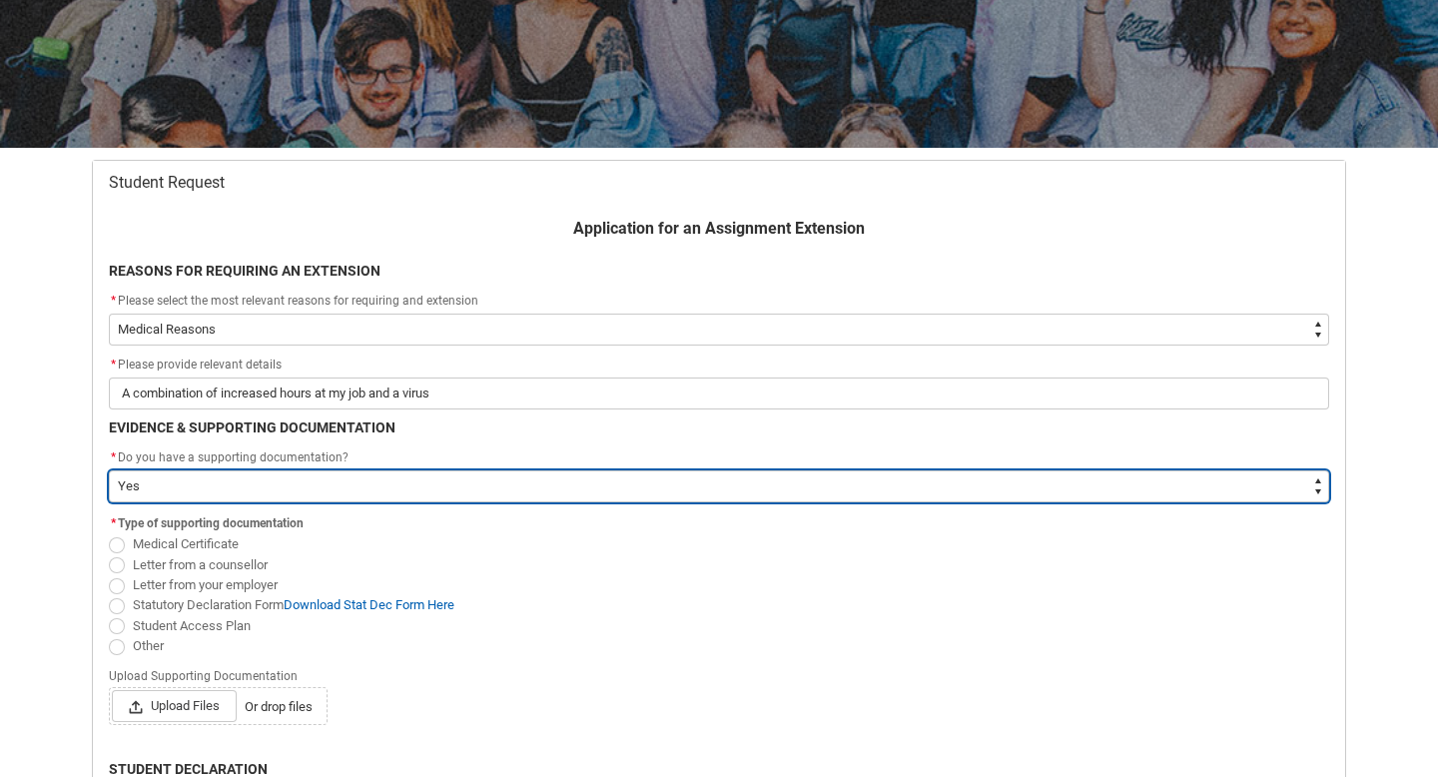
scroll to position [254, 0]
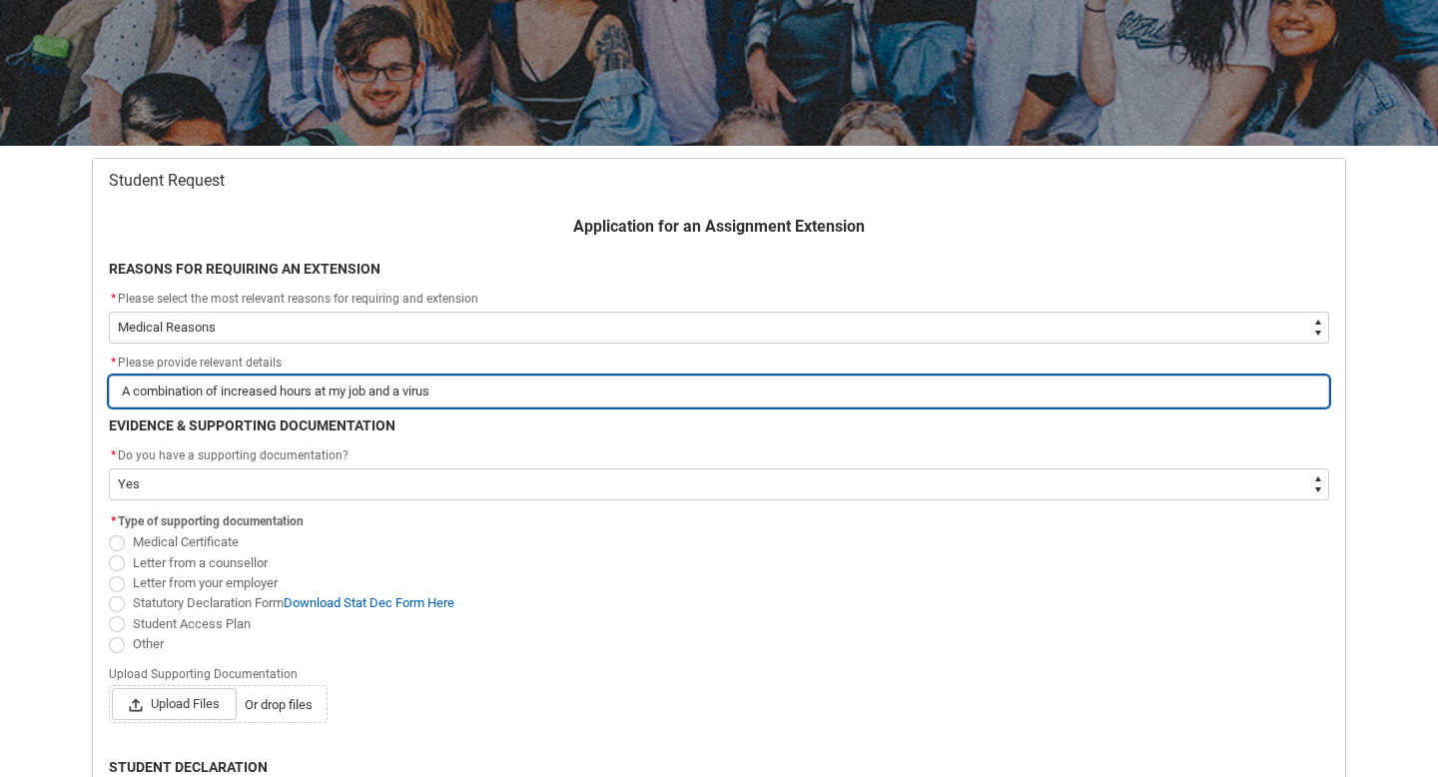
click at [463, 392] on input "A combination of increased hours at my job and a virus" at bounding box center [719, 391] width 1220 height 32
drag, startPoint x: 489, startPoint y: 387, endPoint x: 413, endPoint y: 394, distance: 76.2
click at [413, 394] on input "A combination of increased hours at my job and a virus" at bounding box center [719, 391] width 1220 height 32
click at [494, 393] on input "A combination of increased hours at my job and a virus" at bounding box center [719, 391] width 1220 height 32
drag, startPoint x: 852, startPoint y: 390, endPoint x: 746, endPoint y: 383, distance: 106.1
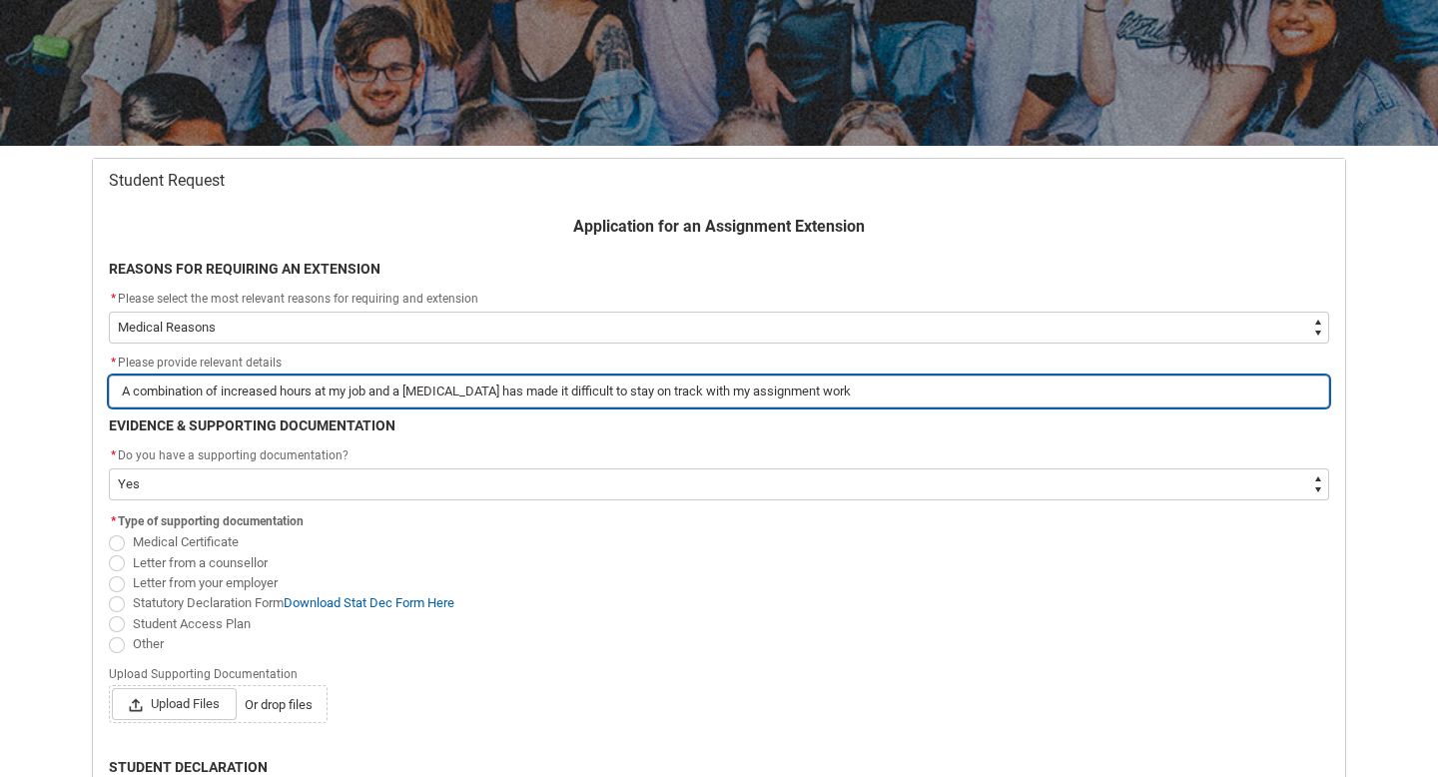
click at [746, 383] on input "A combination of increased hours at my job and a [MEDICAL_DATA] has made it dif…" at bounding box center [719, 391] width 1220 height 32
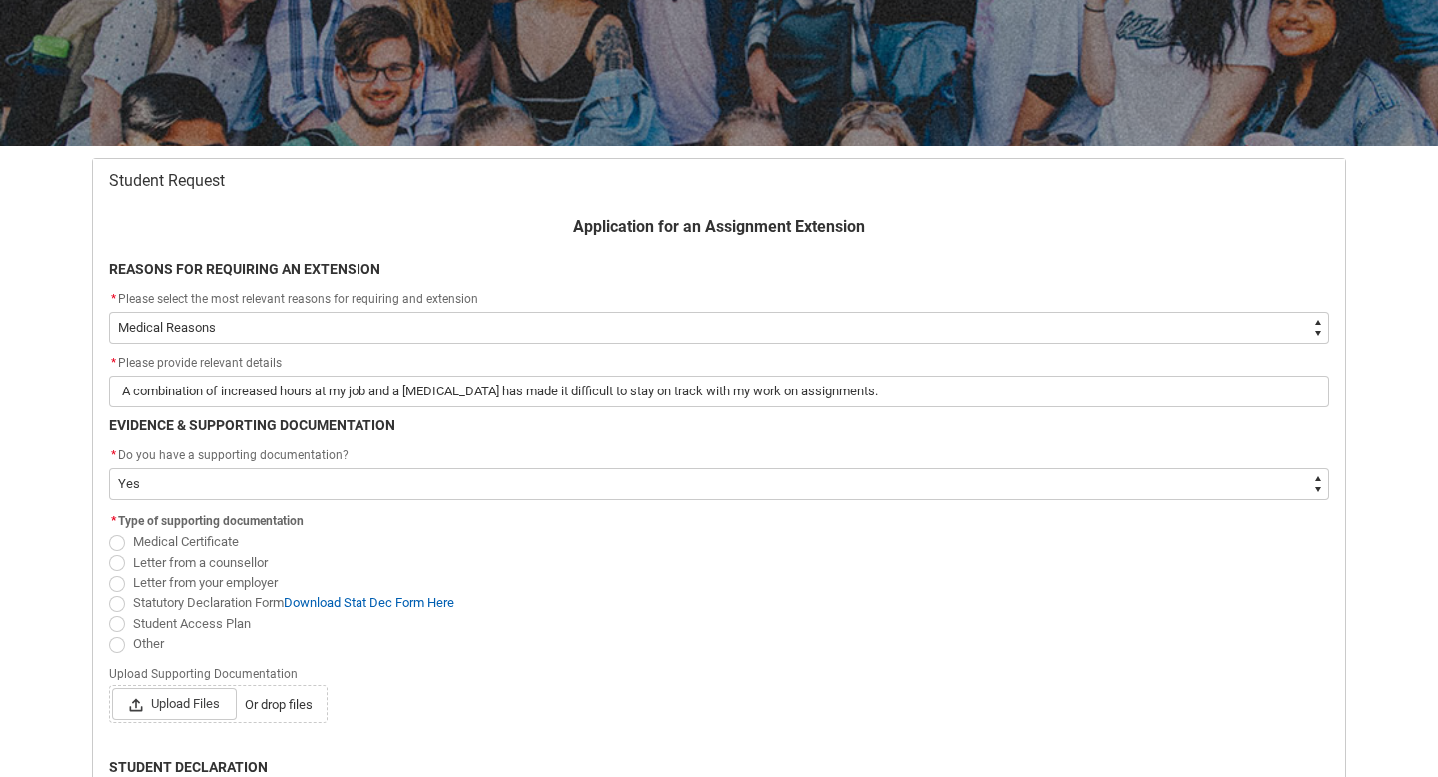
click at [115, 539] on span "Redu_Student_Request flow" at bounding box center [117, 543] width 16 height 16
click at [109, 532] on input "Medical Certificate" at bounding box center [108, 531] width 1 height 1
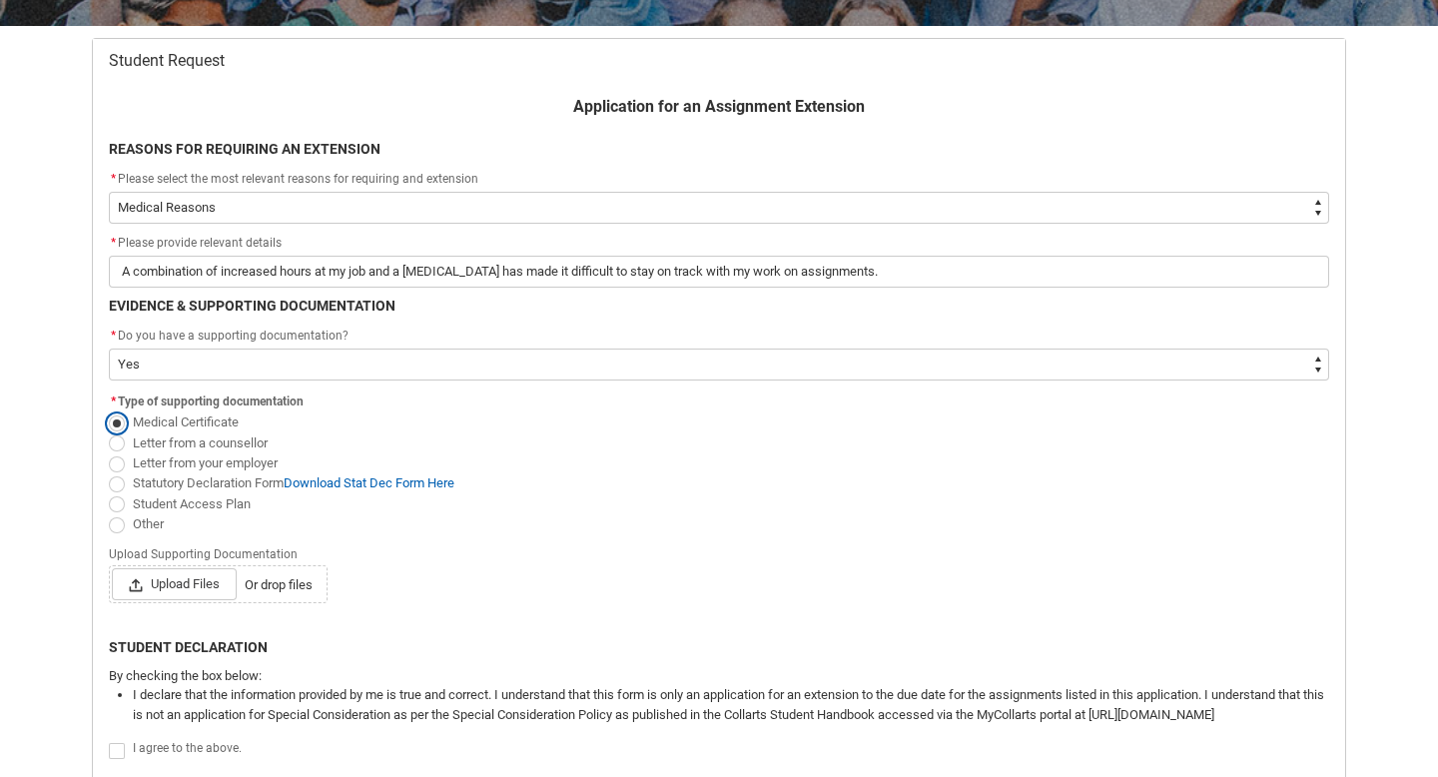
scroll to position [408, 0]
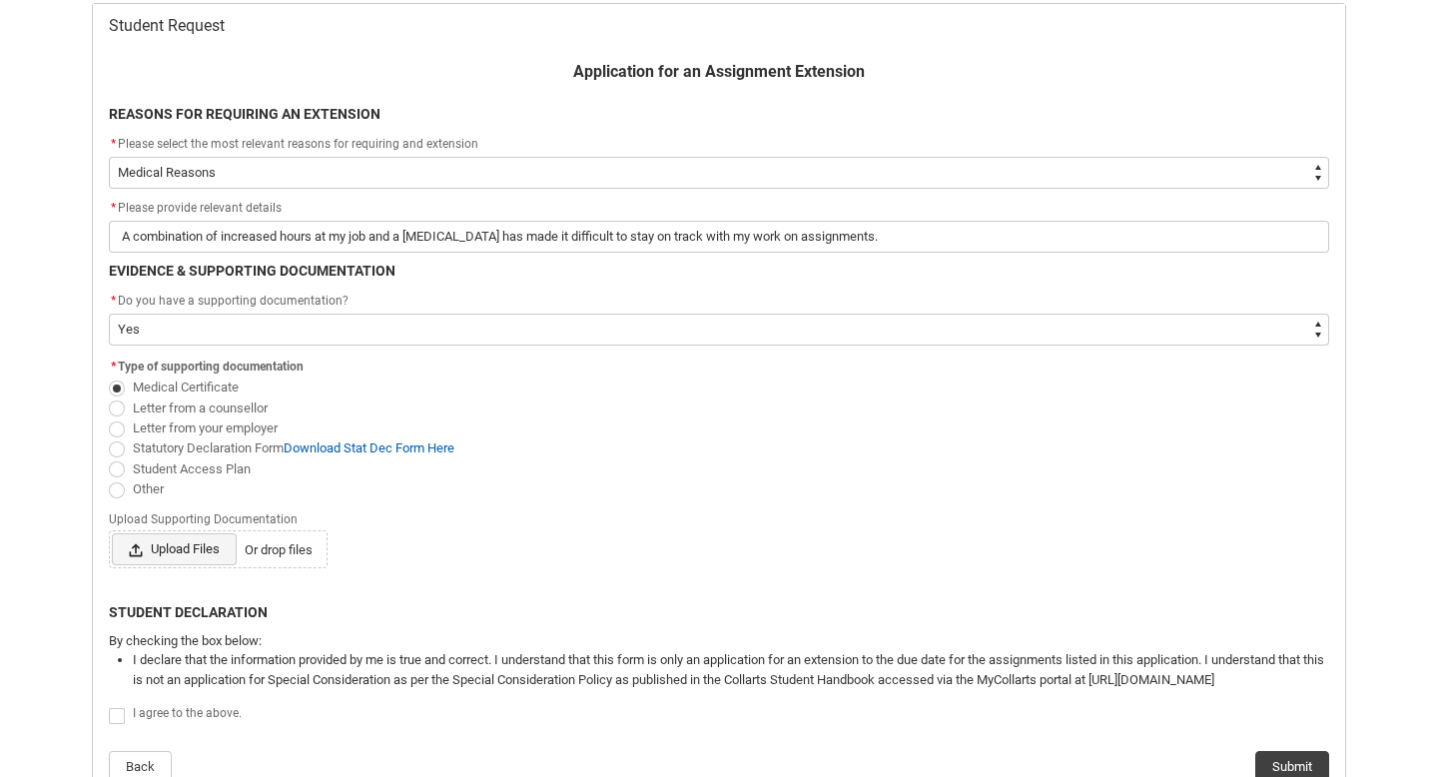
click at [177, 553] on span "Upload Files" at bounding box center [174, 549] width 125 height 32
click at [112, 533] on input "Upload Files Or drop files" at bounding box center [111, 532] width 1 height 1
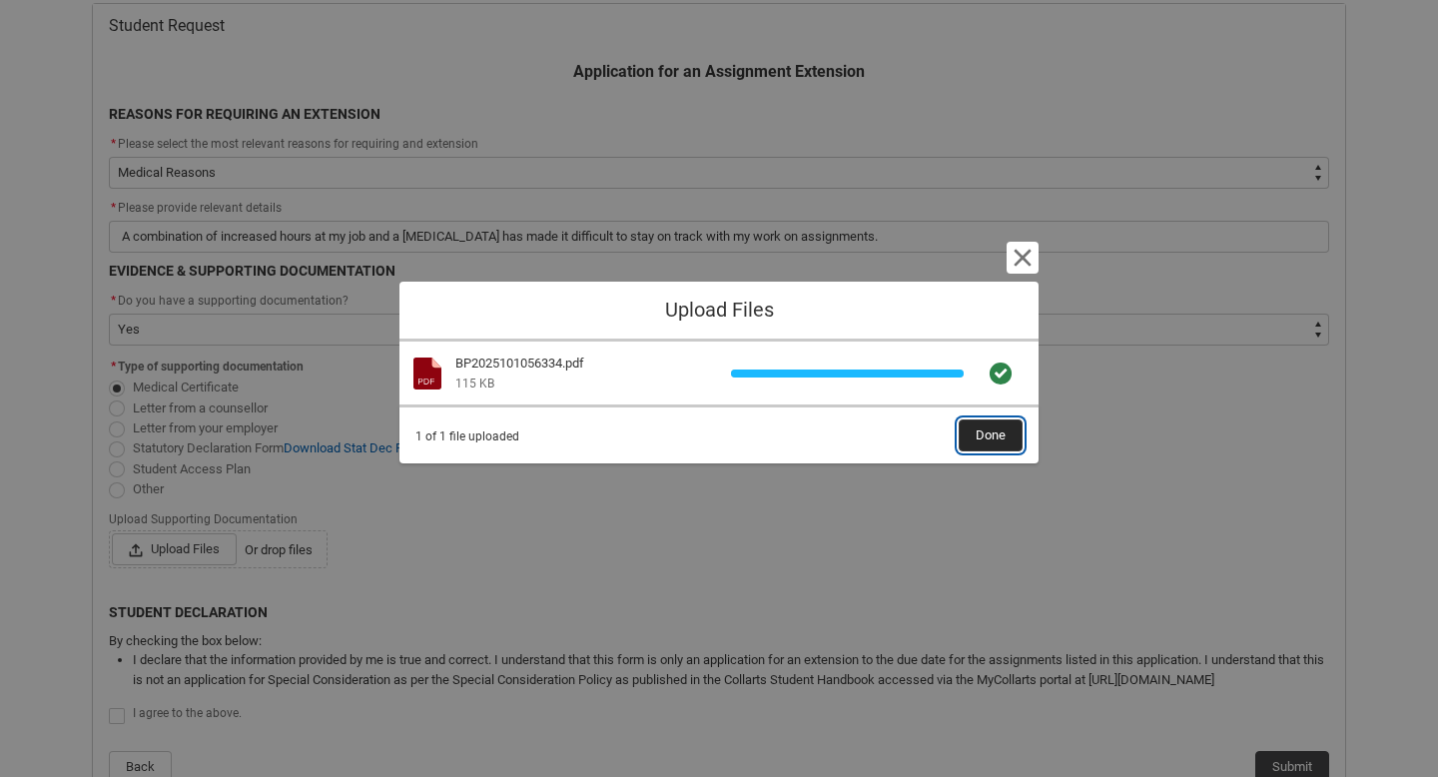
click at [986, 436] on span "Done" at bounding box center [990, 435] width 30 height 30
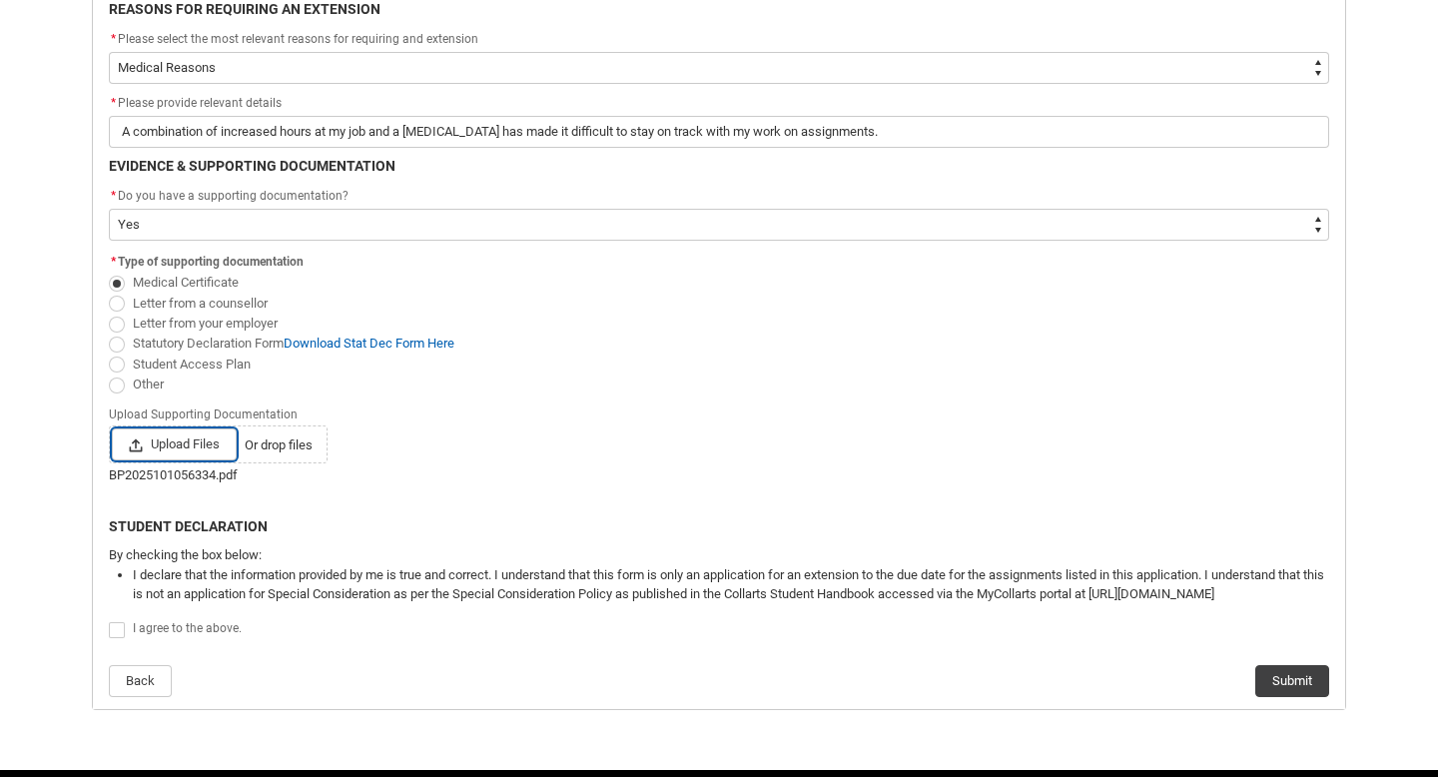
scroll to position [587, 0]
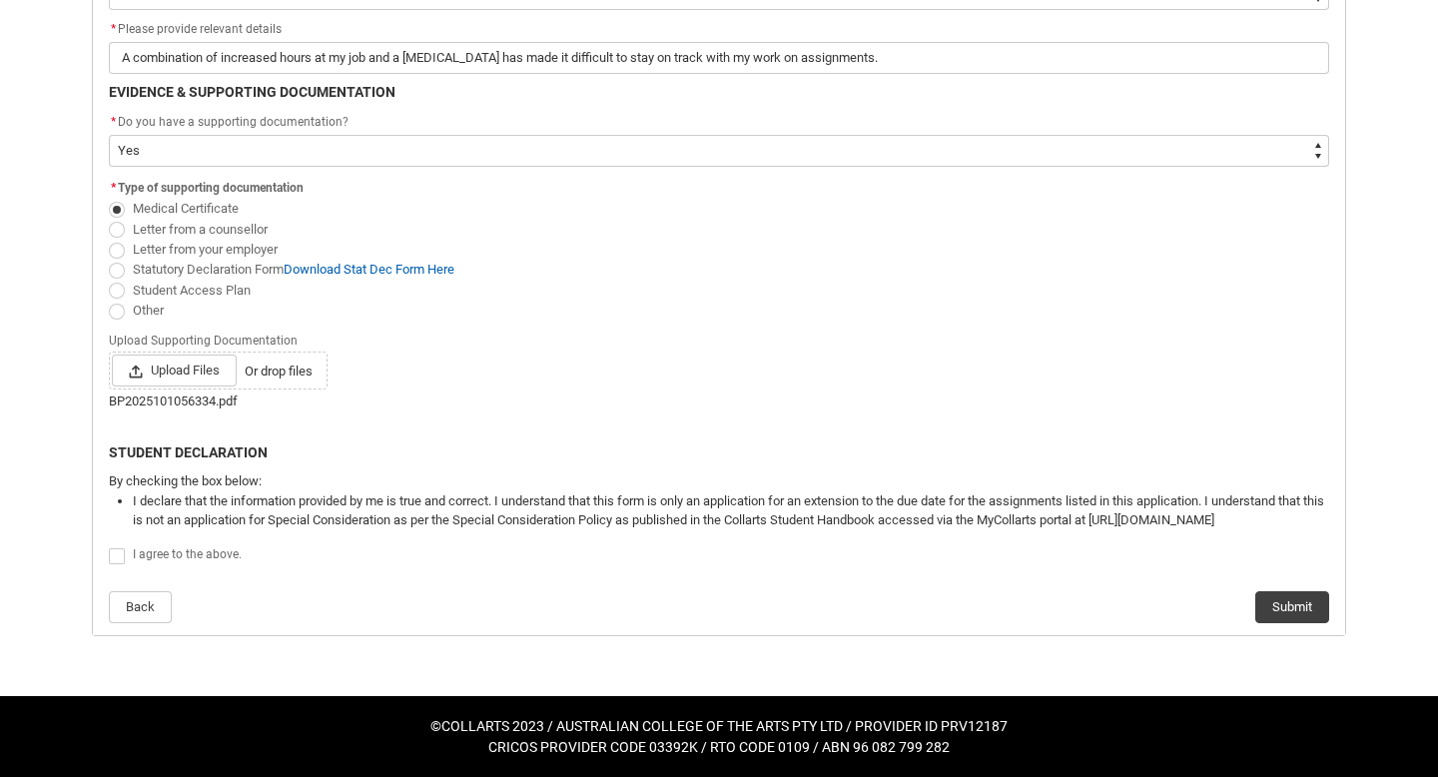
click at [118, 558] on span "Redu_Student_Request flow" at bounding box center [117, 556] width 16 height 16
click at [109, 546] on input "Redu_Student_Request flow" at bounding box center [108, 545] width 1 height 1
click at [1265, 601] on button "Submit" at bounding box center [1292, 607] width 74 height 32
